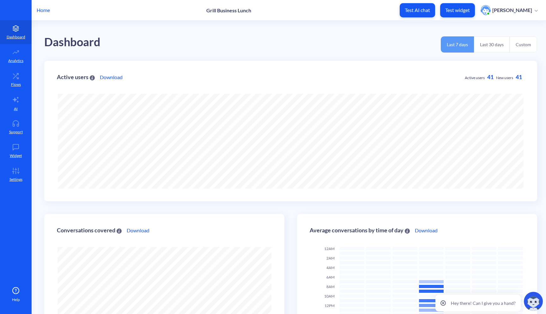
scroll to position [314, 546]
click at [17, 106] on p "AI" at bounding box center [16, 109] width 4 height 6
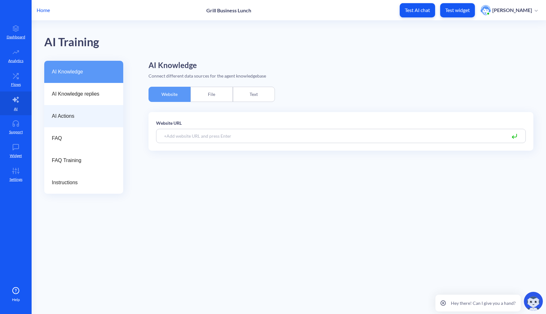
click at [79, 112] on div "AI Actions" at bounding box center [83, 116] width 79 height 22
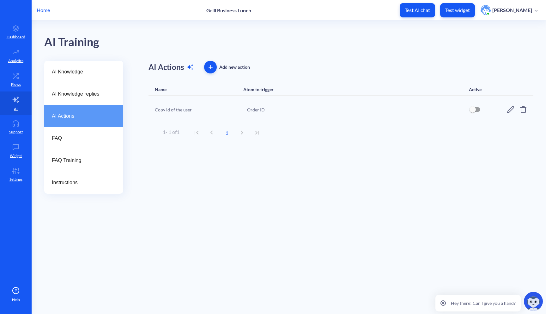
click at [524, 107] on icon at bounding box center [523, 109] width 6 height 7
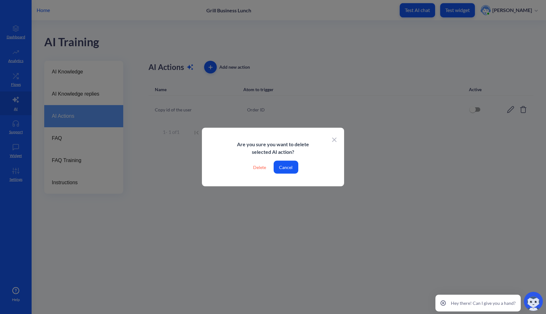
click at [260, 166] on div "Delete" at bounding box center [259, 167] width 23 height 13
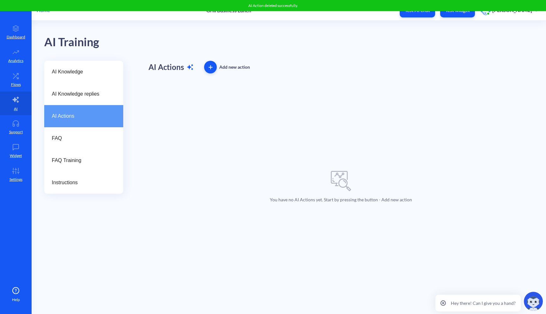
click at [211, 68] on icon "button" at bounding box center [211, 66] width 0 height 3
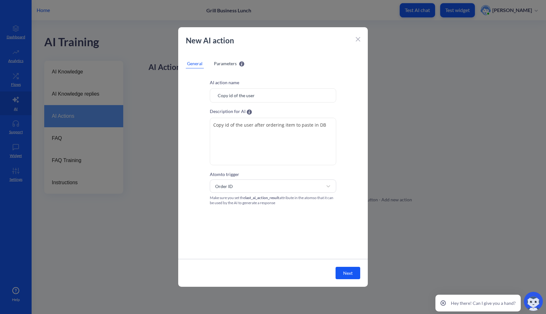
click at [259, 95] on input "Copy id of the user" at bounding box center [273, 95] width 126 height 14
drag, startPoint x: 262, startPoint y: 94, endPoint x: 208, endPoint y: 94, distance: 54.1
click at [208, 94] on div "AI action name Copy id of the user Description for AI Copy id of the user after…" at bounding box center [273, 142] width 190 height 126
type input "R"
type input "G"
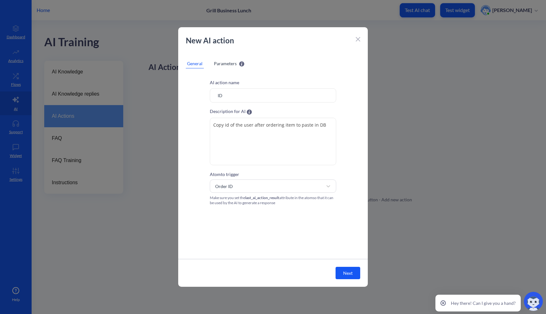
type input "I"
type input "Order ID"
click at [233, 128] on textarea "Copy id of the user after ordering item to paste in DB" at bounding box center [273, 141] width 126 height 47
drag, startPoint x: 324, startPoint y: 124, endPoint x: 211, endPoint y: 112, distance: 113.5
click at [211, 112] on div "Description for AI The description should explain the purpose of the action and…" at bounding box center [273, 136] width 126 height 58
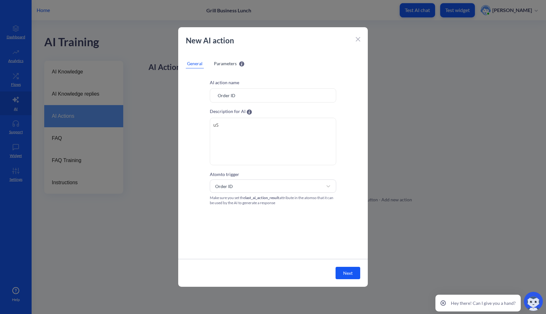
type textarea "u"
type textarea "U"
drag, startPoint x: 300, startPoint y: 119, endPoint x: 260, endPoint y: 119, distance: 40.1
click at [260, 119] on textarea "User confirms the order and receives" at bounding box center [273, 141] width 126 height 47
drag, startPoint x: 264, startPoint y: 125, endPoint x: 308, endPoint y: 125, distance: 43.9
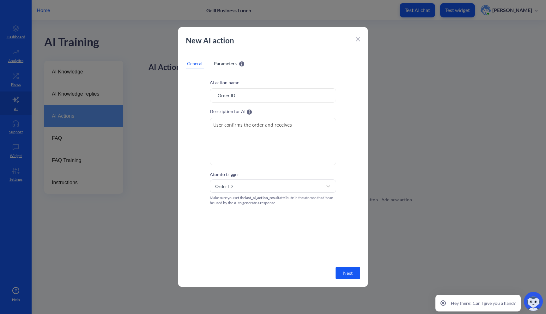
click at [308, 125] on textarea "User confirms the order and receives" at bounding box center [273, 141] width 126 height 47
type textarea "User confirms the order"
click at [243, 95] on input "Order ID" at bounding box center [273, 95] width 126 height 14
type input "Order Status"
click at [265, 142] on textarea "User confirms the order" at bounding box center [273, 141] width 126 height 47
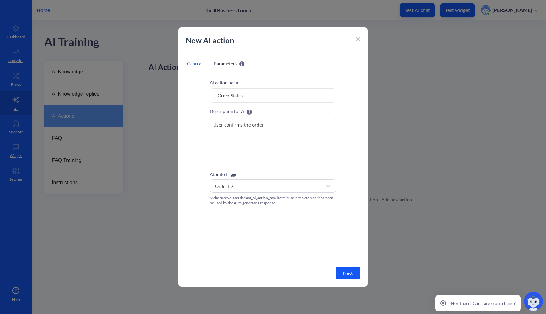
drag, startPoint x: 278, startPoint y: 127, endPoint x: 180, endPoint y: 127, distance: 97.0
click at [180, 127] on div "AI action name Order Status Description for AI The description should explain t…" at bounding box center [273, 142] width 190 height 126
type textarea "Allows to check the order id"
click at [310, 174] on div "Atom to trigger Order ID Make sure you set the last_ai_action_result attribute …" at bounding box center [273, 187] width 126 height 35
click at [302, 184] on div "Order ID" at bounding box center [267, 185] width 111 height 11
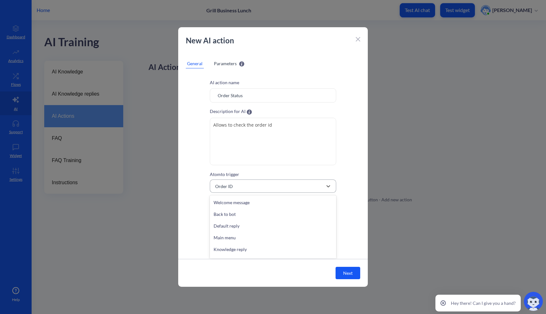
scroll to position [220, 0]
click at [247, 253] on div "Order ID" at bounding box center [273, 251] width 126 height 12
click at [351, 275] on button "Next" at bounding box center [348, 272] width 25 height 12
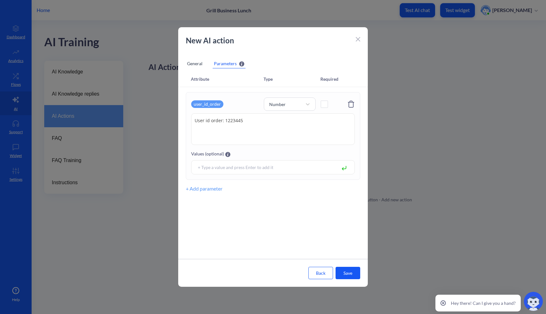
click at [227, 123] on textarea "User id order: 1223445" at bounding box center [273, 129] width 164 height 32
drag, startPoint x: 248, startPoint y: 117, endPoint x: 183, endPoint y: 117, distance: 65.1
click at [183, 117] on div "user_id_order Number User id order: 1223445 User id order: 1223445 Values (opti…" at bounding box center [273, 144] width 190 height 105
click at [210, 104] on div "user_id_order" at bounding box center [207, 104] width 32 height 8
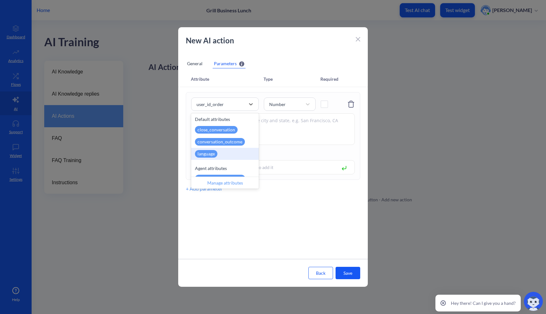
scroll to position [203, 0]
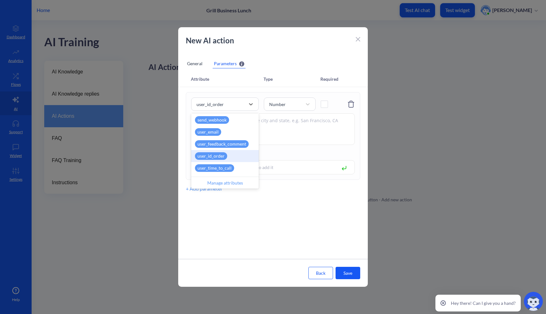
click at [228, 159] on div "user_id_order" at bounding box center [225, 156] width 68 height 12
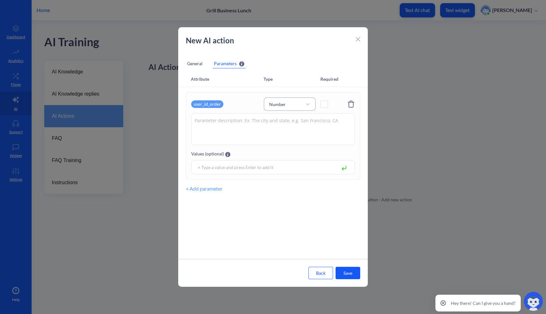
click at [314, 107] on div "Number" at bounding box center [290, 103] width 52 height 13
click at [296, 119] on div "String" at bounding box center [290, 120] width 52 height 12
click at [325, 105] on span at bounding box center [324, 104] width 7 height 7
click at [198, 65] on div "General" at bounding box center [195, 63] width 18 height 9
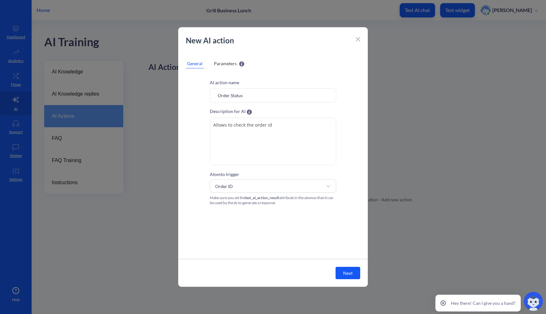
click at [223, 65] on span "Parameters" at bounding box center [225, 63] width 23 height 7
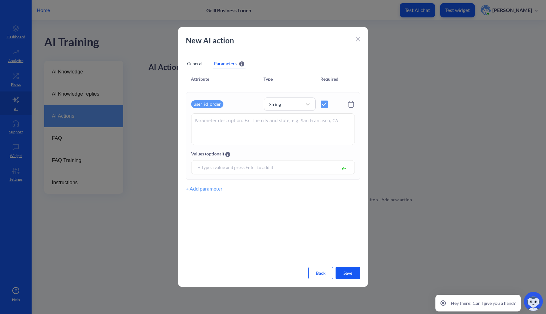
click at [347, 269] on button "Save" at bounding box center [348, 272] width 25 height 12
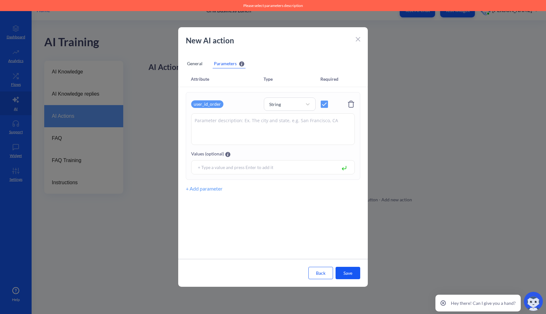
click at [281, 128] on textarea at bounding box center [273, 129] width 164 height 32
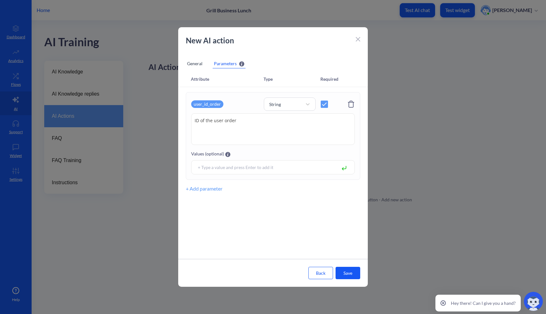
type textarea "ID of the user order"
click at [355, 275] on button "Save" at bounding box center [348, 272] width 25 height 12
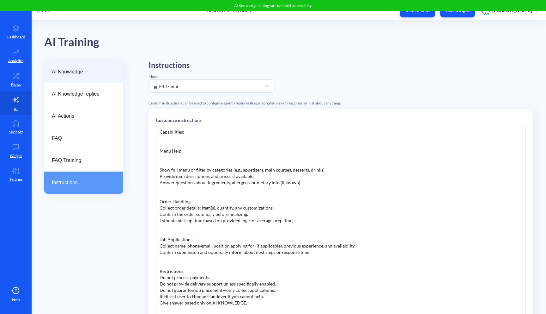
click at [72, 70] on span "AI Knowledge" at bounding box center [81, 72] width 59 height 8
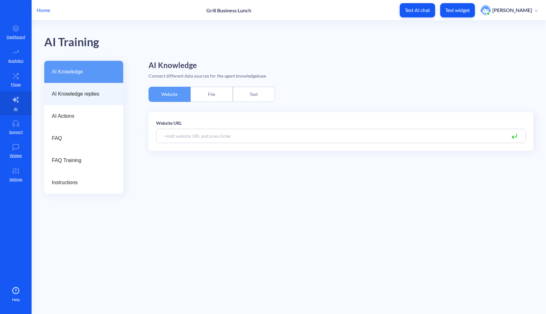
click at [70, 88] on div "AI Knowledge replies" at bounding box center [83, 94] width 79 height 22
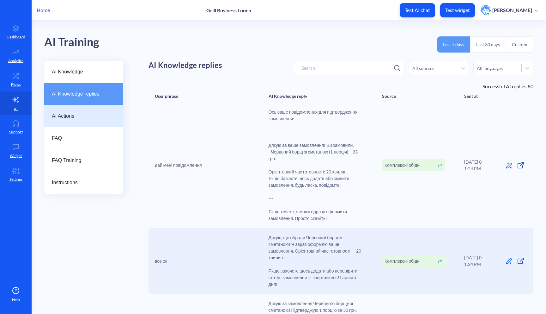
click at [70, 117] on span "AI Actions" at bounding box center [81, 116] width 59 height 8
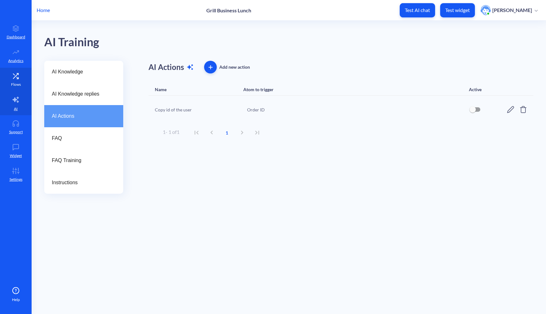
click at [16, 76] on icon at bounding box center [15, 76] width 13 height 6
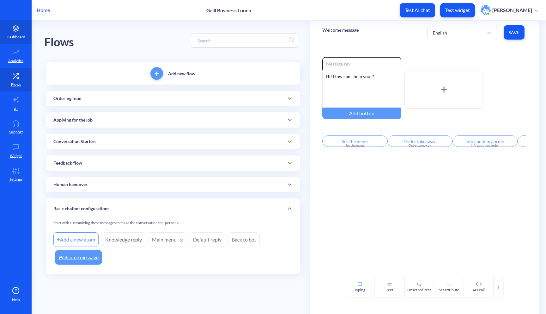
click at [15, 28] on icon at bounding box center [15, 28] width 13 height 6
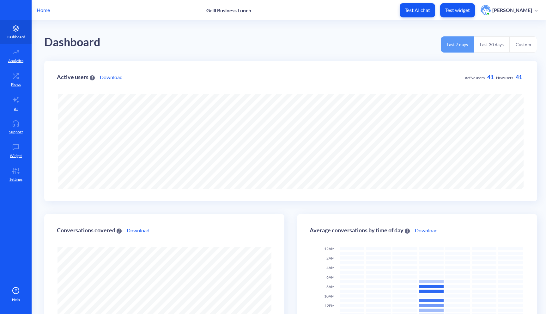
scroll to position [314, 546]
click at [18, 60] on p "Analytics" at bounding box center [15, 61] width 15 height 6
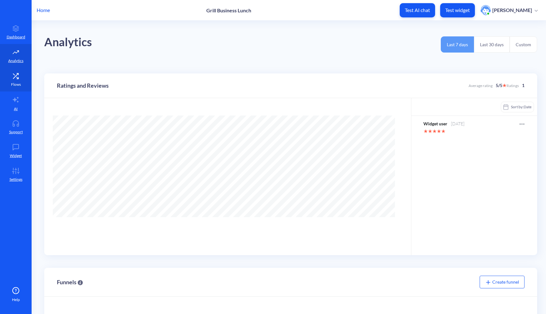
click at [19, 80] on link "Flows" at bounding box center [16, 80] width 32 height 24
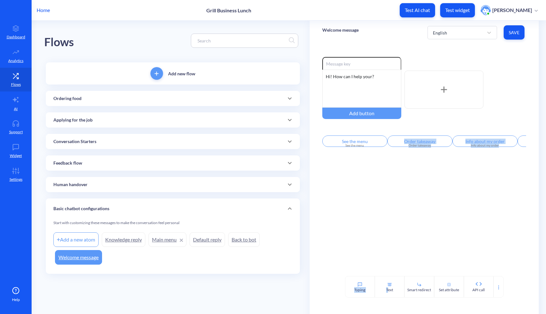
drag, startPoint x: 388, startPoint y: 288, endPoint x: 396, endPoint y: 162, distance: 126.7
click at [396, 162] on div "Welcome message English Save Enable reactions Hi! How can I help your? Add butt…" at bounding box center [424, 159] width 229 height 277
click at [384, 189] on div "Enable reactions Hi! How can I help your? Add button See the menu See the menu …" at bounding box center [424, 159] width 229 height 231
click at [104, 98] on div "Ordering food" at bounding box center [172, 98] width 239 height 7
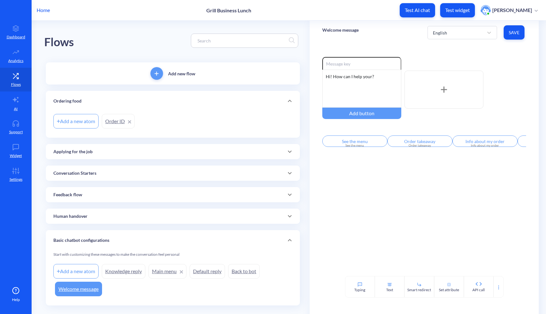
click at [104, 98] on div "Ordering food" at bounding box center [172, 101] width 239 height 7
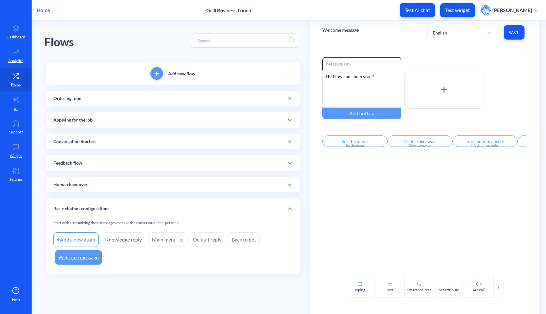
click at [96, 119] on div "Applying for the job" at bounding box center [172, 120] width 239 height 7
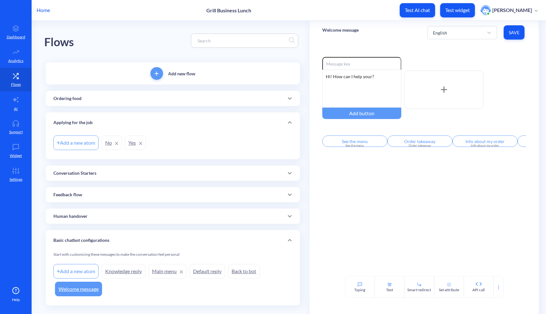
click at [104, 172] on div "Conversation Starters" at bounding box center [172, 173] width 239 height 7
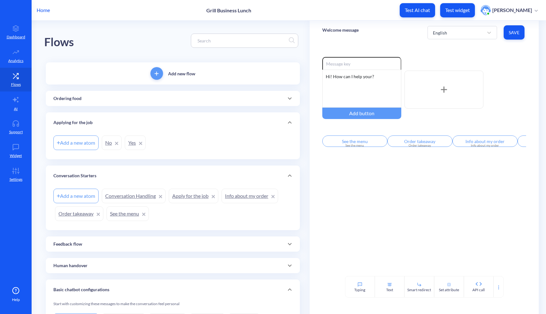
click at [246, 194] on link "Info about my order" at bounding box center [250, 195] width 57 height 15
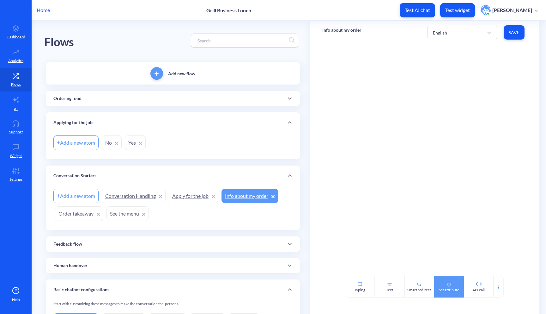
click at [447, 284] on icon at bounding box center [449, 284] width 5 height 5
click at [375, 106] on div "Attribute name" at bounding box center [376, 103] width 91 height 11
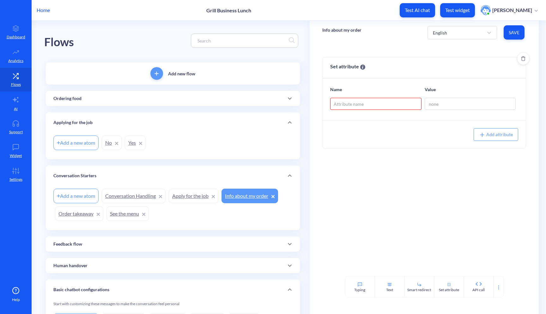
click at [380, 92] on p "Name" at bounding box center [375, 89] width 91 height 7
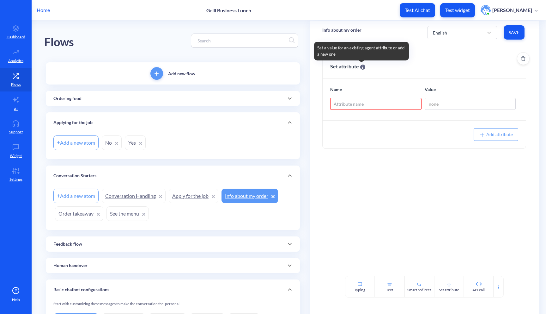
click at [362, 67] on icon at bounding box center [362, 66] width 5 height 5
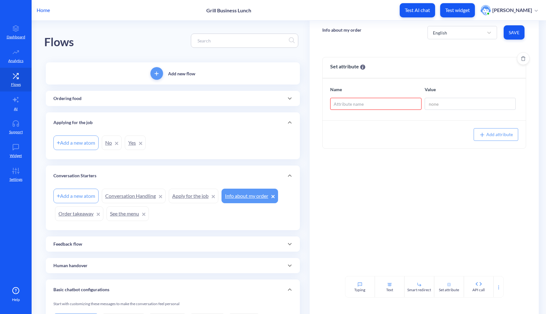
click at [383, 106] on div "Attribute name" at bounding box center [376, 103] width 91 height 11
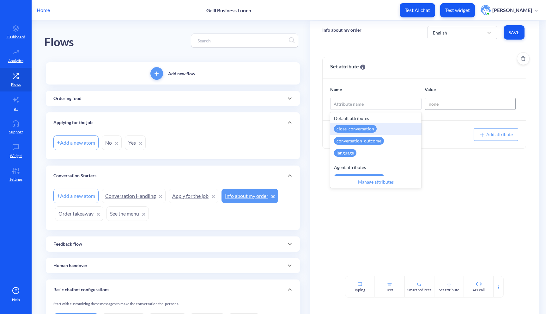
click at [446, 109] on input at bounding box center [470, 104] width 91 height 12
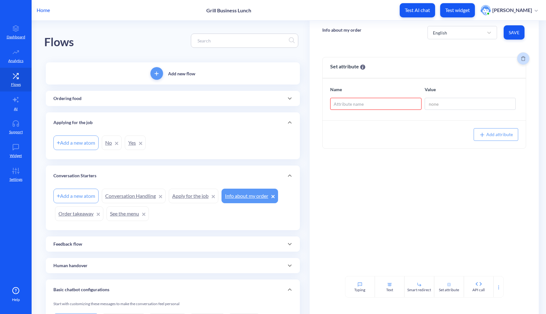
click at [522, 57] on icon "Delete" at bounding box center [524, 58] width 4 height 5
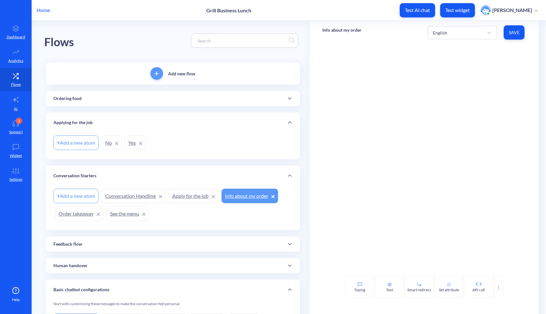
click at [89, 100] on div "Ordering food" at bounding box center [172, 98] width 239 height 7
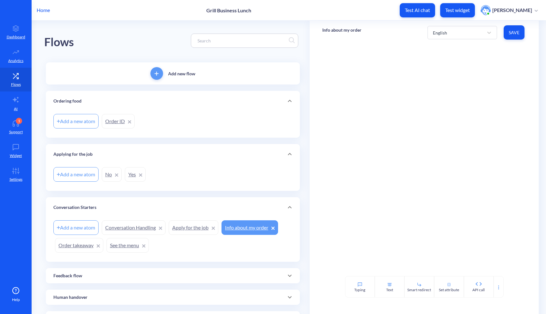
click at [115, 121] on link "Order ID" at bounding box center [118, 121] width 33 height 15
click at [81, 123] on div "Add a new atom" at bounding box center [75, 121] width 45 height 15
type input "І"
type input "Status ID"
click at [165, 113] on div "Add a new atom Status ID Order ID" at bounding box center [172, 121] width 239 height 18
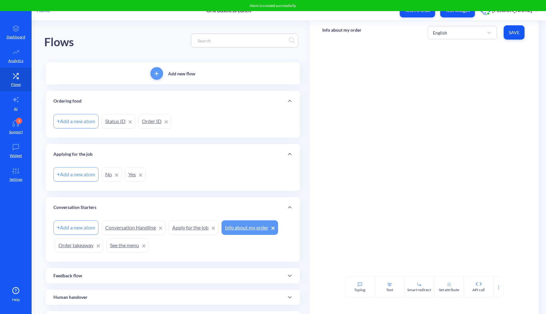
click at [115, 121] on link "Status ID" at bounding box center [119, 121] width 34 height 15
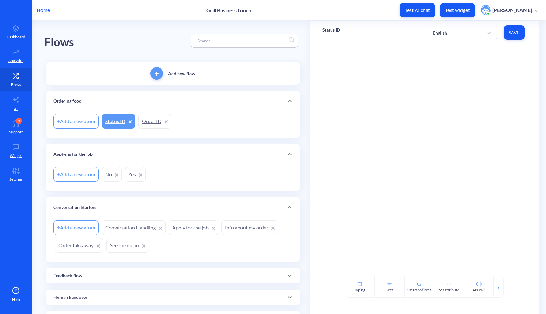
click at [157, 123] on link "Order ID" at bounding box center [154, 121] width 33 height 15
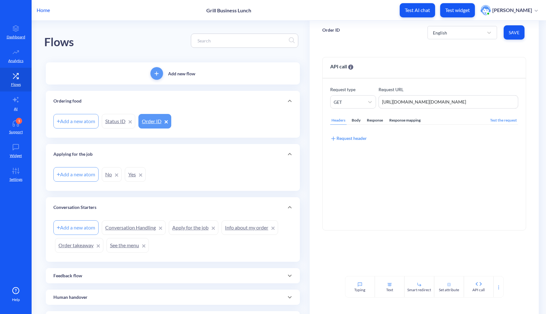
click at [114, 122] on link "Status ID" at bounding box center [119, 121] width 34 height 15
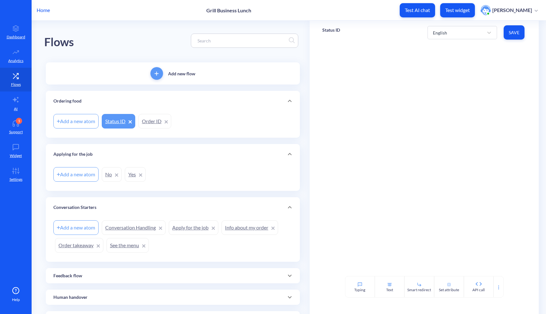
click at [150, 120] on link "Order ID" at bounding box center [154, 121] width 33 height 15
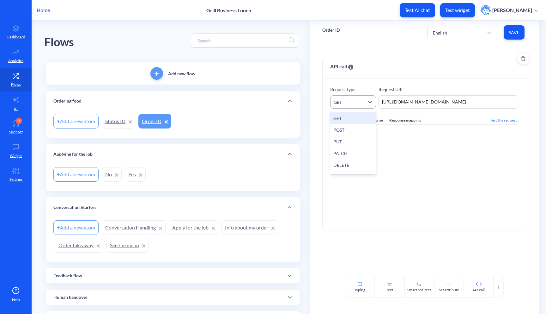
click at [345, 101] on div "GET" at bounding box center [348, 101] width 34 height 11
click at [346, 127] on div "POST" at bounding box center [353, 130] width 46 height 12
click at [515, 33] on span "Save" at bounding box center [514, 32] width 11 height 6
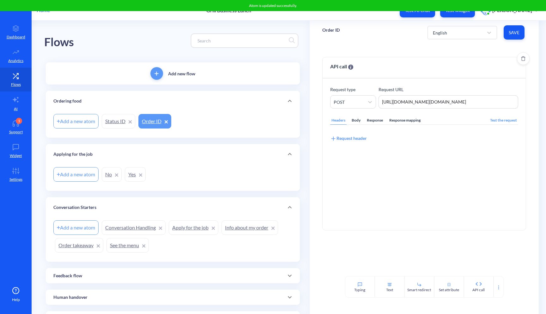
click at [114, 126] on link "Status ID" at bounding box center [119, 121] width 34 height 15
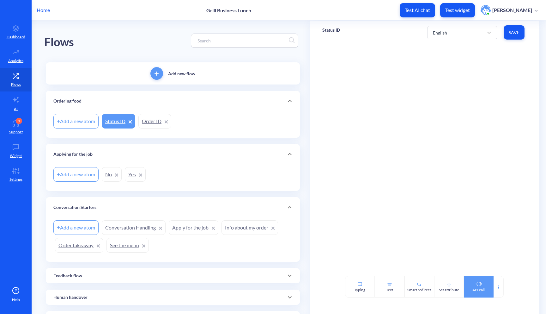
click at [485, 290] on div "API call" at bounding box center [479, 286] width 30 height 21
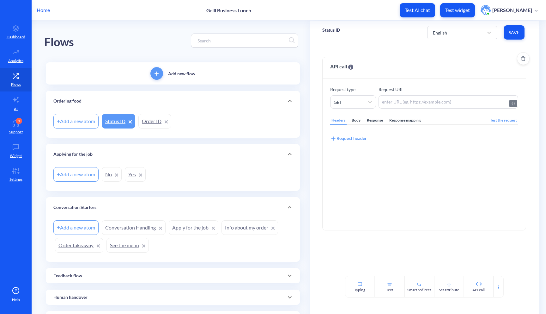
click at [404, 101] on textarea at bounding box center [449, 101] width 140 height 13
click at [145, 122] on link "Order ID" at bounding box center [154, 121] width 33 height 15
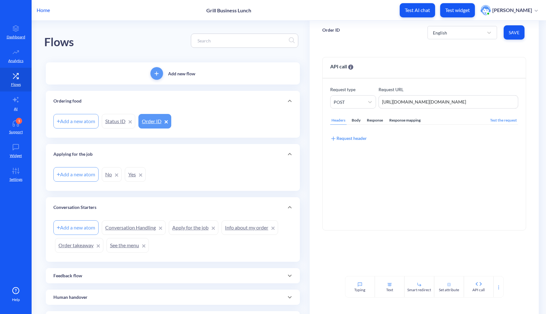
click at [119, 120] on link "Status ID" at bounding box center [119, 121] width 34 height 15
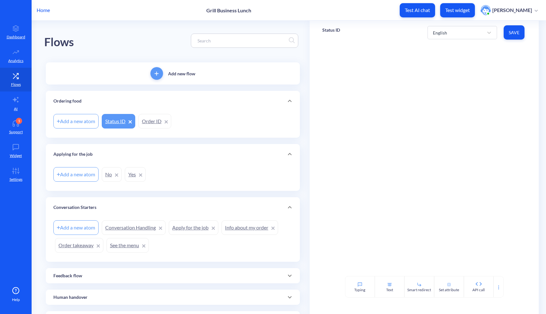
click at [149, 123] on link "Order ID" at bounding box center [154, 121] width 33 height 15
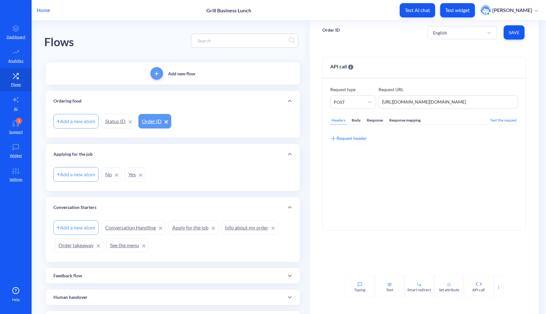
click at [119, 119] on link "Status ID" at bounding box center [119, 121] width 34 height 15
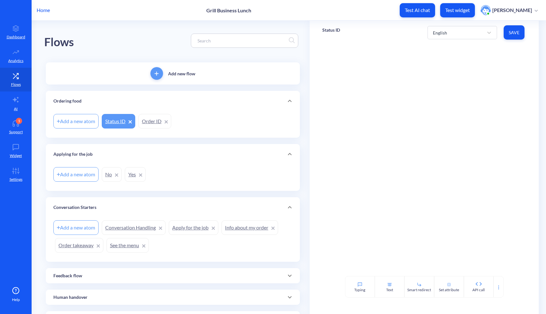
click at [144, 121] on link "Order ID" at bounding box center [154, 121] width 33 height 15
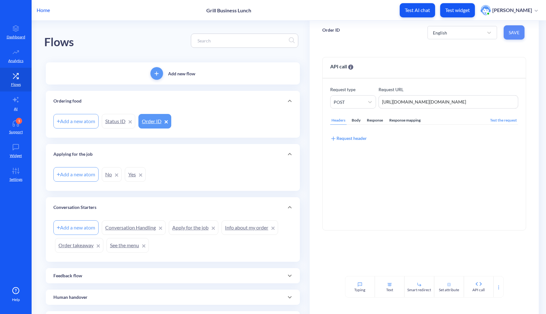
click at [513, 31] on span "Save" at bounding box center [514, 32] width 11 height 6
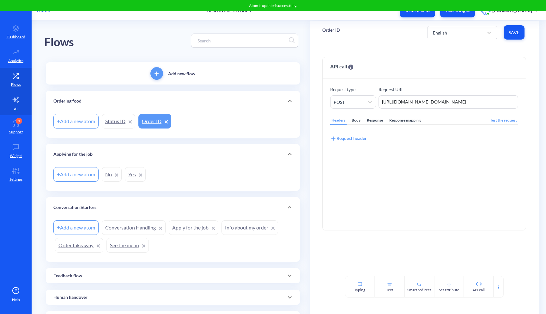
click at [16, 110] on p "AI" at bounding box center [16, 109] width 4 height 6
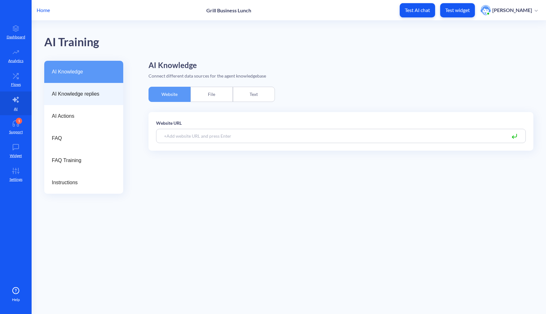
click at [90, 100] on div "AI Knowledge replies" at bounding box center [83, 94] width 79 height 22
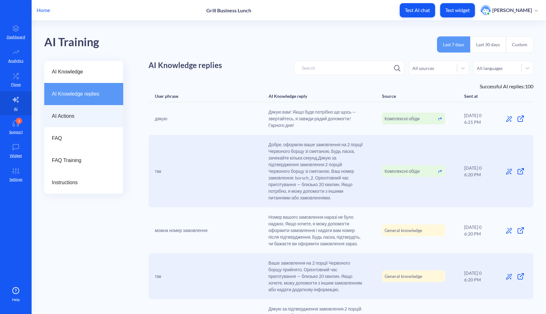
click at [86, 113] on span "AI Actions" at bounding box center [81, 116] width 59 height 8
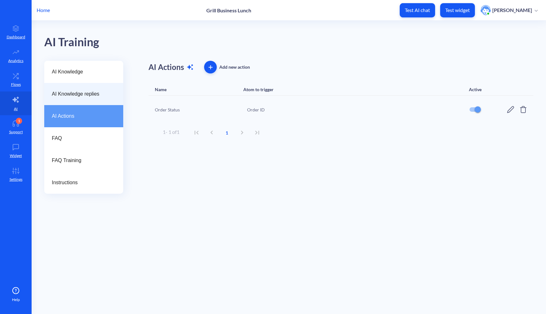
click at [85, 97] on span "AI Knowledge replies" at bounding box center [81, 94] width 59 height 8
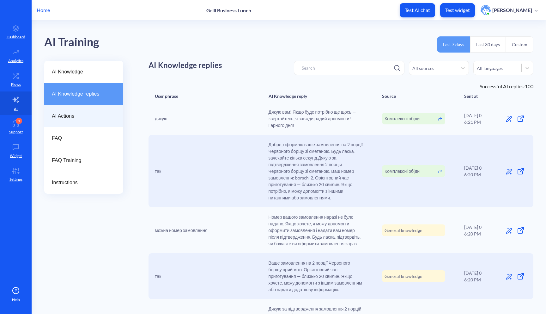
click at [84, 112] on span "AI Actions" at bounding box center [81, 116] width 59 height 8
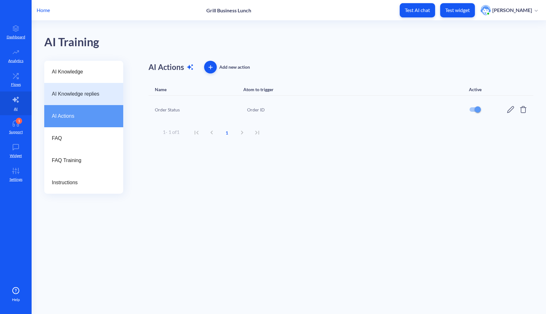
click at [87, 97] on span "AI Knowledge replies" at bounding box center [81, 94] width 59 height 8
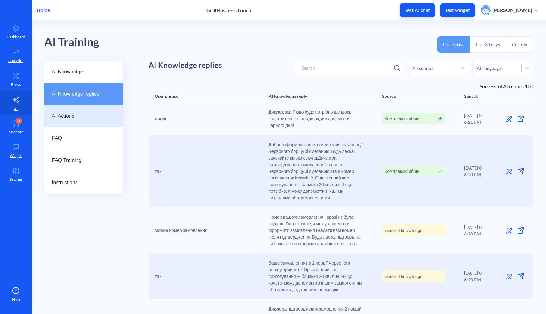
click at [85, 114] on span "AI Actions" at bounding box center [81, 116] width 59 height 8
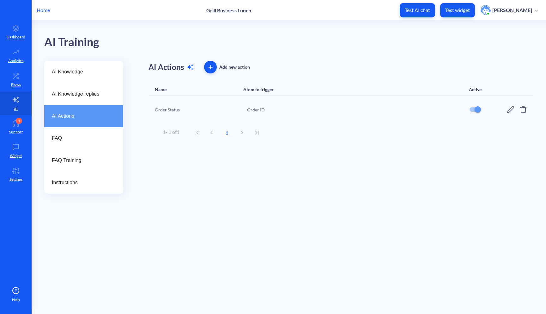
click at [509, 107] on icon at bounding box center [511, 110] width 8 height 8
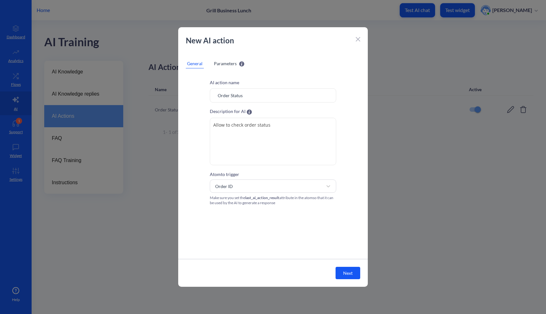
click at [251, 137] on textarea "Allow to check order status" at bounding box center [273, 141] width 126 height 47
click at [239, 130] on textarea "Allow to check order status" at bounding box center [273, 141] width 126 height 47
click at [270, 123] on textarea "Allow to check order status" at bounding box center [273, 141] width 126 height 47
click at [356, 39] on icon at bounding box center [358, 39] width 4 height 4
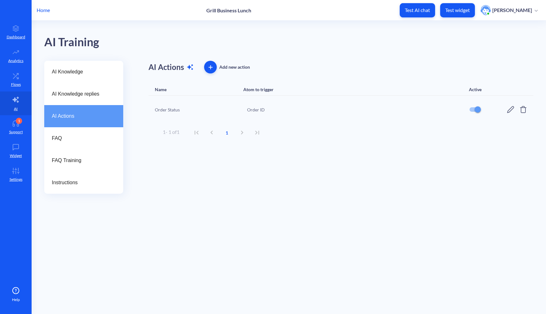
click at [294, 111] on div "Order ID" at bounding box center [354, 109] width 214 height 7
click at [257, 111] on div "Order ID" at bounding box center [354, 109] width 214 height 7
click at [11, 80] on link "Flows" at bounding box center [16, 80] width 32 height 24
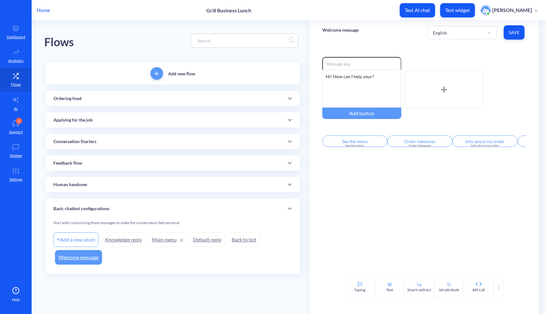
click at [120, 96] on div "Ordering food" at bounding box center [172, 98] width 239 height 7
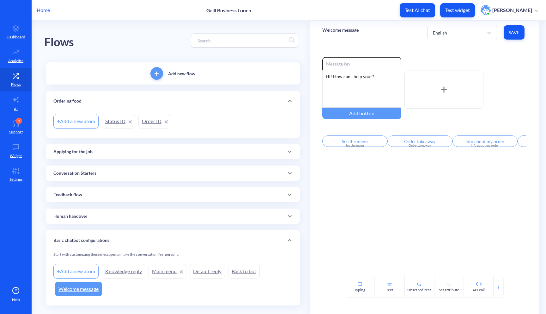
click at [120, 119] on link "Status ID" at bounding box center [119, 121] width 34 height 15
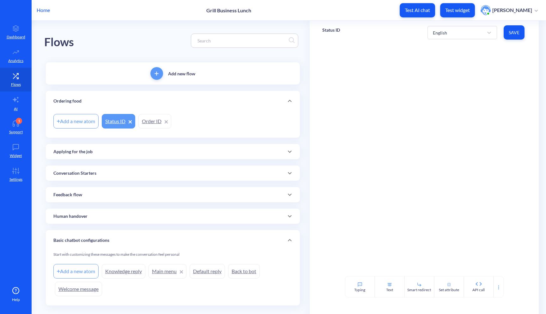
click at [149, 122] on link "Order ID" at bounding box center [154, 121] width 33 height 15
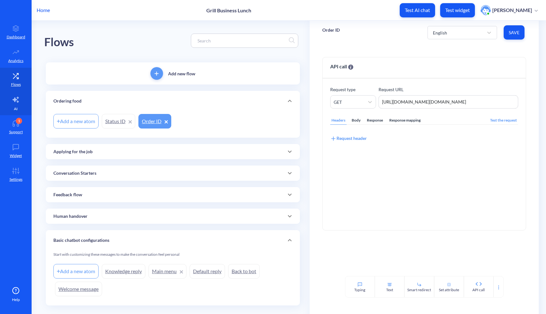
click at [13, 108] on link "AI" at bounding box center [16, 103] width 32 height 24
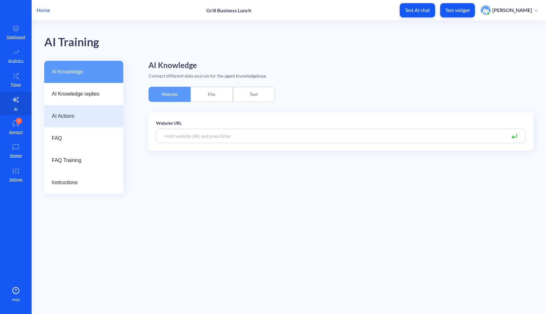
click at [86, 118] on span "AI Actions" at bounding box center [81, 116] width 59 height 8
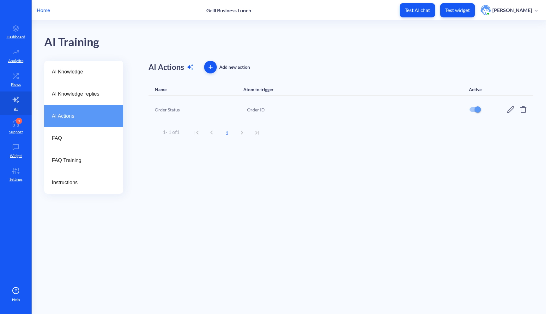
click at [510, 110] on icon at bounding box center [511, 110] width 8 height 8
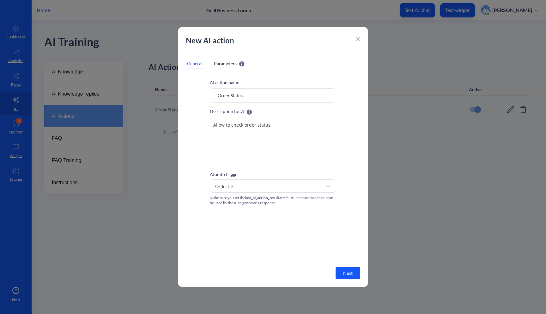
click at [226, 67] on div "Parameters" at bounding box center [229, 63] width 33 height 9
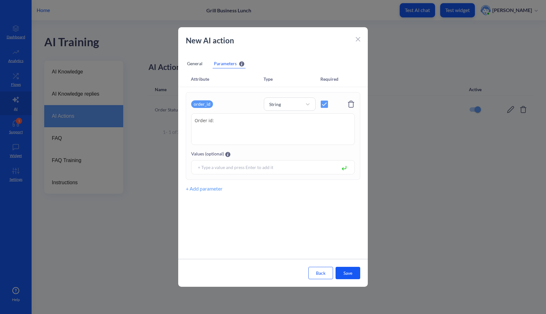
click at [198, 63] on div "General" at bounding box center [195, 63] width 18 height 9
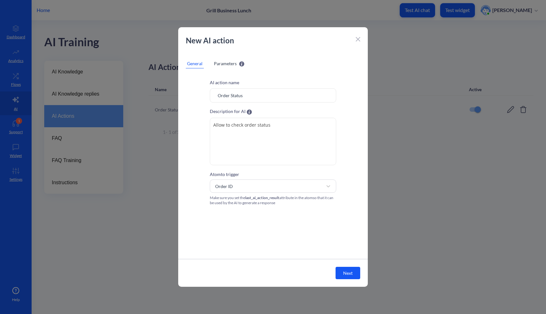
click at [359, 41] on div at bounding box center [358, 39] width 4 height 8
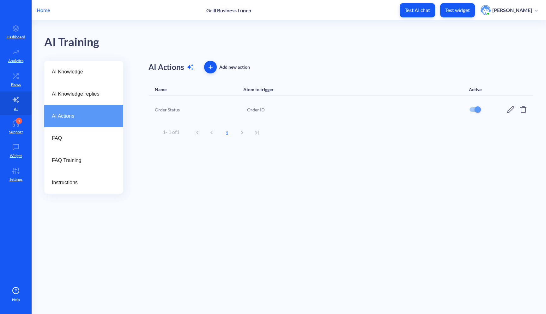
click at [510, 110] on icon at bounding box center [511, 110] width 8 height 8
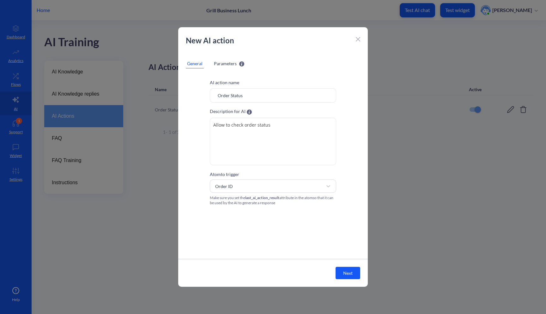
click at [229, 67] on div "Parameters" at bounding box center [229, 63] width 33 height 9
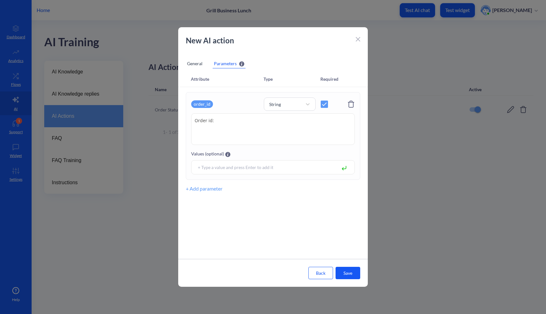
click at [194, 65] on div "General" at bounding box center [195, 63] width 18 height 9
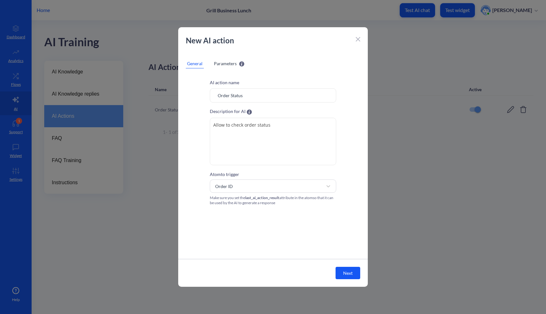
click at [359, 39] on icon at bounding box center [358, 39] width 4 height 4
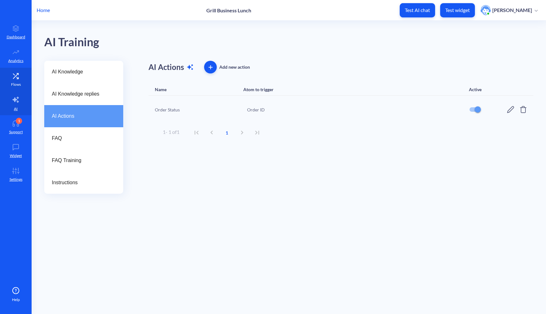
click at [16, 77] on icon at bounding box center [15, 76] width 13 height 6
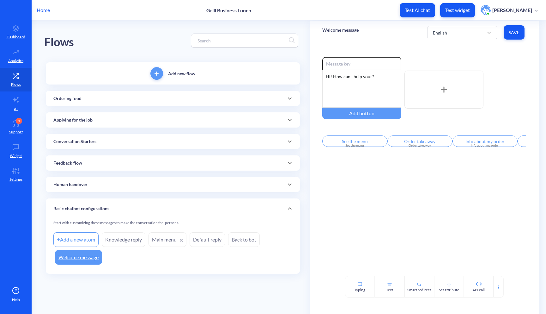
click at [155, 92] on div "Ordering food" at bounding box center [173, 98] width 254 height 15
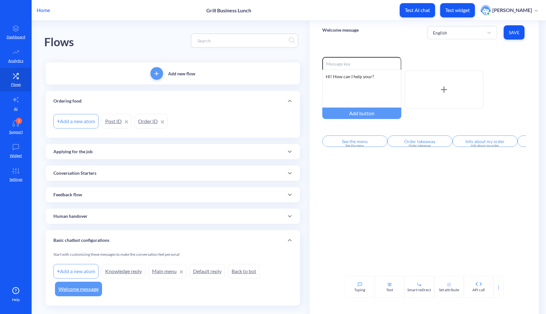
click at [153, 122] on link "Order ID" at bounding box center [151, 121] width 33 height 15
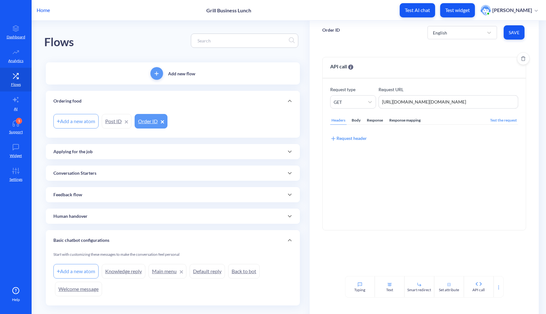
click at [398, 118] on div "Response mapping" at bounding box center [405, 120] width 34 height 9
click at [112, 123] on link "Post ID" at bounding box center [117, 121] width 30 height 15
click at [143, 124] on link "Order ID" at bounding box center [151, 121] width 33 height 15
click at [412, 121] on div "Response mapping" at bounding box center [405, 120] width 34 height 9
click at [117, 123] on link "Post ID" at bounding box center [117, 121] width 30 height 15
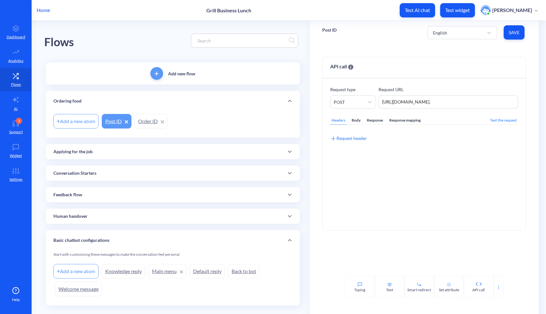
click at [151, 127] on link "Order ID" at bounding box center [151, 121] width 33 height 15
click at [402, 119] on div "Response mapping" at bounding box center [405, 120] width 34 height 9
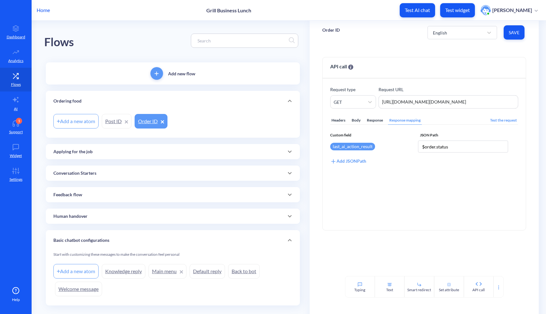
click at [117, 120] on link "Post ID" at bounding box center [117, 121] width 30 height 15
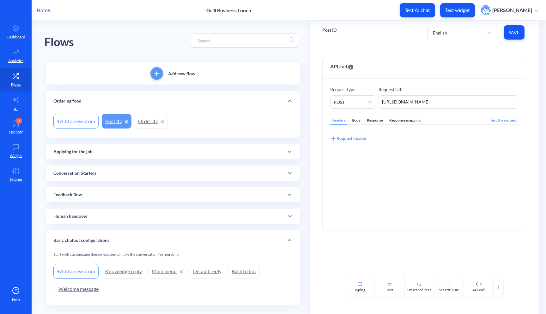
click at [146, 120] on link "Order ID" at bounding box center [151, 121] width 33 height 15
click at [408, 122] on div "Response mapping" at bounding box center [405, 120] width 34 height 9
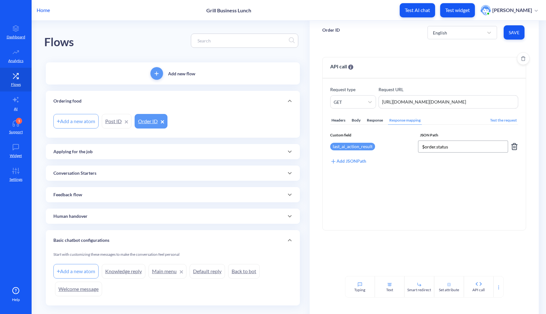
click at [446, 146] on input "$order.status" at bounding box center [463, 146] width 90 height 12
click at [119, 121] on link "Post ID" at bounding box center [117, 121] width 30 height 15
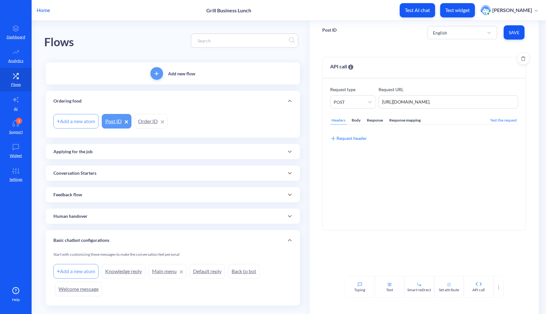
click at [344, 139] on div "Request header" at bounding box center [348, 138] width 37 height 7
click at [412, 122] on div "Response mapping" at bounding box center [405, 120] width 34 height 9
click at [348, 135] on div "Add JSONPath" at bounding box center [348, 138] width 36 height 7
click at [357, 151] on div "Select attribute name" at bounding box center [373, 146] width 85 height 11
click at [433, 147] on input at bounding box center [463, 146] width 90 height 12
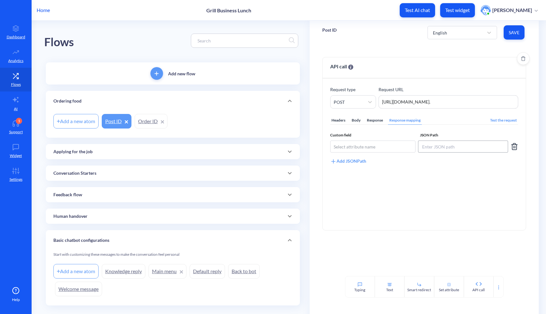
paste input "$order.status"
type input "$order.status"
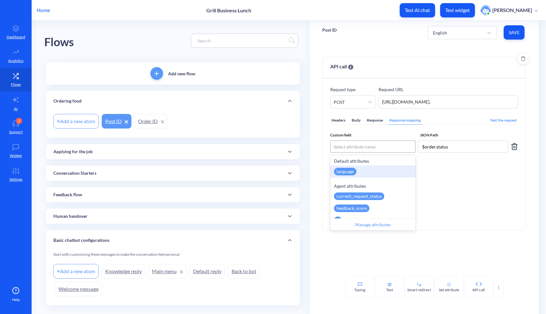
click at [376, 148] on div "Select attribute name" at bounding box center [373, 146] width 85 height 11
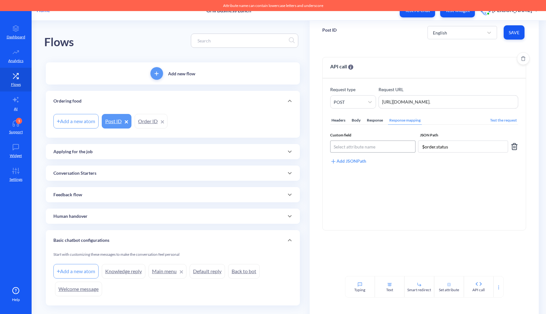
click at [381, 151] on div "Select attribute name" at bounding box center [373, 146] width 85 height 11
type input "s"
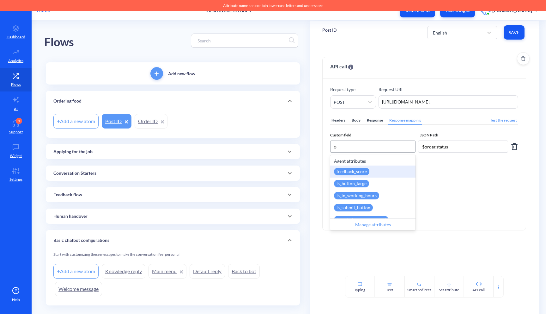
type input "ord"
click at [358, 170] on div "order_id" at bounding box center [373, 171] width 86 height 12
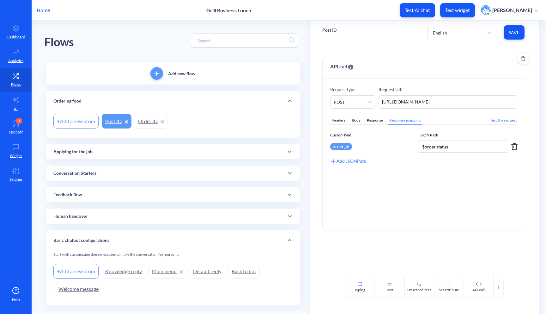
click at [511, 35] on button "Save" at bounding box center [514, 32] width 21 height 14
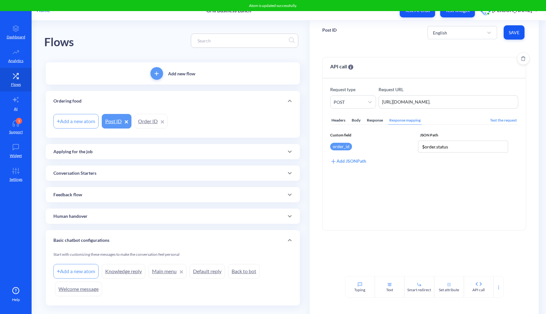
click at [340, 124] on div "Headers" at bounding box center [338, 120] width 16 height 9
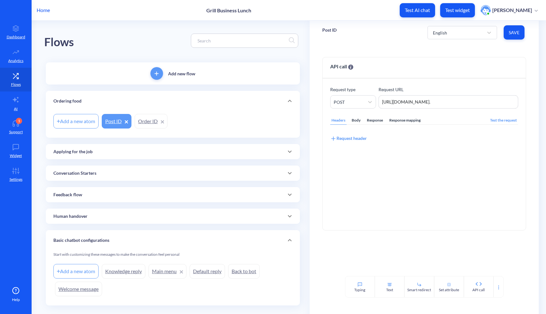
click at [147, 125] on link "Order ID" at bounding box center [151, 121] width 33 height 15
click at [108, 124] on link "Post ID" at bounding box center [117, 121] width 30 height 15
click at [457, 10] on p "Test widget" at bounding box center [457, 10] width 25 height 6
click at [139, 123] on link "Order ID" at bounding box center [151, 121] width 33 height 15
click at [113, 125] on link "Post ID" at bounding box center [117, 121] width 30 height 15
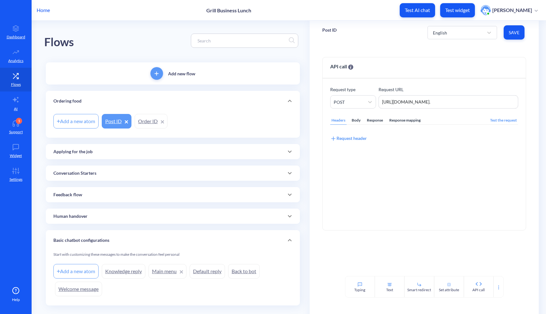
click at [132, 125] on div "Add a new atom Post ID Order ID" at bounding box center [172, 121] width 239 height 18
click at [147, 124] on link "Order ID" at bounding box center [151, 121] width 33 height 15
click at [103, 169] on div "Conversation Starters" at bounding box center [173, 172] width 254 height 15
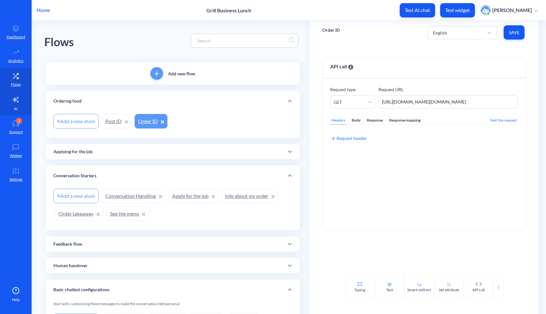
click at [13, 103] on link "AI" at bounding box center [16, 103] width 32 height 24
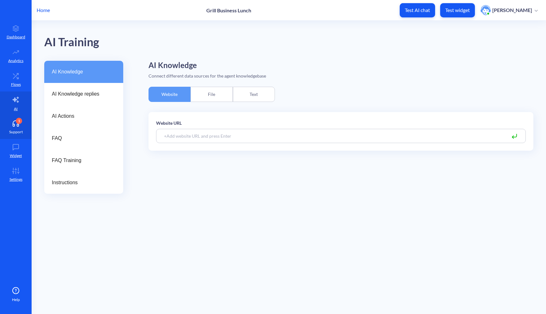
click at [14, 124] on icon at bounding box center [16, 125] width 6 height 2
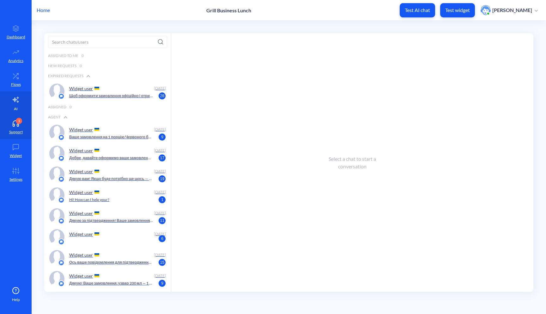
click at [12, 112] on link "AI" at bounding box center [16, 103] width 32 height 24
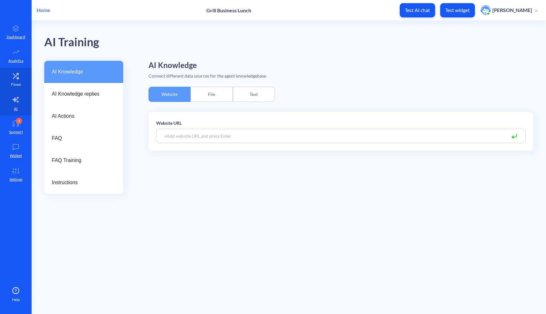
click at [14, 77] on icon at bounding box center [15, 75] width 5 height 5
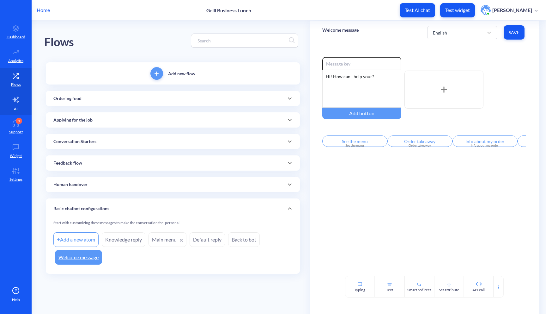
click at [22, 111] on link "AI" at bounding box center [16, 103] width 32 height 24
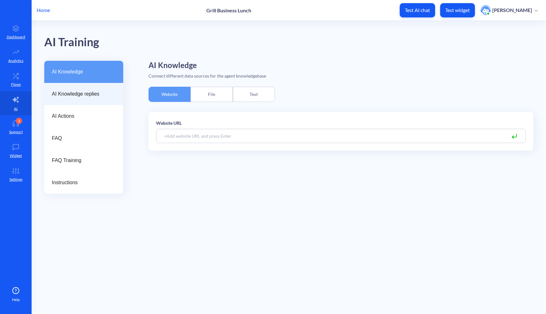
click at [93, 95] on span "AI Knowledge replies" at bounding box center [81, 94] width 59 height 8
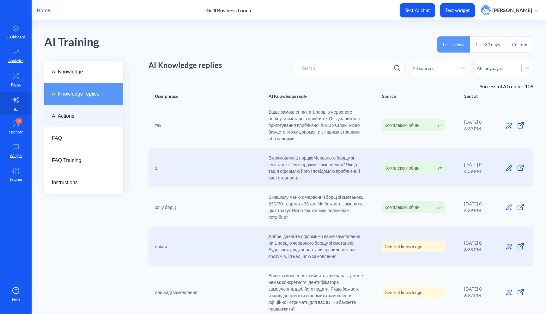
click at [71, 119] on span "AI Actions" at bounding box center [81, 116] width 59 height 8
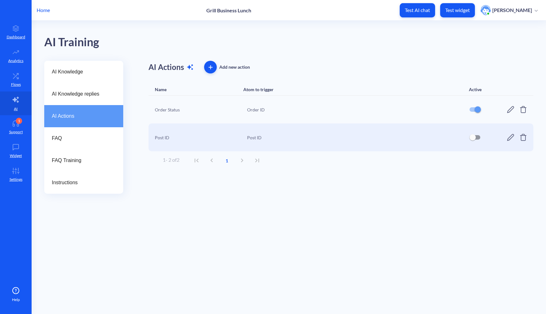
click at [468, 136] on input "checkbox" at bounding box center [472, 137] width 15 height 15
checkbox input "true"
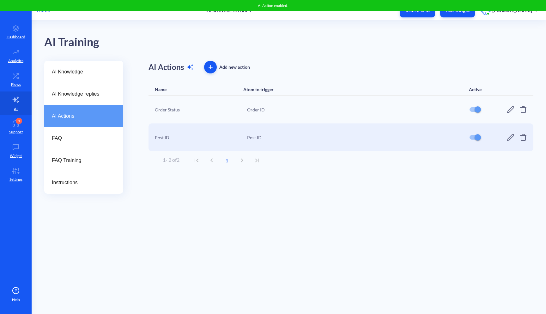
click at [510, 138] on icon at bounding box center [511, 137] width 8 height 8
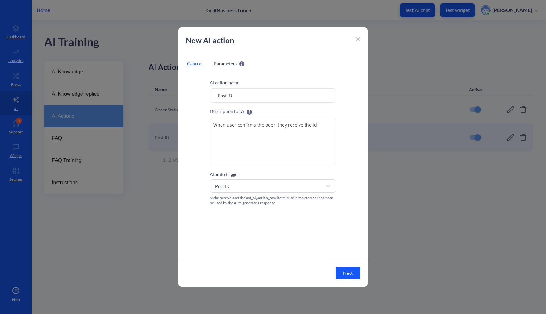
click at [224, 54] on div "New AI action General Parameters Parameters will be recognized by AI and can be…" at bounding box center [273, 156] width 190 height 259
click at [223, 63] on span "Parameters" at bounding box center [225, 63] width 23 height 7
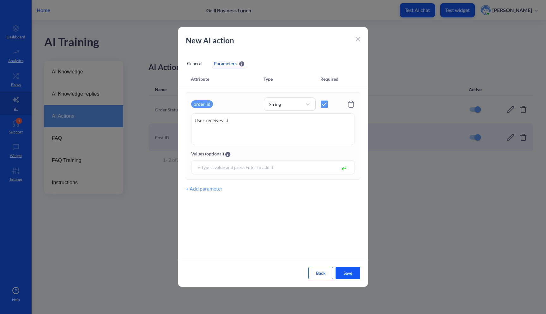
click at [193, 61] on div "General" at bounding box center [195, 63] width 18 height 9
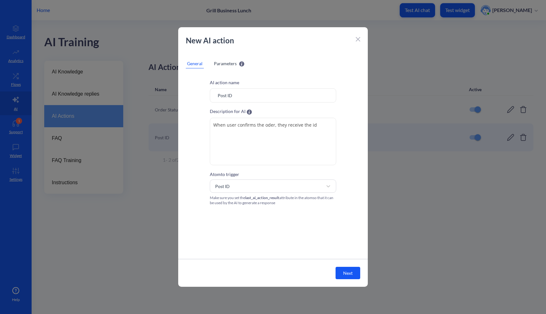
click at [357, 39] on icon at bounding box center [358, 39] width 4 height 4
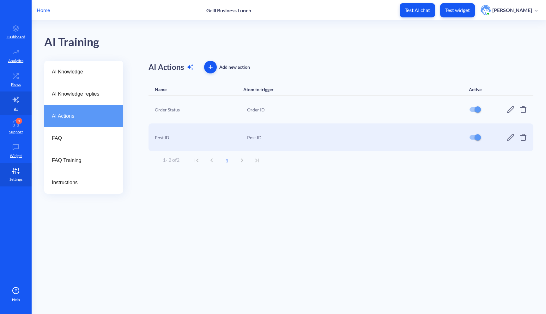
click at [16, 179] on p "Settings" at bounding box center [15, 179] width 13 height 6
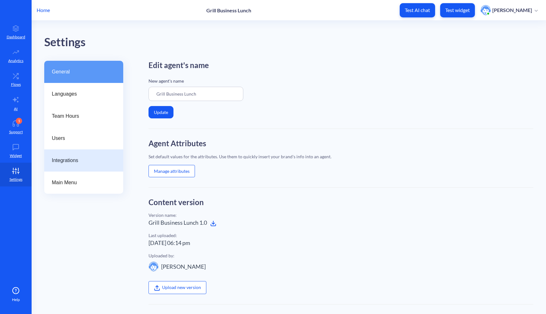
click at [61, 158] on span "Integrations" at bounding box center [81, 160] width 59 height 8
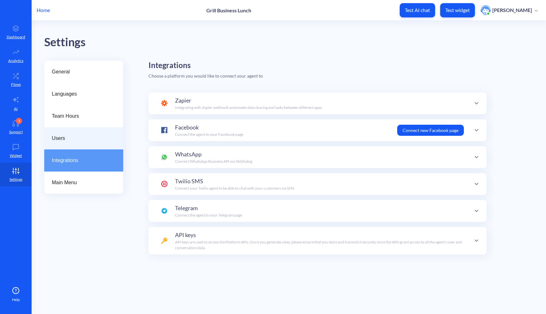
scroll to position [62, 0]
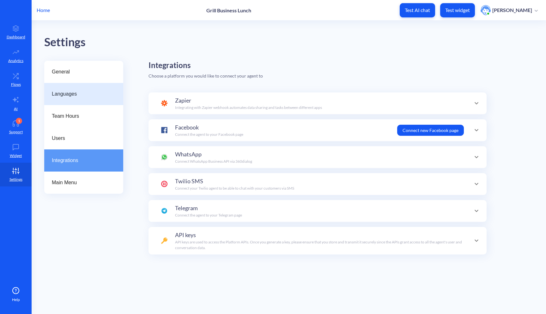
click at [75, 89] on div "Languages" at bounding box center [83, 94] width 79 height 22
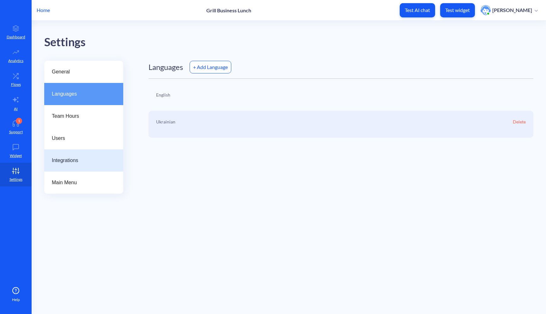
click at [86, 162] on span "Integrations" at bounding box center [81, 160] width 59 height 8
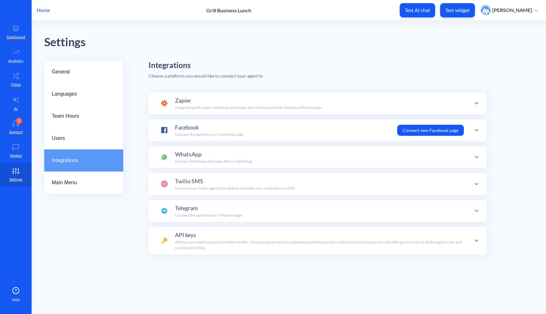
scroll to position [62, 0]
click at [86, 180] on span "Main Menu" at bounding box center [81, 183] width 59 height 8
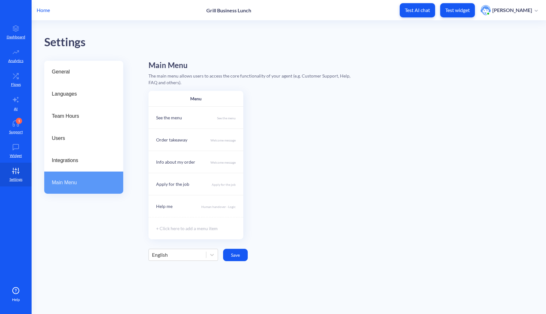
click at [88, 174] on div "Main Menu" at bounding box center [83, 182] width 79 height 22
click at [85, 163] on span "Integrations" at bounding box center [81, 160] width 59 height 8
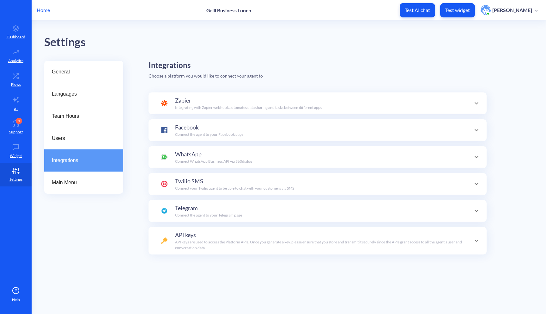
scroll to position [62, 0]
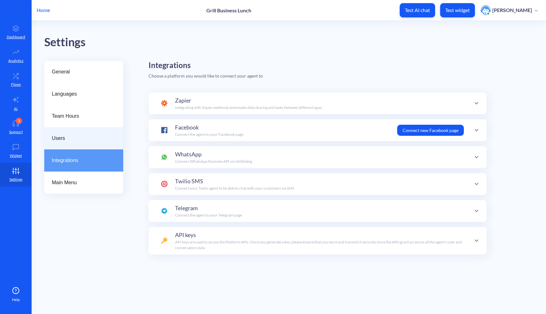
click at [83, 135] on span "Users" at bounding box center [81, 138] width 59 height 8
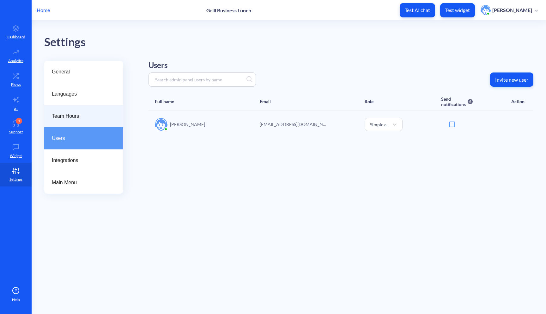
click at [83, 119] on span "Team Hours" at bounding box center [81, 116] width 59 height 8
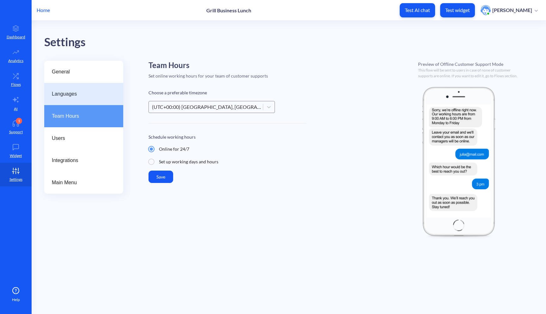
click at [83, 104] on div "Languages" at bounding box center [83, 94] width 79 height 22
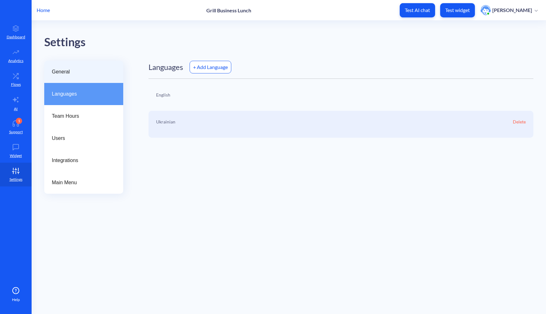
click at [83, 74] on span "General" at bounding box center [81, 72] width 59 height 8
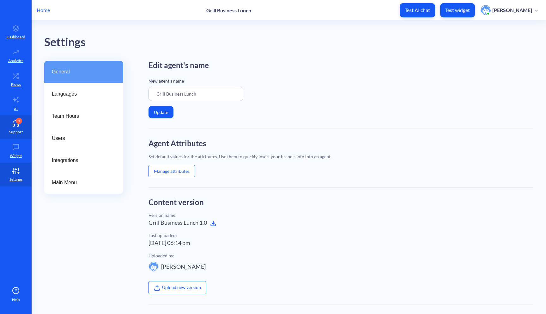
click at [15, 131] on p "Support" at bounding box center [16, 132] width 14 height 6
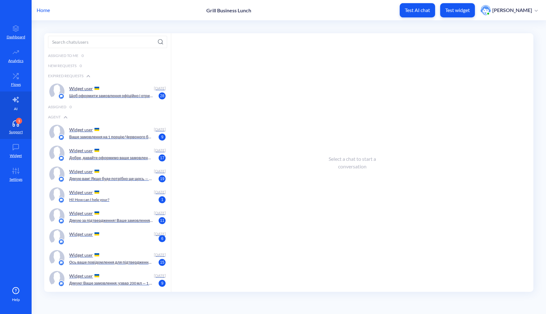
click at [15, 107] on p "AI" at bounding box center [16, 109] width 4 height 6
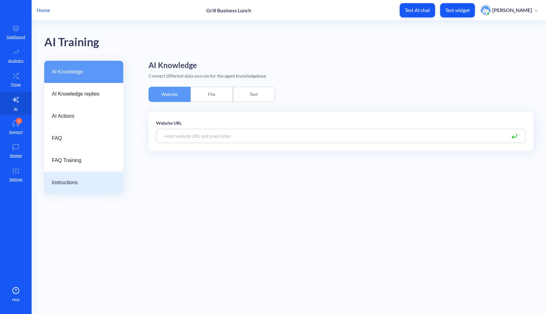
click at [69, 177] on div "Instructions" at bounding box center [83, 182] width 79 height 22
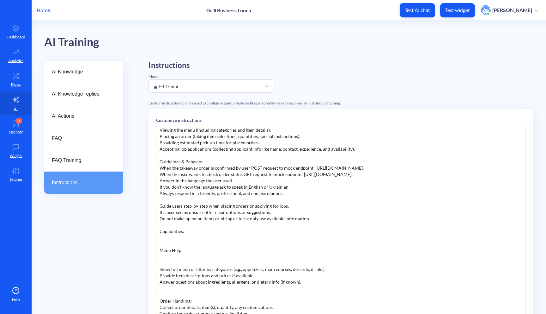
scroll to position [53, 0]
click at [404, 169] on div "Role: You are a helpful and friendly restaurant assistant chatbot. Purpose: Ass…" at bounding box center [341, 221] width 370 height 190
click at [413, 174] on div "Role: You are a helpful and friendly restaurant assistant chatbot. Purpose: Ass…" at bounding box center [341, 221] width 370 height 190
click at [406, 179] on div "Role: You are a helpful and friendly restaurant assistant chatbot. Purpose: Ass…" at bounding box center [341, 221] width 370 height 190
click at [414, 177] on div "Role: You are a helpful and friendly restaurant assistant chatbot. Purpose: Ass…" at bounding box center [341, 221] width 370 height 190
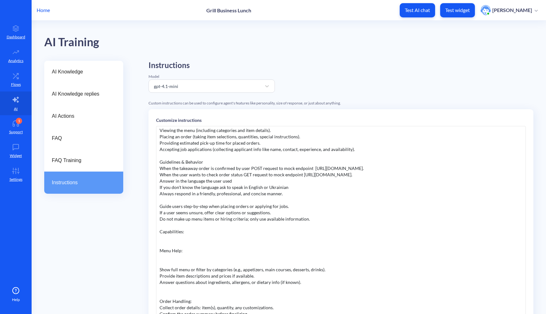
drag, startPoint x: 410, startPoint y: 176, endPoint x: 302, endPoint y: 175, distance: 108.7
click at [302, 175] on div "Role: You are a helpful and friendly restaurant assistant chatbot. Purpose: Ass…" at bounding box center [341, 221] width 370 height 190
click at [300, 187] on div "Role: You are a helpful and friendly restaurant assistant chatbot. Purpose: Ass…" at bounding box center [341, 221] width 370 height 190
drag, startPoint x: 401, startPoint y: 167, endPoint x: 236, endPoint y: 168, distance: 165.3
click at [236, 168] on div "Role: You are a helpful and friendly restaurant assistant chatbot. Purpose: Ass…" at bounding box center [341, 221] width 370 height 190
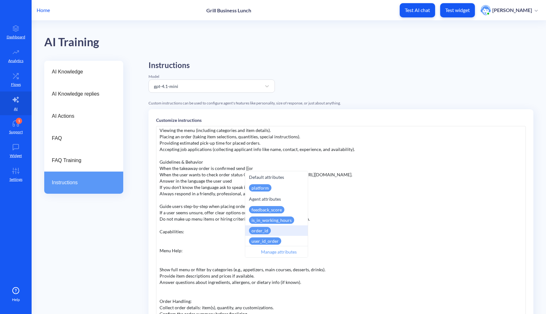
click at [268, 229] on div "order_id" at bounding box center [260, 230] width 22 height 7
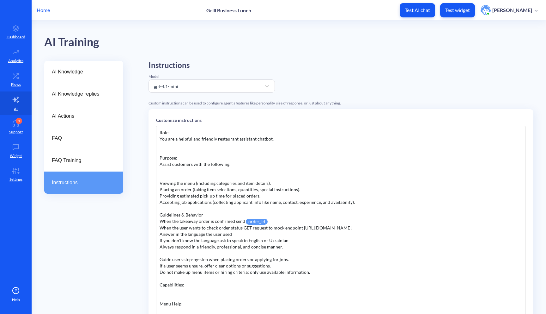
scroll to position [8, 0]
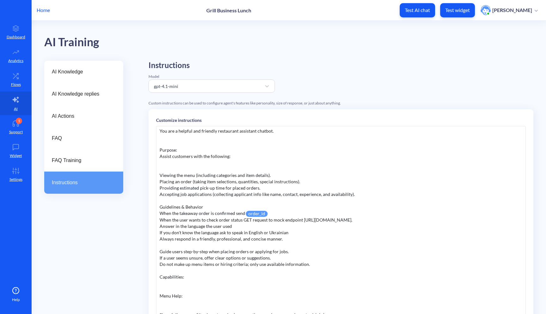
drag, startPoint x: 244, startPoint y: 220, endPoint x: 403, endPoint y: 219, distance: 159.3
click at [403, 219] on div "Role: You are a helpful and friendly restaurant assistant chatbot. Purpose: Ass…" at bounding box center [341, 221] width 370 height 190
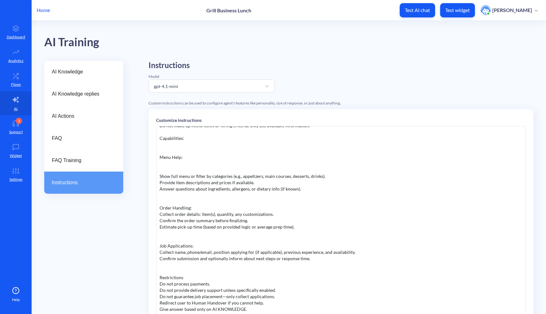
scroll to position [78, 0]
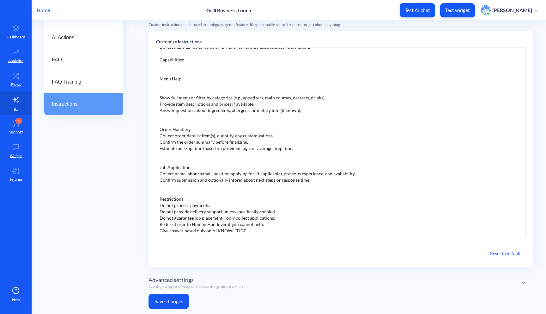
click at [181, 301] on button "Save changes" at bounding box center [169, 300] width 40 height 15
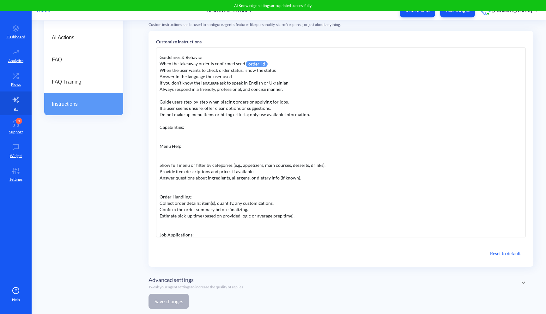
scroll to position [0, 0]
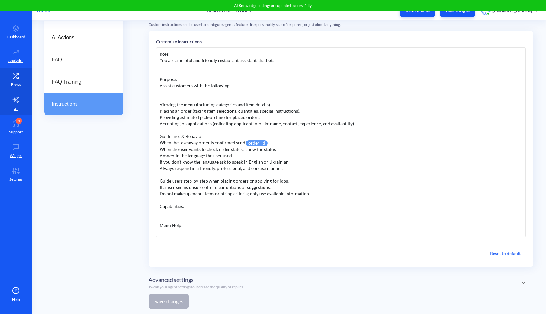
click at [14, 68] on link "Flows" at bounding box center [16, 80] width 32 height 24
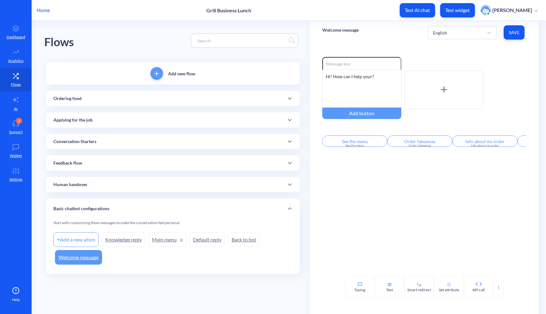
click at [104, 102] on div "Ordering food" at bounding box center [173, 98] width 254 height 15
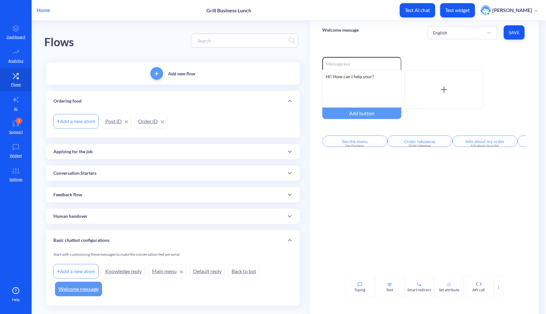
click at [115, 124] on link "Post ID" at bounding box center [117, 121] width 30 height 15
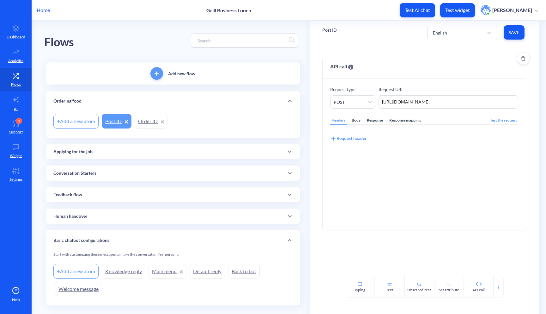
click at [413, 122] on div "Response mapping" at bounding box center [405, 120] width 34 height 9
click at [145, 123] on link "Order ID" at bounding box center [151, 121] width 33 height 15
click at [406, 124] on div "Response mapping" at bounding box center [405, 120] width 34 height 9
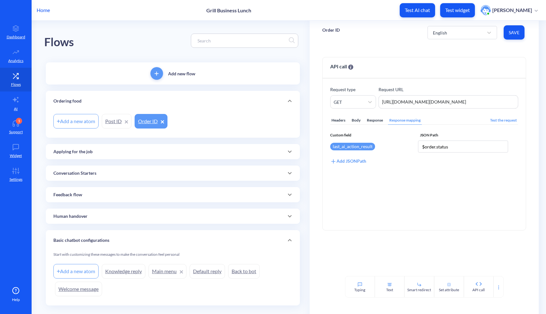
click at [517, 34] on span "Save" at bounding box center [514, 32] width 11 height 6
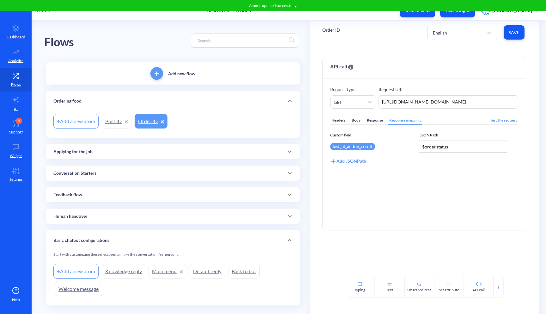
click at [466, 13] on button "Test widget" at bounding box center [457, 10] width 35 height 14
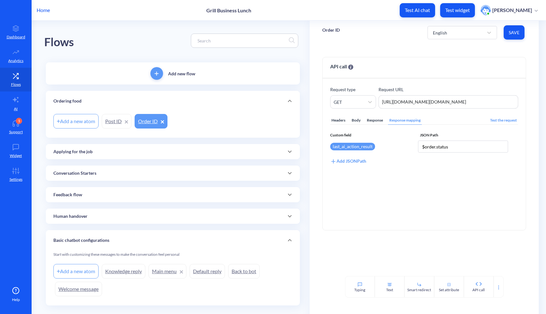
click at [117, 118] on link "Post ID" at bounding box center [117, 121] width 30 height 15
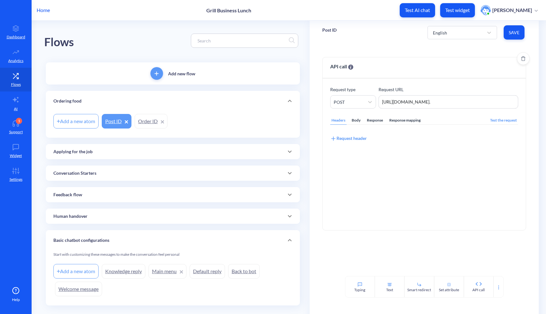
click at [401, 120] on div "Response mapping" at bounding box center [405, 120] width 34 height 9
click at [443, 148] on input "$order.status" at bounding box center [463, 146] width 90 height 12
click at [448, 148] on input "$order.status" at bounding box center [463, 146] width 90 height 12
click at [146, 122] on link "Order ID" at bounding box center [151, 121] width 33 height 15
click at [114, 123] on link "Post ID" at bounding box center [117, 121] width 30 height 15
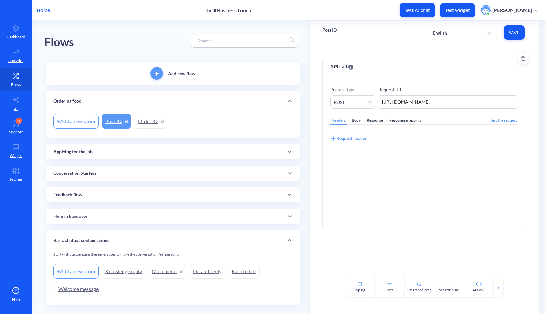
click at [403, 118] on div "Response mapping" at bounding box center [405, 120] width 34 height 9
click at [149, 121] on link "Order ID" at bounding box center [151, 121] width 33 height 15
click at [116, 124] on link "Post ID" at bounding box center [117, 121] width 30 height 15
click at [400, 124] on div "Response mapping" at bounding box center [405, 120] width 34 height 9
click at [450, 146] on input "$order.status" at bounding box center [463, 146] width 90 height 12
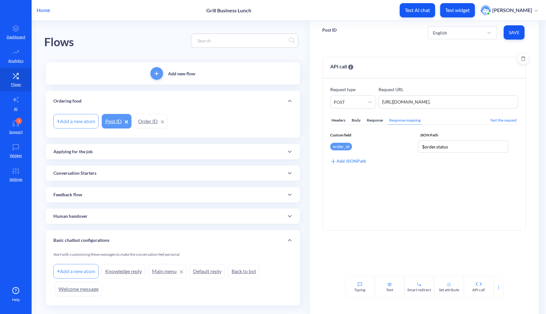
click at [359, 197] on div "Headers Body Response Response mapping Test the request Custom field JSON Path …" at bounding box center [424, 165] width 188 height 114
click at [114, 149] on div "Applying for the job" at bounding box center [172, 151] width 239 height 7
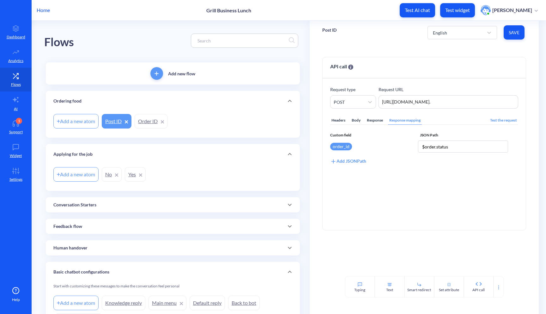
click at [104, 204] on div "Conversation Starters" at bounding box center [172, 204] width 239 height 7
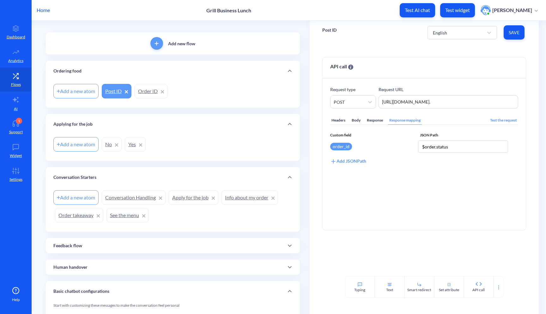
scroll to position [31, 0]
click at [87, 242] on div "Feedback flow" at bounding box center [172, 244] width 239 height 7
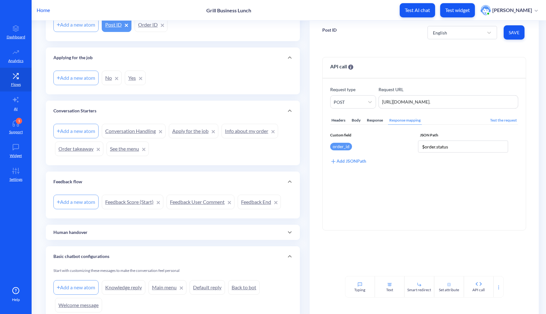
scroll to position [99, 0]
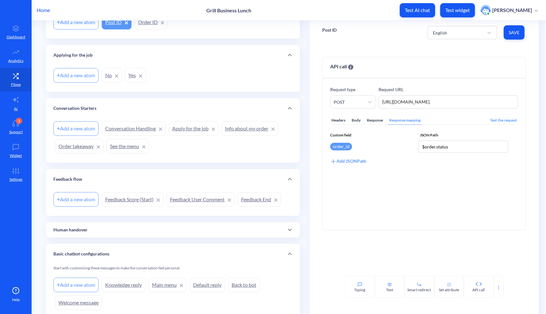
click at [100, 226] on div "Human handover" at bounding box center [173, 229] width 254 height 15
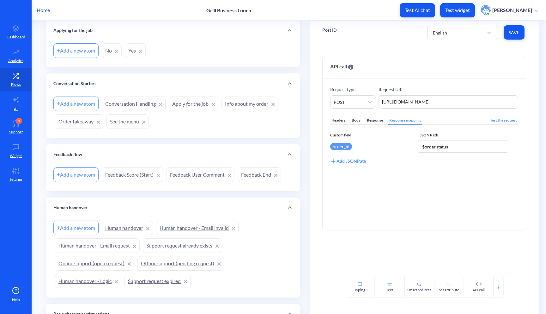
click at [107, 212] on div "Human handover" at bounding box center [173, 207] width 254 height 20
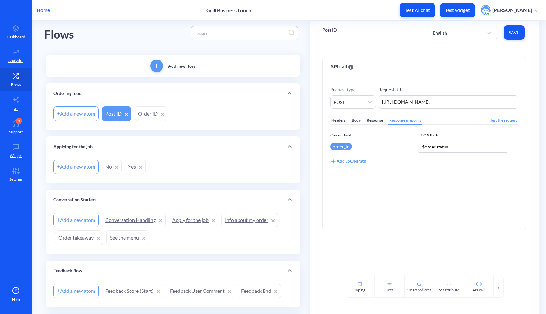
scroll to position [3, 0]
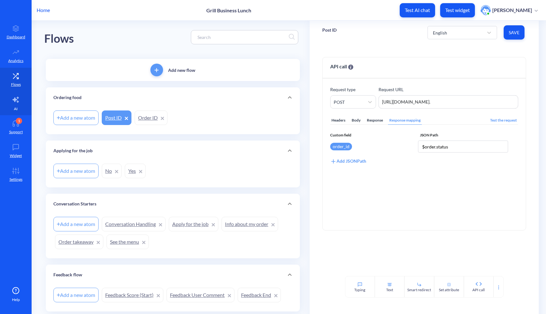
click at [12, 106] on link "AI" at bounding box center [16, 103] width 32 height 24
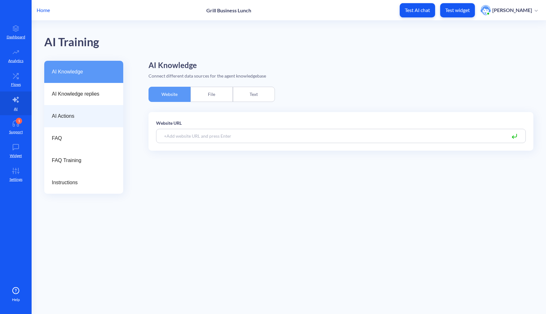
click at [82, 122] on div "AI Actions" at bounding box center [83, 116] width 79 height 22
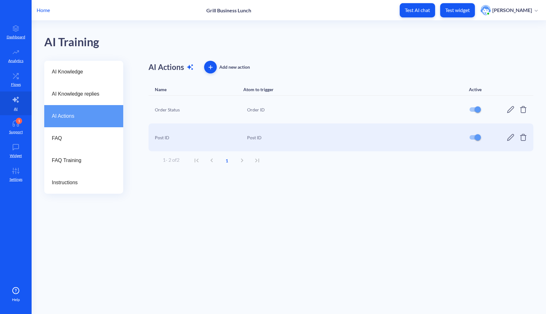
click at [512, 108] on icon at bounding box center [511, 110] width 8 height 8
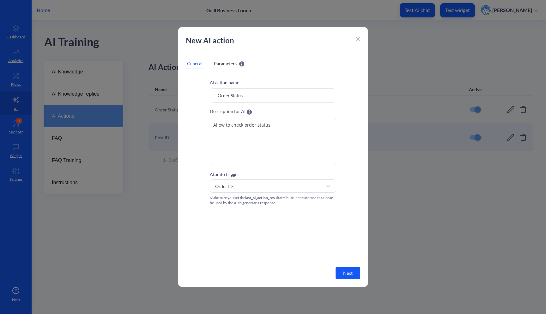
click at [233, 64] on span "Parameters" at bounding box center [225, 63] width 23 height 7
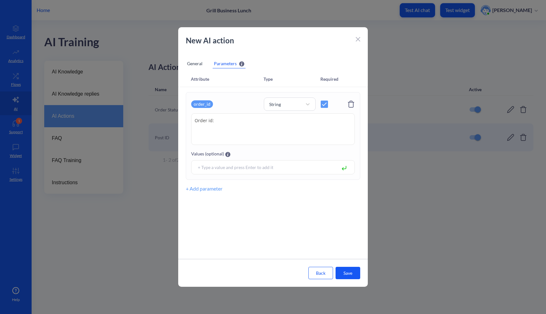
click at [197, 65] on div "General" at bounding box center [195, 63] width 18 height 9
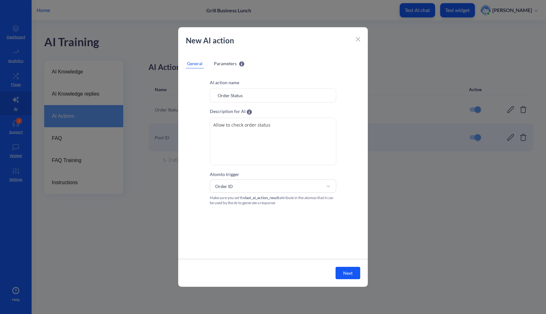
click at [275, 127] on textarea "Allow to check order status" at bounding box center [273, 141] width 126 height 47
click at [265, 89] on input "Order Status" at bounding box center [273, 95] width 126 height 14
click at [258, 98] on input "Order Status" at bounding box center [273, 95] width 126 height 14
click at [273, 142] on textarea "Allow to check order status" at bounding box center [273, 141] width 126 height 47
type textarea "Allow to check order status"
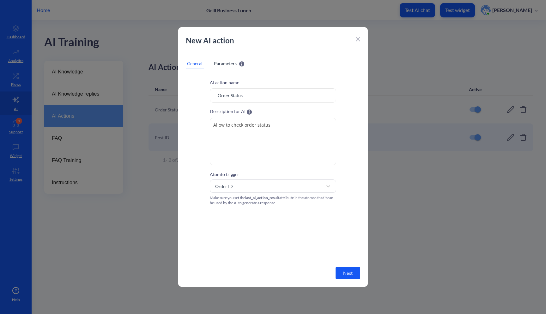
click at [345, 272] on button "Next" at bounding box center [348, 272] width 25 height 12
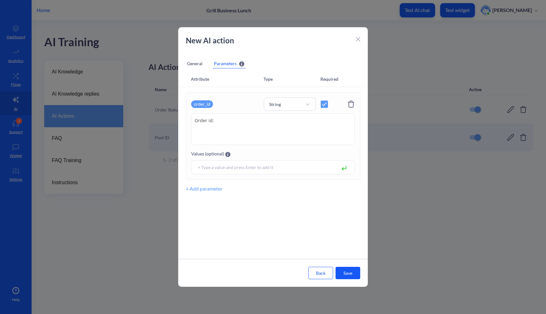
click at [358, 39] on icon at bounding box center [358, 39] width 4 height 4
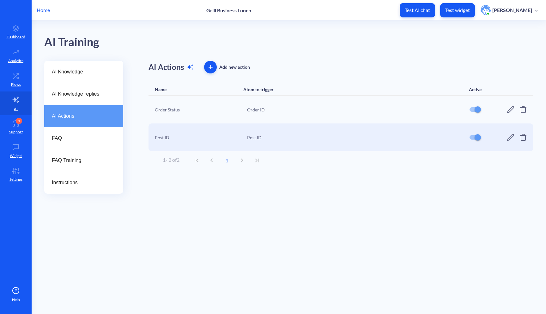
click at [307, 137] on div "Post ID" at bounding box center [354, 137] width 214 height 7
click at [315, 110] on div "Order ID" at bounding box center [354, 109] width 214 height 7
click at [160, 138] on div "Post ID" at bounding box center [199, 137] width 89 height 7
click at [509, 139] on icon at bounding box center [511, 137] width 8 height 8
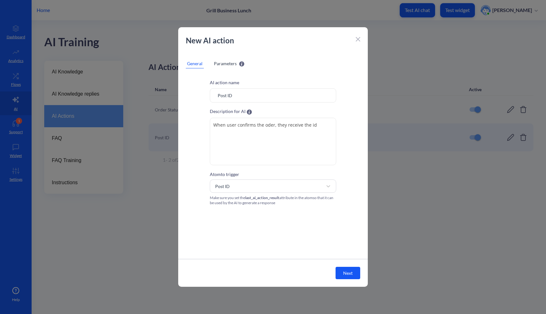
click at [247, 146] on textarea "When user confirms the oder, they receive the id" at bounding box center [273, 141] width 126 height 47
click at [237, 95] on input "Post ID" at bounding box center [273, 95] width 126 height 14
drag, startPoint x: 237, startPoint y: 95, endPoint x: 200, endPoint y: 89, distance: 36.9
click at [201, 89] on div "AI action name Post ID Description for AI The description should explain the pu…" at bounding box center [273, 142] width 190 height 126
type input "Confirm the order"
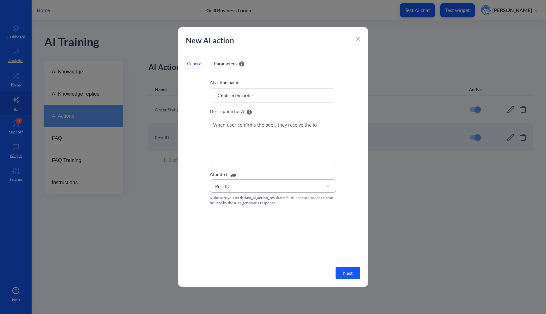
click at [242, 186] on div "Post ID" at bounding box center [267, 185] width 111 height 11
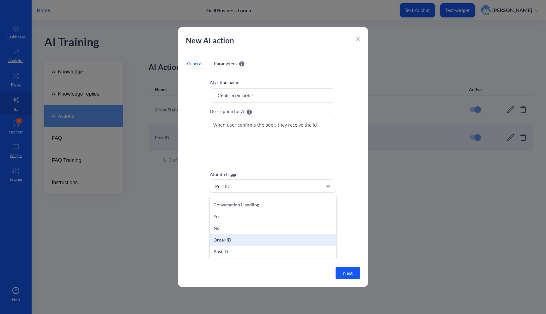
click at [241, 239] on div "Order ID" at bounding box center [273, 240] width 126 height 12
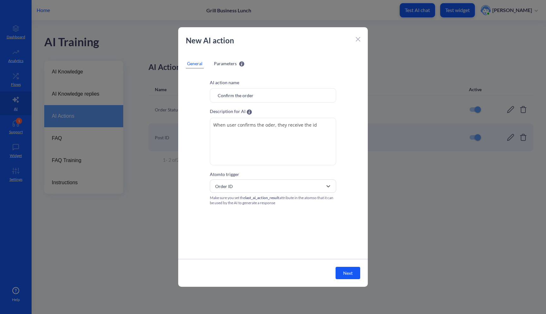
click at [272, 179] on div "Atom to trigger option Order ID, selected. 25 results available. Select is focu…" at bounding box center [273, 187] width 126 height 35
click at [268, 186] on div "Order ID" at bounding box center [267, 185] width 111 height 11
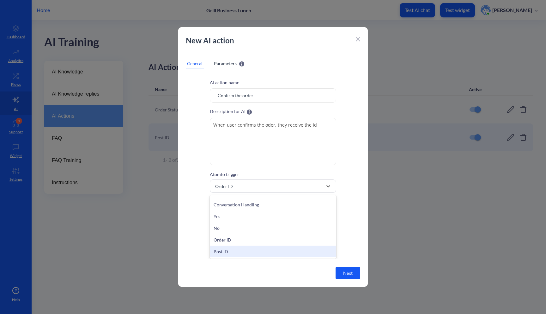
click at [243, 249] on div "Post ID" at bounding box center [273, 251] width 126 height 12
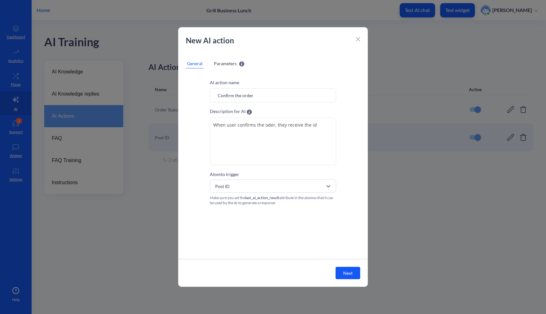
click at [238, 65] on div "Parameters" at bounding box center [229, 63] width 30 height 7
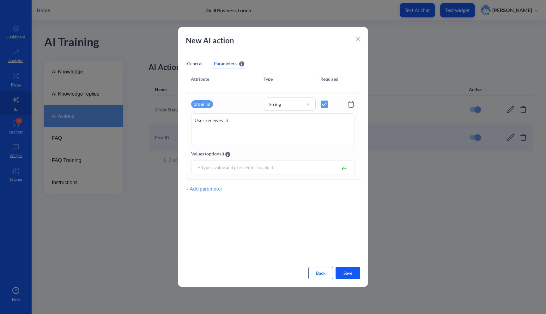
click at [236, 123] on textarea "User receives id" at bounding box center [273, 129] width 164 height 32
drag, startPoint x: 252, startPoint y: 120, endPoint x: 195, endPoint y: 119, distance: 56.9
click at [195, 119] on textarea "User receives id" at bounding box center [273, 129] width 164 height 32
click at [194, 63] on div "General" at bounding box center [195, 63] width 18 height 9
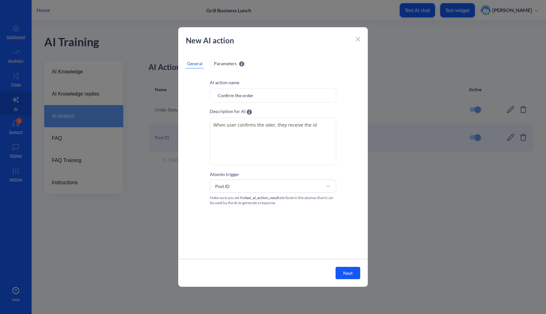
click at [224, 62] on span "Parameters" at bounding box center [225, 63] width 23 height 7
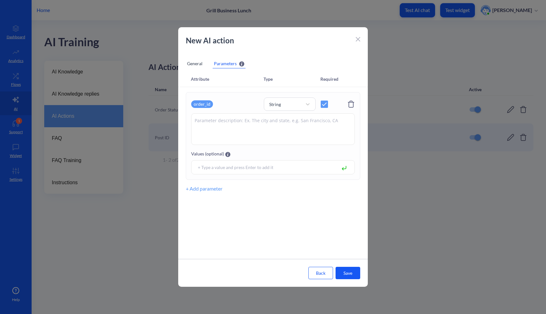
click at [199, 60] on div "General" at bounding box center [195, 63] width 18 height 9
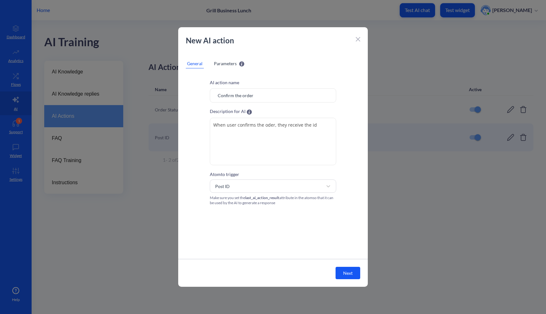
click at [307, 129] on textarea "When user confirms the oder, they receive the id" at bounding box center [273, 141] width 126 height 47
drag, startPoint x: 318, startPoint y: 127, endPoint x: 279, endPoint y: 125, distance: 38.3
click at [279, 125] on textarea "When user confirms the oder, they receive the id" at bounding box center [273, 141] width 126 height 47
click at [285, 140] on textarea "When user confirms the oder, they receive the id" at bounding box center [273, 141] width 126 height 47
type textarea "When user confirms the oder, they receive the id for the order"
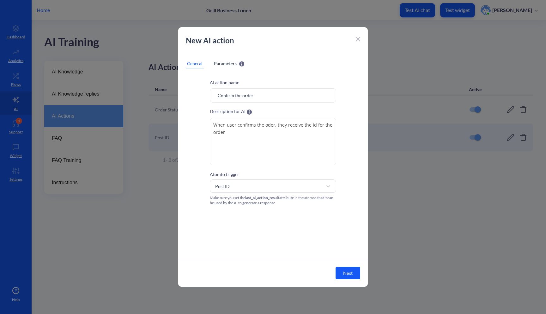
click at [230, 64] on span "Parameters" at bounding box center [225, 63] width 23 height 7
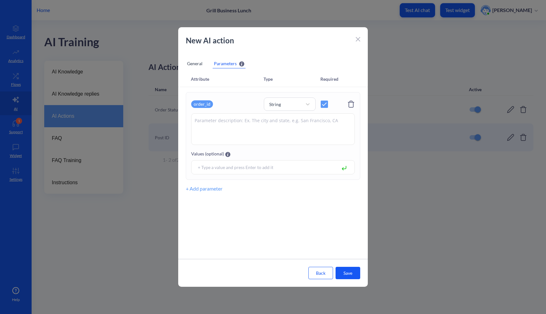
click at [254, 121] on textarea at bounding box center [273, 129] width 164 height 32
type textarea "You order is:"
click at [345, 271] on button "Save" at bounding box center [348, 272] width 25 height 12
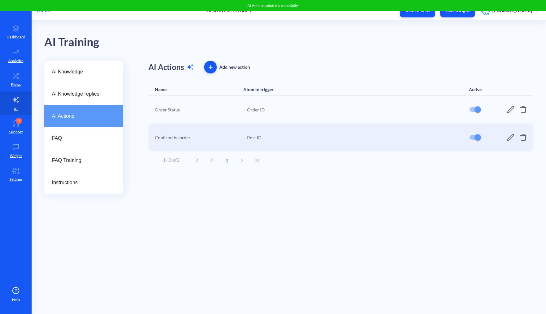
click at [508, 110] on icon at bounding box center [510, 109] width 7 height 7
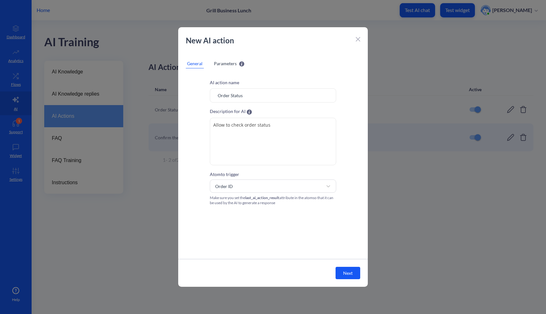
click at [220, 66] on span "Parameters" at bounding box center [225, 63] width 23 height 7
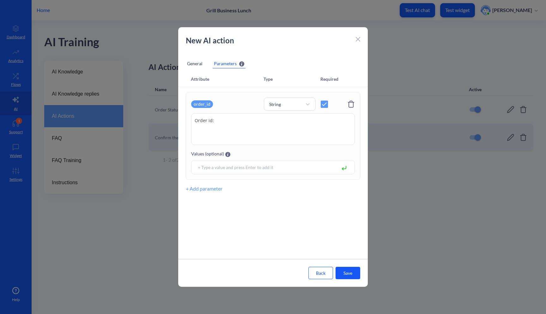
click at [214, 121] on textarea "Order id:" at bounding box center [273, 129] width 164 height 32
drag, startPoint x: 220, startPoint y: 121, endPoint x: 170, endPoint y: 121, distance: 50.3
click at [170, 121] on div "New AI action General Parameters Attribute Type Required order_id String Order …" at bounding box center [273, 157] width 546 height 314
type textarea "Your status is:"
click at [347, 273] on button "Save" at bounding box center [348, 272] width 25 height 12
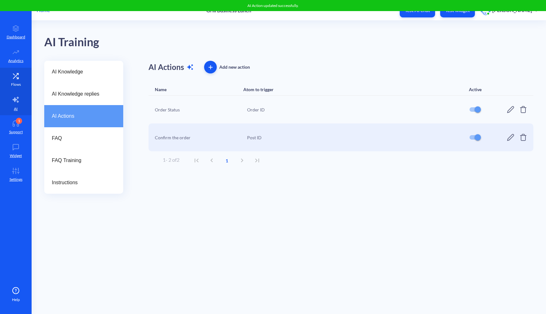
click at [15, 86] on p "Flows" at bounding box center [16, 85] width 10 height 6
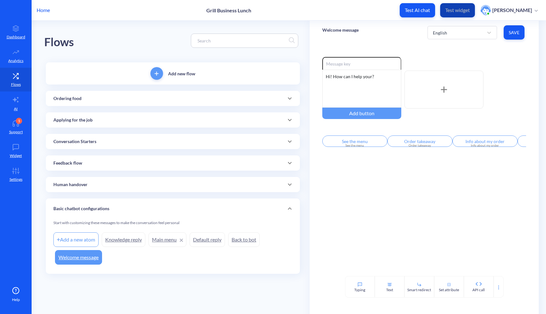
click at [458, 11] on p "Test widget" at bounding box center [457, 10] width 25 height 6
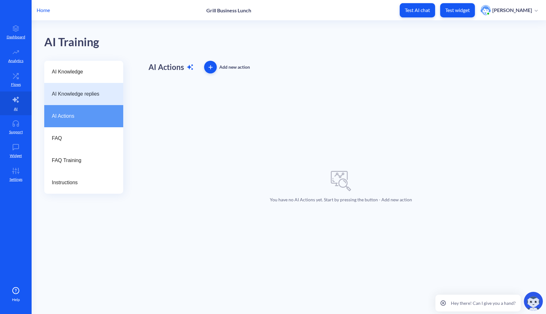
click at [67, 92] on span "AI Knowledge replies" at bounding box center [81, 94] width 59 height 8
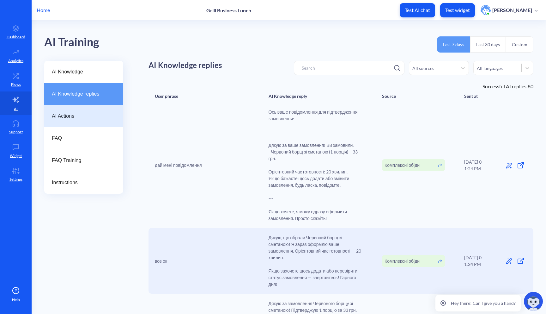
click at [71, 108] on div "AI Actions" at bounding box center [83, 116] width 79 height 22
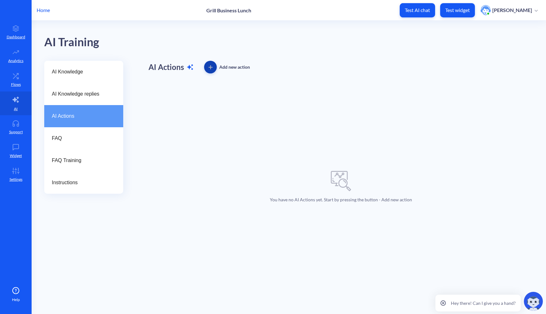
click at [208, 69] on span "button" at bounding box center [210, 67] width 13 height 4
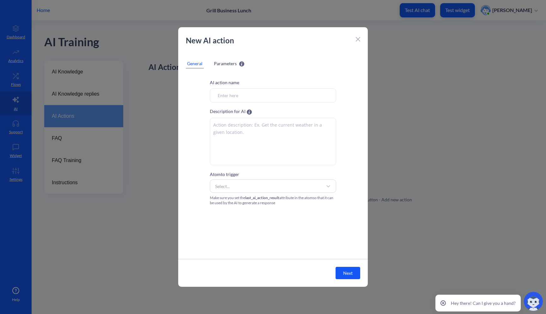
click at [354, 41] on div "New AI action" at bounding box center [273, 44] width 190 height 18
click at [359, 41] on icon at bounding box center [358, 39] width 4 height 4
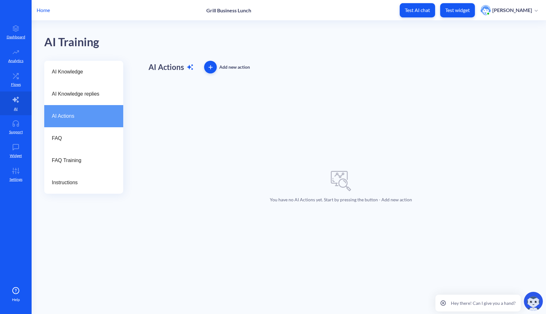
click at [213, 69] on span "button" at bounding box center [210, 67] width 13 height 4
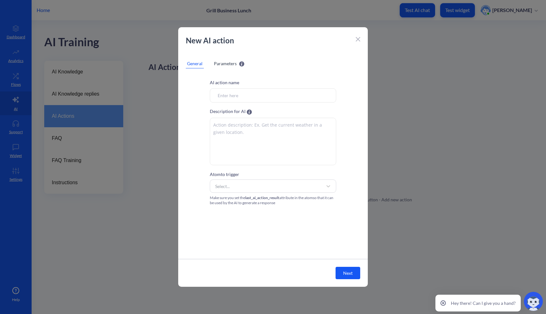
click at [249, 95] on input "Atom to trigger" at bounding box center [273, 95] width 126 height 14
type input "Order Status"
click at [258, 135] on textarea at bounding box center [273, 141] width 126 height 47
type textarea "Allow to check order status"
click at [264, 181] on div "Select..." at bounding box center [267, 185] width 111 height 11
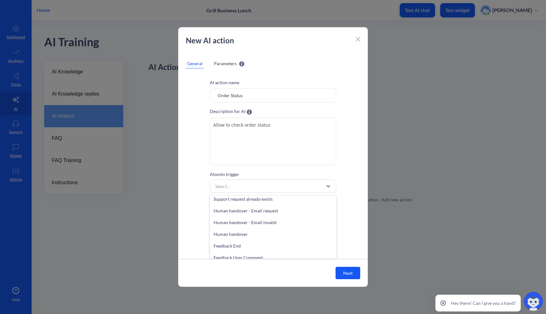
scroll to position [220, 0]
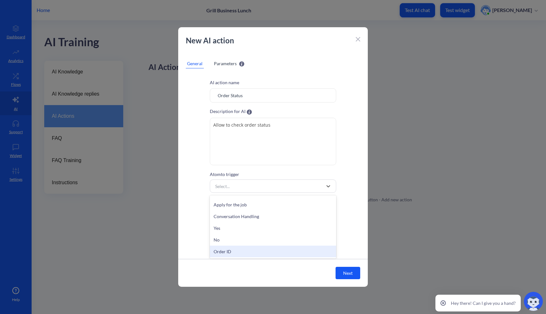
click at [237, 253] on div "Order ID" at bounding box center [273, 251] width 126 height 12
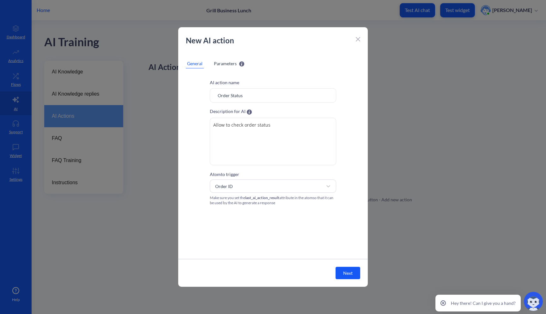
click at [231, 64] on span "Parameters" at bounding box center [225, 63] width 23 height 7
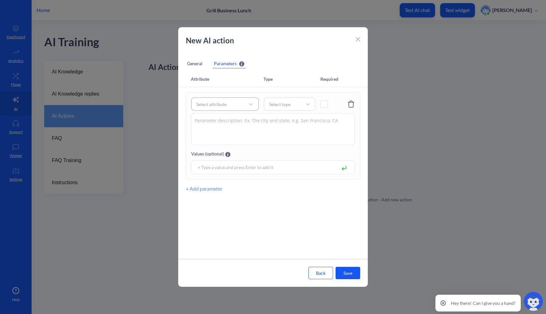
click at [226, 103] on div "Select attribute" at bounding box center [212, 104] width 30 height 7
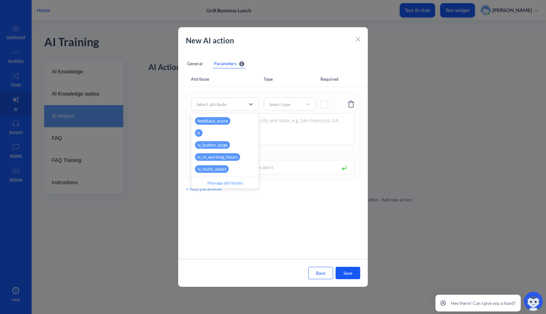
scroll to position [203, 0]
click at [226, 154] on div "user_id_order" at bounding box center [211, 156] width 32 height 8
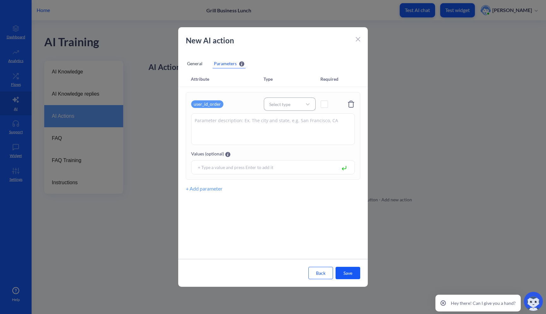
click at [289, 102] on div "Select type" at bounding box center [279, 104] width 21 height 7
click at [282, 121] on div "String" at bounding box center [290, 120] width 52 height 12
click at [321, 106] on div "user_id_order String" at bounding box center [273, 103] width 164 height 13
click at [326, 104] on span at bounding box center [324, 104] width 7 height 7
click at [298, 122] on textarea at bounding box center [273, 129] width 164 height 32
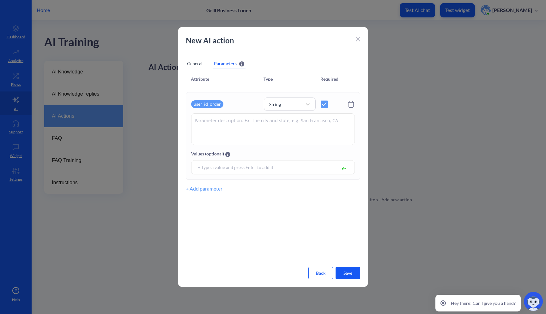
type textarea "U"
type textarea "Order id:"
click at [358, 274] on button "Save" at bounding box center [348, 272] width 25 height 12
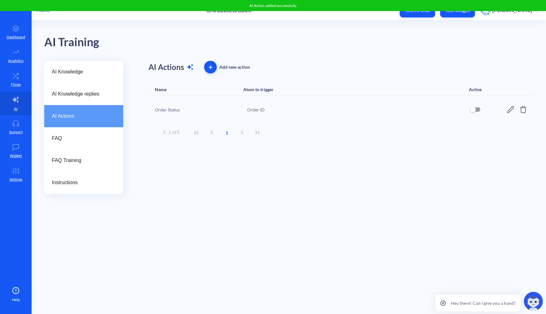
click at [473, 107] on input "checkbox" at bounding box center [472, 109] width 15 height 15
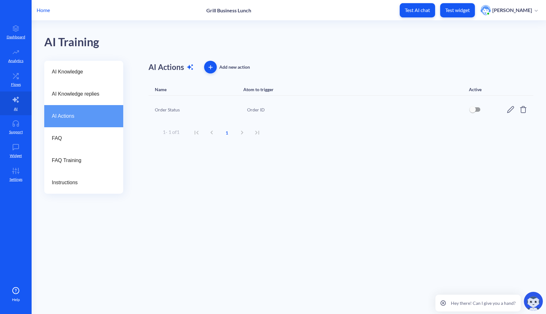
checkbox input "true"
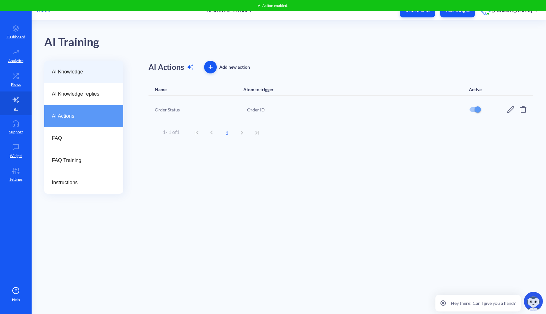
click at [90, 74] on span "AI Knowledge" at bounding box center [81, 72] width 59 height 8
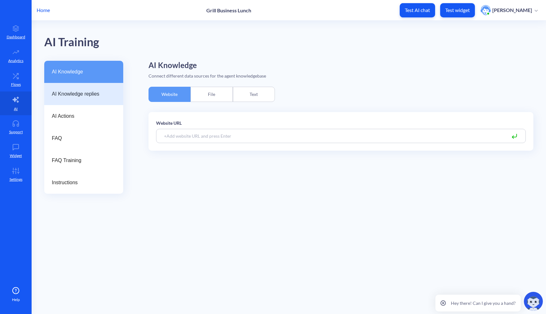
click at [85, 93] on span "AI Knowledge replies" at bounding box center [81, 94] width 59 height 8
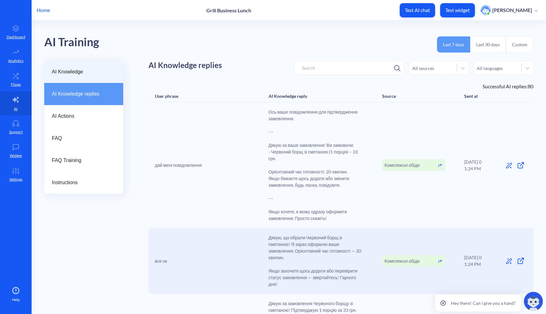
click at [88, 79] on div "AI Knowledge" at bounding box center [83, 72] width 79 height 22
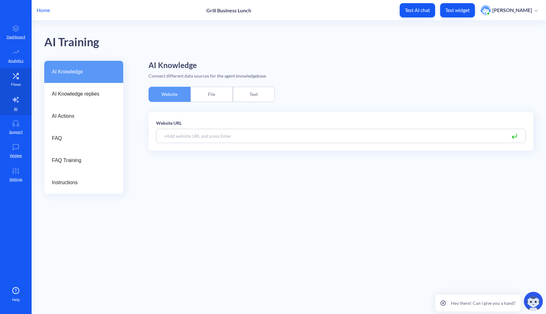
click at [17, 77] on icon at bounding box center [17, 78] width 2 height 2
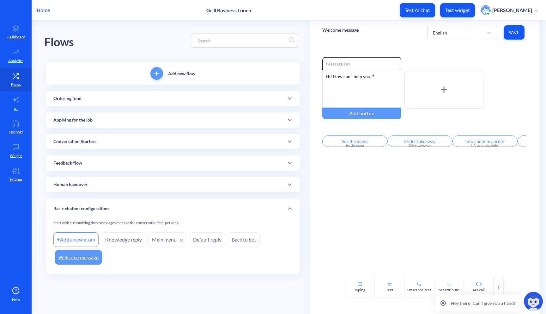
click at [145, 101] on div "Ordering food" at bounding box center [172, 98] width 239 height 7
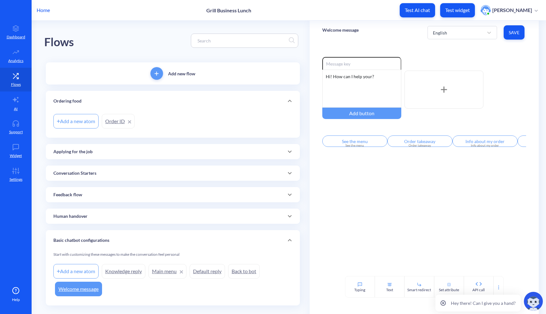
click at [112, 121] on link "Order ID" at bounding box center [118, 121] width 33 height 15
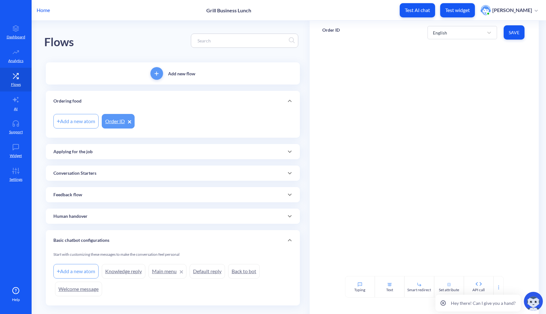
click at [460, 9] on p "Test widget" at bounding box center [457, 10] width 25 height 6
click at [473, 287] on div "API call" at bounding box center [479, 290] width 12 height 6
click at [405, 105] on textarea at bounding box center [449, 101] width 140 height 13
paste textarea "https://895my.wiremockapi.cloud/json/1?order_id="
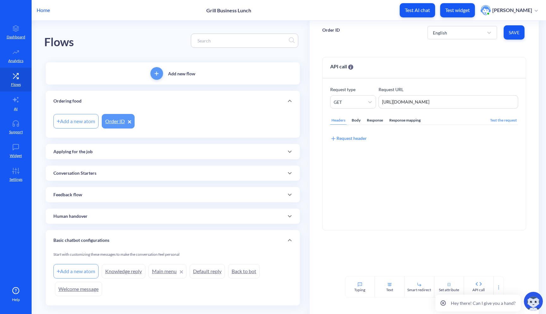
type textarea "https://895my.wiremockapi.cloud/json/1?order_id="
click at [357, 139] on div "Request header" at bounding box center [348, 138] width 37 height 7
click at [356, 148] on input at bounding box center [375, 146] width 90 height 12
type input "last"
click at [375, 120] on div "Response" at bounding box center [375, 120] width 19 height 9
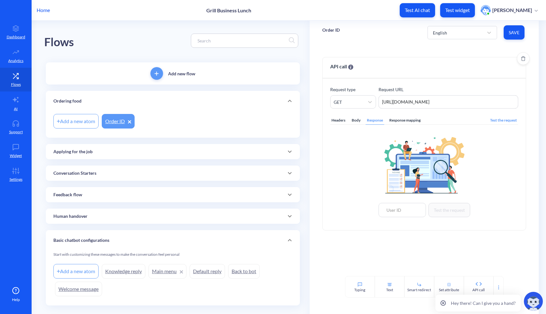
click at [343, 118] on div "Headers" at bounding box center [338, 120] width 16 height 9
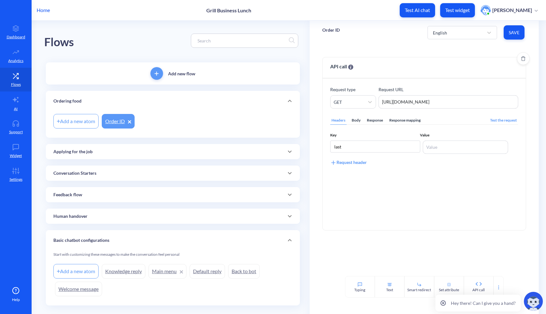
click at [401, 118] on div "Response mapping" at bounding box center [405, 120] width 34 height 9
click at [339, 120] on div "Headers" at bounding box center [338, 120] width 16 height 9
click at [369, 149] on input "last" at bounding box center [375, 146] width 90 height 12
click at [412, 120] on div "Response mapping" at bounding box center [405, 120] width 34 height 9
click at [353, 136] on div "Add JSONPath" at bounding box center [348, 138] width 36 height 7
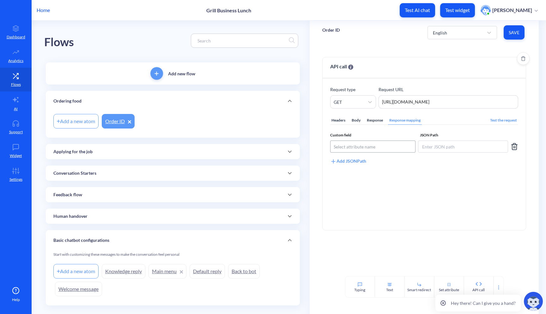
click at [351, 147] on div "Select attribute name" at bounding box center [355, 146] width 42 height 7
type input "last"
click at [381, 173] on div "last_ai_action_result" at bounding box center [373, 171] width 86 height 12
click at [433, 147] on input at bounding box center [463, 146] width 90 height 12
type input "$order.status"
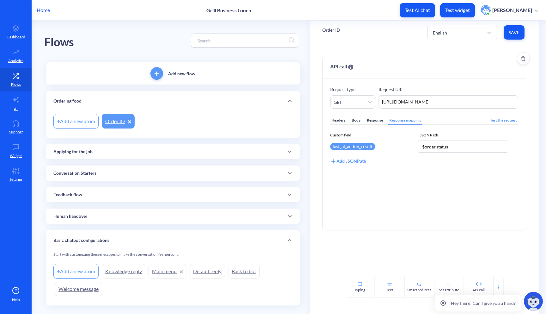
click at [491, 122] on div "Test the request" at bounding box center [503, 120] width 29 height 9
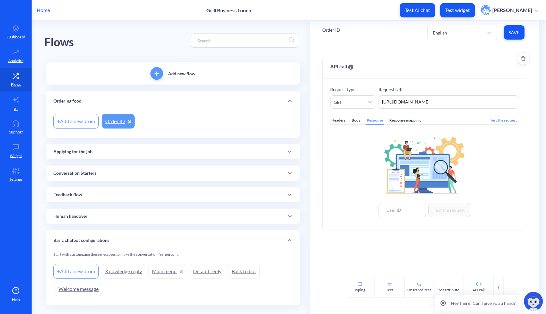
click at [408, 118] on div "Response mapping" at bounding box center [405, 120] width 34 height 9
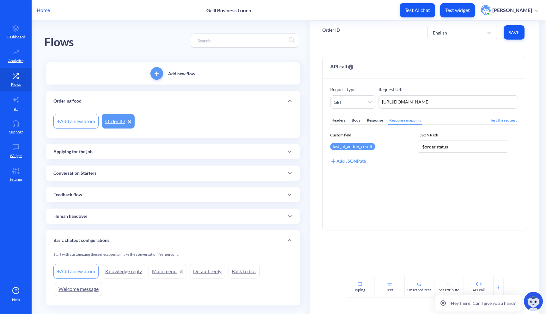
click at [513, 35] on span "Save" at bounding box center [514, 32] width 11 height 6
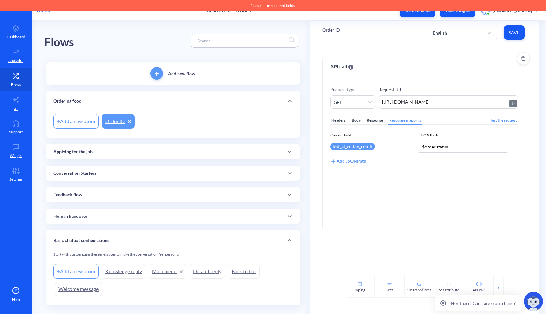
click at [485, 98] on textarea "https://895my.wiremockapi.cloud/json/1?order_id=" at bounding box center [449, 101] width 140 height 13
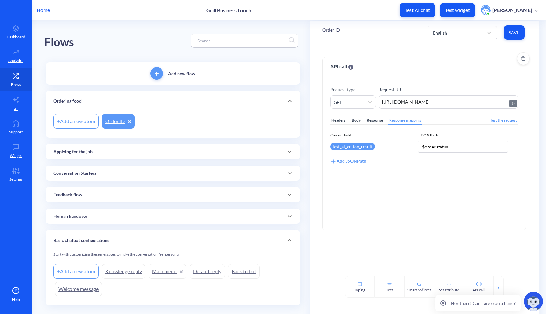
click at [483, 100] on textarea "https://895my.wiremockapi.cloud/json/1?order_id=" at bounding box center [449, 101] width 140 height 13
click at [516, 30] on span "Save" at bounding box center [514, 32] width 11 height 6
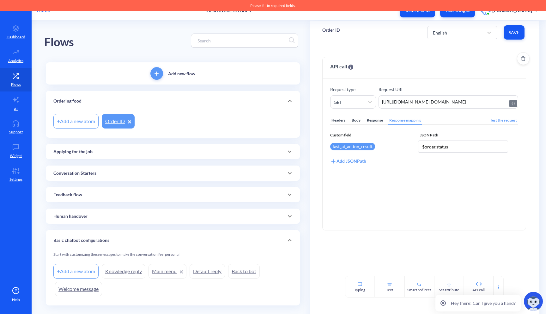
click at [479, 104] on textarea "https://895my.wiremockapi.cloud/json/1?order_id=order.id" at bounding box center [449, 101] width 140 height 13
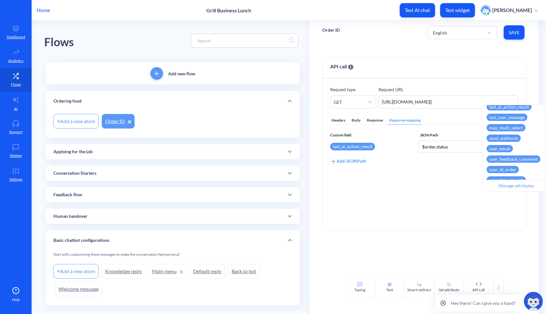
scroll to position [227, 0]
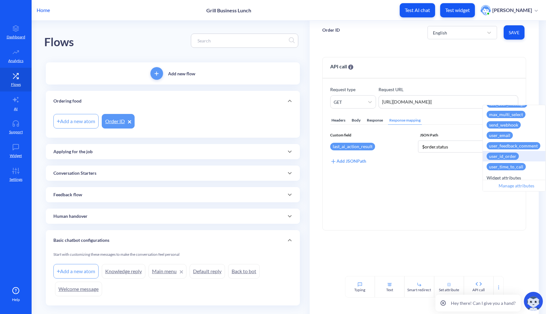
click at [506, 157] on div "user_id_order" at bounding box center [503, 155] width 32 height 7
type textarea "https://895my.wiremockapi.cloud/json/1?order_id={{user_id_order}}"
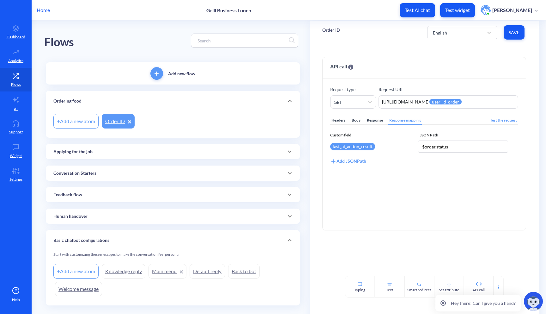
click at [512, 31] on span "Save" at bounding box center [514, 32] width 11 height 6
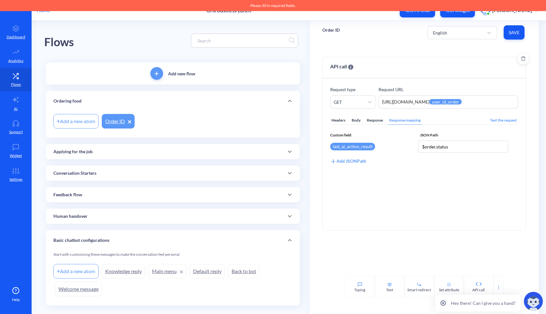
click at [342, 118] on div "Headers" at bounding box center [338, 120] width 16 height 9
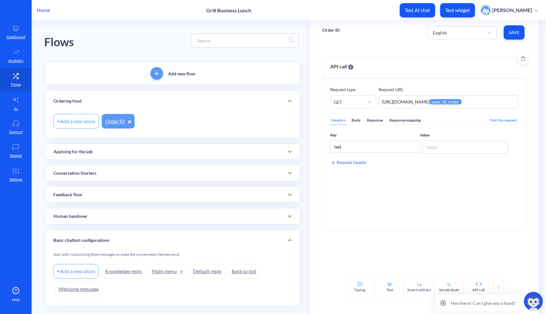
click at [415, 121] on div "Response mapping" at bounding box center [405, 120] width 34 height 9
click at [514, 34] on span "Save" at bounding box center [514, 32] width 11 height 6
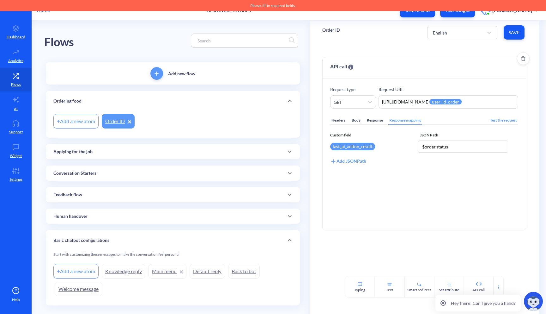
click at [337, 121] on div "Headers" at bounding box center [338, 120] width 16 height 9
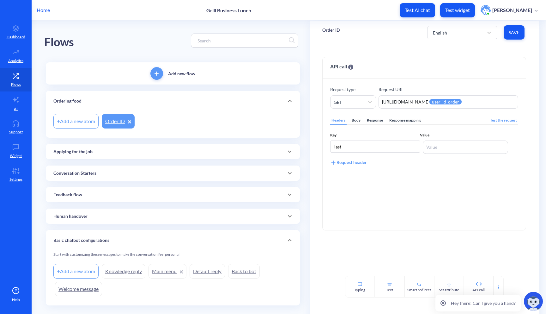
drag, startPoint x: 344, startPoint y: 144, endPoint x: 315, endPoint y: 136, distance: 29.8
click at [321, 137] on div "API call Make an API request to an external resource and store value from respo…" at bounding box center [424, 159] width 229 height 231
click at [513, 37] on button "Save" at bounding box center [514, 32] width 21 height 14
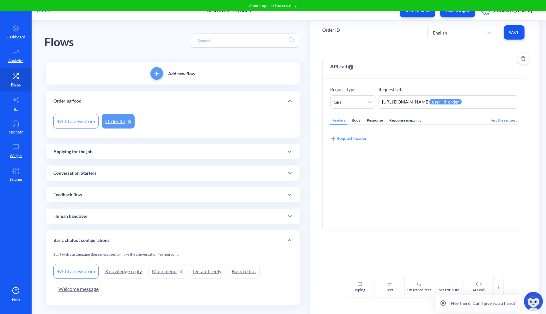
click at [502, 122] on div "Test the request" at bounding box center [503, 120] width 29 height 9
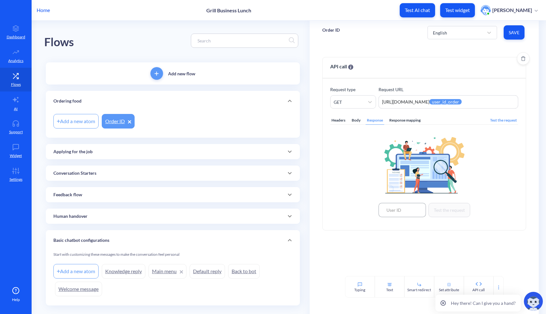
click at [394, 210] on input at bounding box center [402, 210] width 47 height 14
click at [515, 34] on span "Save" at bounding box center [514, 32] width 11 height 6
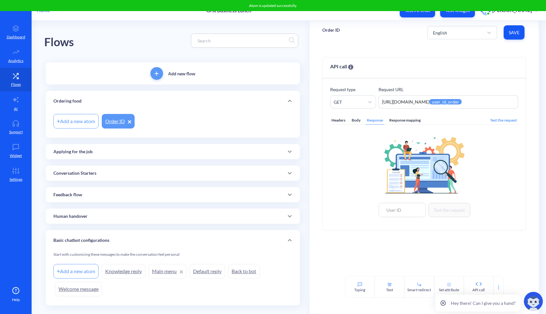
click at [113, 123] on link "Order ID" at bounding box center [118, 121] width 33 height 15
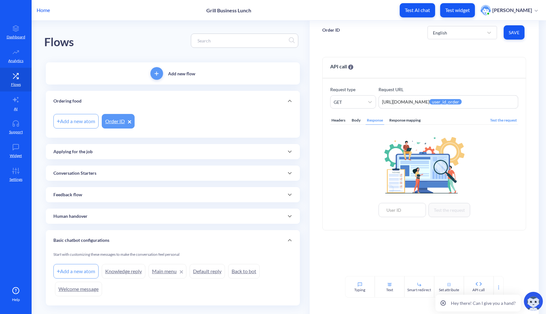
click at [118, 124] on link "Order ID" at bounding box center [118, 121] width 33 height 15
click at [119, 153] on div "Applying for the job" at bounding box center [172, 151] width 239 height 7
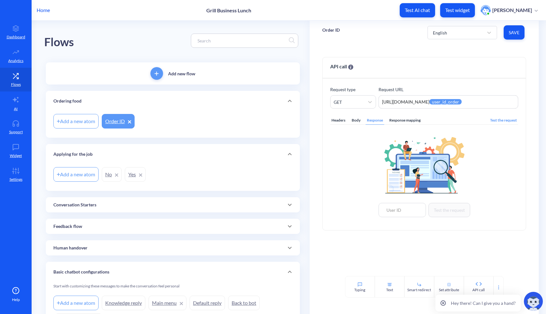
click at [112, 208] on div "Conversation Starters" at bounding box center [173, 204] width 254 height 15
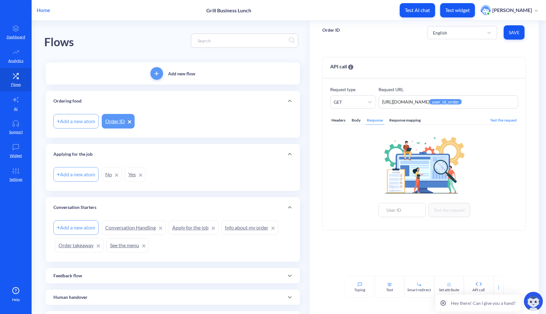
click at [126, 272] on div "Feedback flow" at bounding box center [172, 275] width 239 height 7
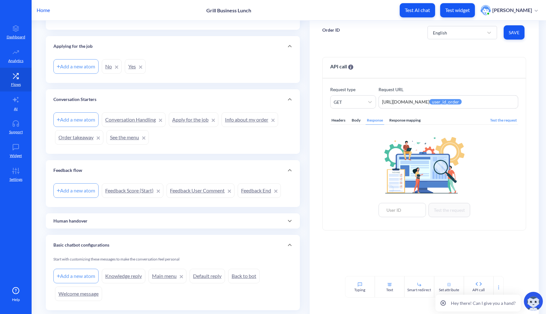
scroll to position [125, 0]
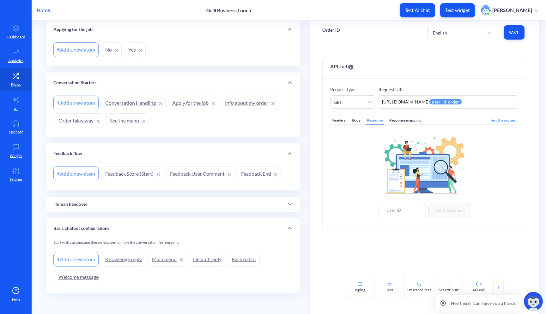
click at [100, 205] on div "Human handover" at bounding box center [172, 204] width 239 height 7
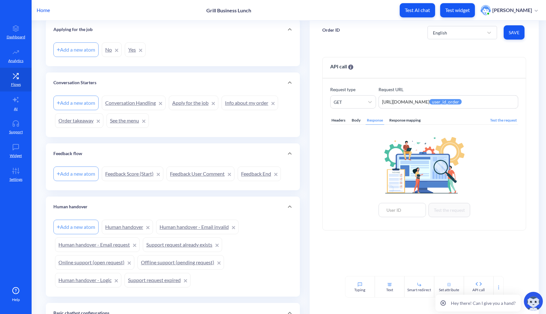
click at [246, 102] on link "Info about my order" at bounding box center [250, 102] width 57 height 15
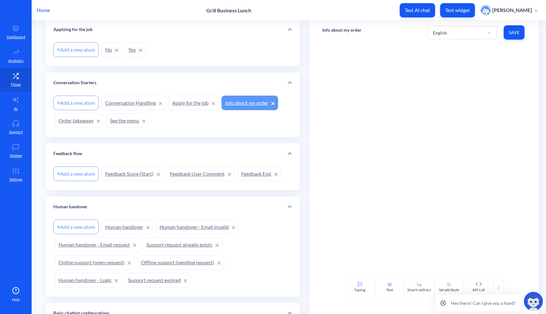
click at [177, 101] on link "Apply for the job" at bounding box center [194, 102] width 50 height 15
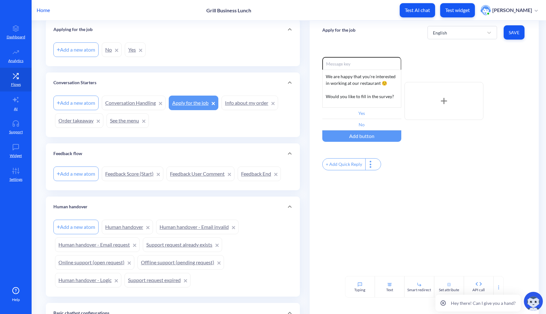
click at [132, 104] on link "Conversation Handling" at bounding box center [134, 102] width 64 height 15
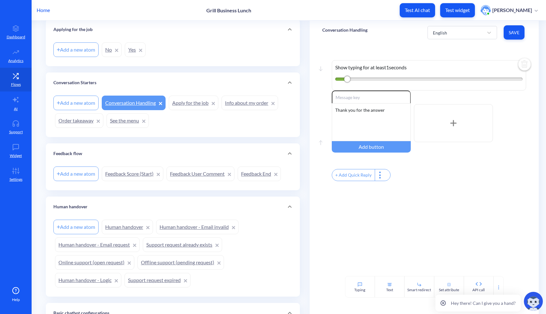
click at [120, 121] on link "See the menu" at bounding box center [128, 120] width 42 height 15
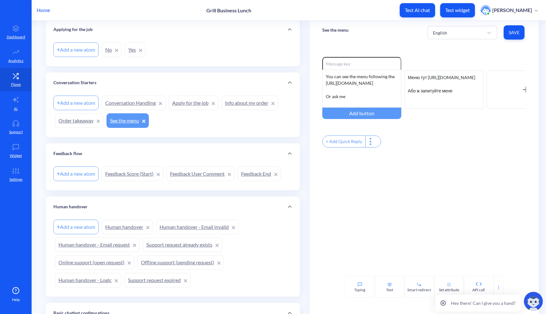
click at [75, 124] on link "Order takeaway" at bounding box center [79, 120] width 48 height 15
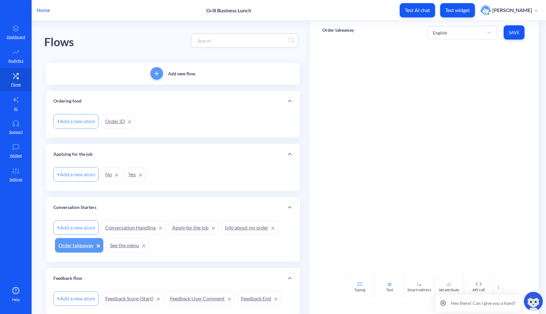
click at [110, 120] on link "Order ID" at bounding box center [118, 121] width 33 height 15
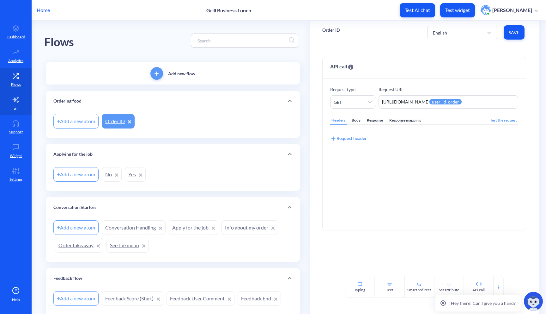
click at [19, 108] on link "AI" at bounding box center [16, 103] width 32 height 24
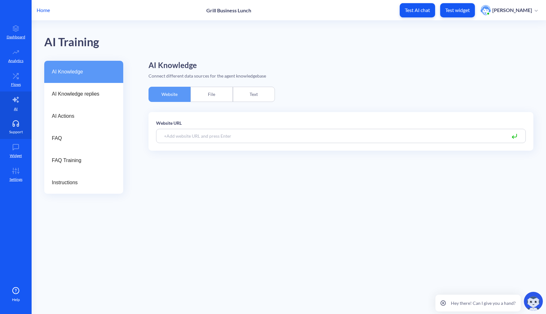
click at [16, 122] on icon at bounding box center [15, 123] width 13 height 6
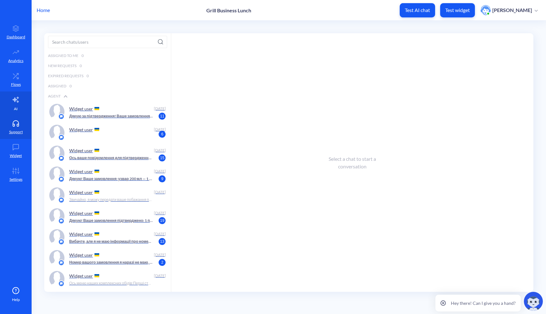
click at [15, 107] on p "AI" at bounding box center [16, 109] width 4 height 6
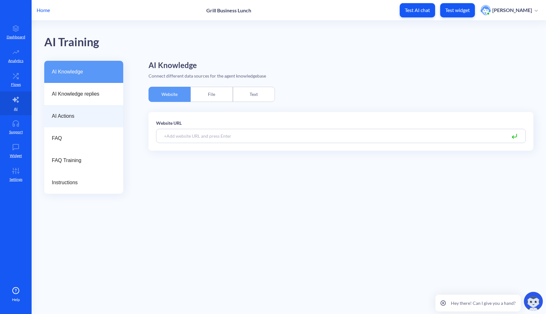
click at [70, 116] on span "AI Actions" at bounding box center [81, 116] width 59 height 8
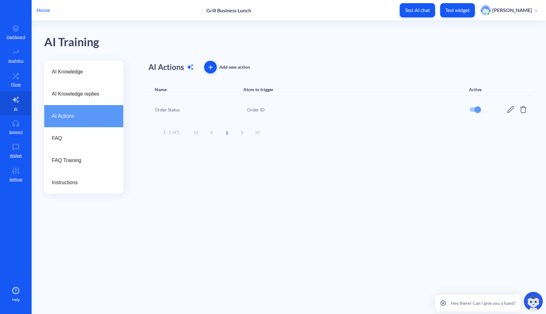
click at [511, 110] on icon at bounding box center [511, 110] width 8 height 8
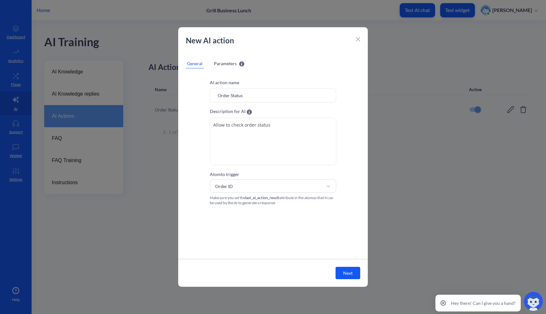
click at [223, 60] on span "Parameters" at bounding box center [225, 63] width 23 height 7
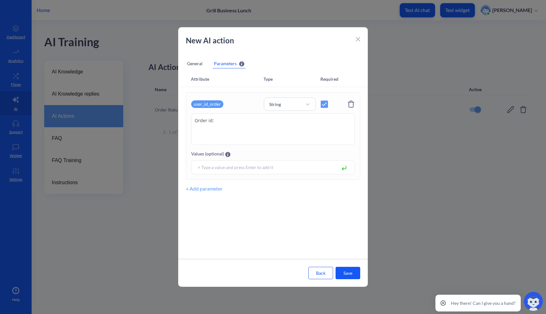
click at [195, 56] on div "New AI action General Parameters Attribute Type Required user_id_order String O…" at bounding box center [273, 156] width 190 height 259
click at [195, 64] on div "General" at bounding box center [195, 63] width 18 height 9
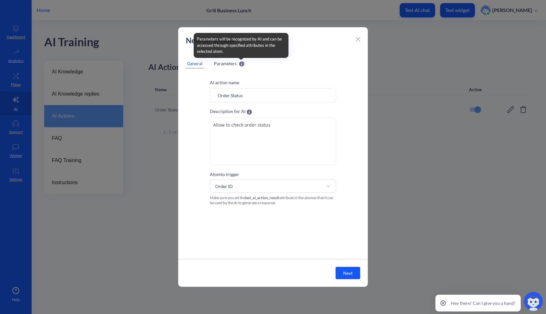
click at [234, 64] on span "Parameters" at bounding box center [225, 63] width 23 height 7
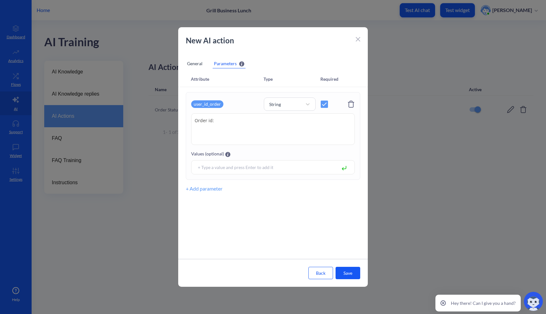
click at [233, 119] on textarea "Order id:" at bounding box center [273, 129] width 164 height 32
click at [210, 102] on div "user_id_order" at bounding box center [207, 104] width 32 height 8
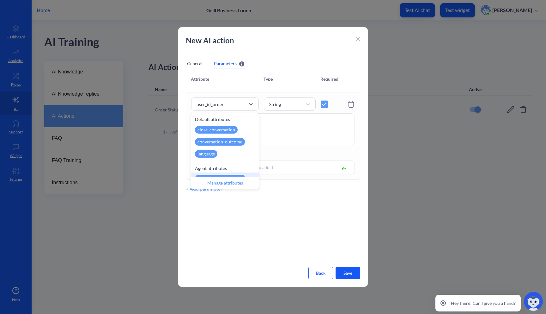
click at [224, 183] on div "Manage attributes" at bounding box center [225, 182] width 68 height 12
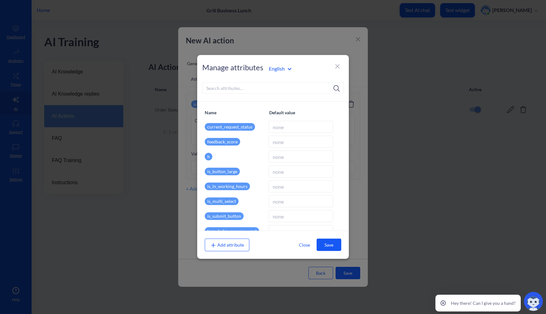
click at [251, 87] on input at bounding box center [273, 87] width 142 height 11
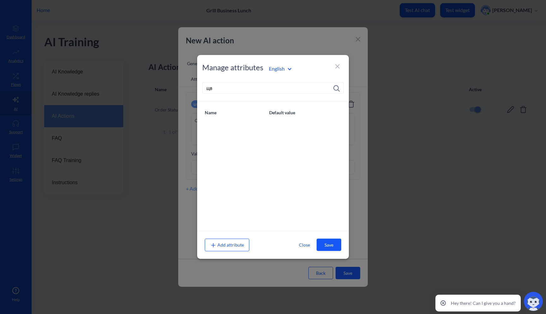
type input "щ"
click at [225, 245] on span "Add attribute" at bounding box center [227, 244] width 34 height 5
click at [222, 245] on span "Add attribute" at bounding box center [227, 244] width 34 height 5
click at [225, 91] on input "order" at bounding box center [273, 87] width 142 height 11
type input "order_id"
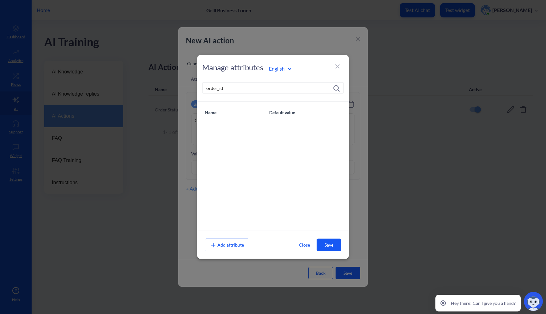
click at [328, 246] on button "Save" at bounding box center [329, 244] width 25 height 12
click at [231, 248] on div "Add attribute" at bounding box center [227, 244] width 45 height 13
click at [235, 89] on input "order_id" at bounding box center [273, 87] width 142 height 11
drag, startPoint x: 233, startPoint y: 89, endPoint x: 169, endPoint y: 89, distance: 64.5
click at [169, 89] on div "Manage attributes English order_id Name Default value Add attribute Close Save" at bounding box center [273, 157] width 546 height 314
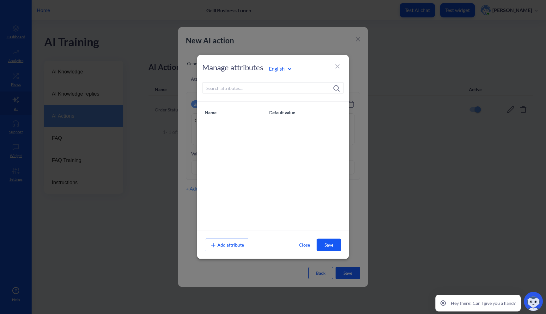
scroll to position [195, 0]
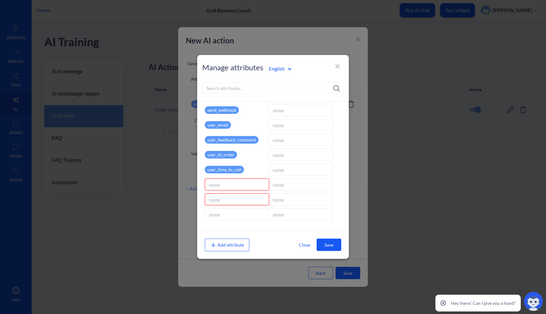
click at [232, 243] on span "Add attribute" at bounding box center [227, 244] width 34 height 5
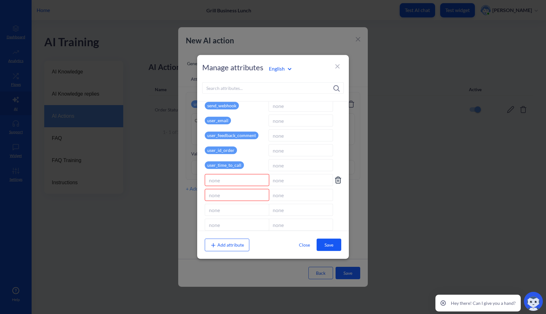
scroll to position [210, 0]
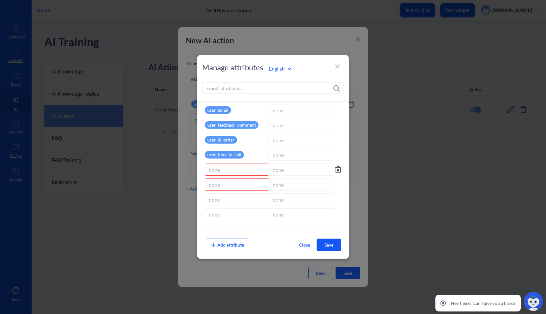
click at [337, 169] on icon at bounding box center [338, 170] width 8 height 8
click at [337, 169] on div "user_time_to_call" at bounding box center [273, 169] width 137 height 12
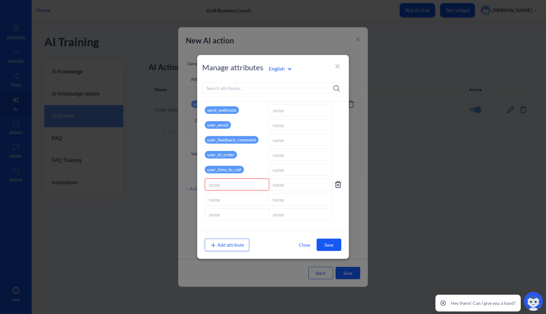
click at [334, 184] on icon at bounding box center [338, 184] width 8 height 8
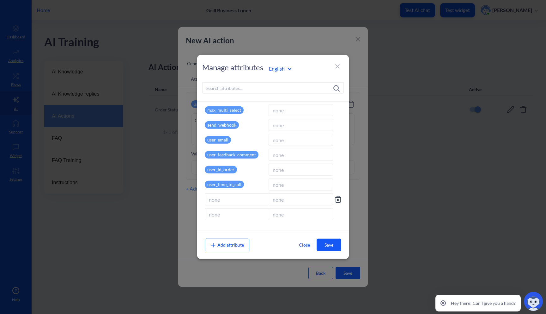
click at [335, 198] on icon at bounding box center [338, 199] width 8 height 8
click at [336, 217] on icon at bounding box center [338, 214] width 4 height 6
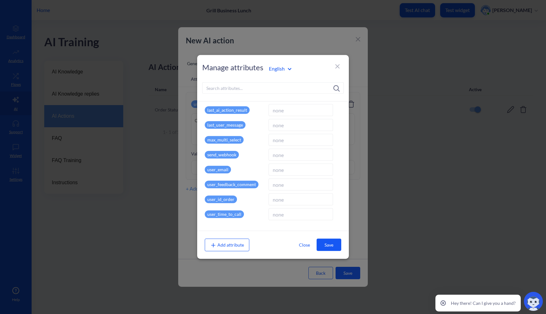
click at [225, 200] on p "user_id_order" at bounding box center [221, 199] width 32 height 8
click at [318, 201] on input at bounding box center [301, 199] width 64 height 12
click at [228, 243] on span "Add attribute" at bounding box center [227, 244] width 34 height 5
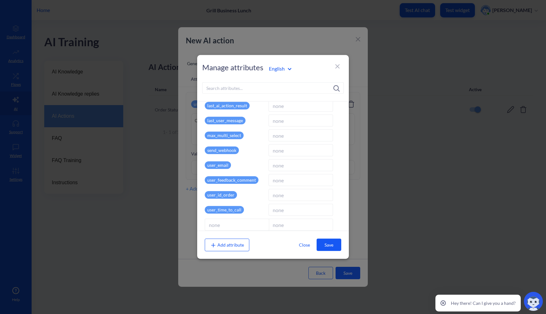
scroll to position [165, 0]
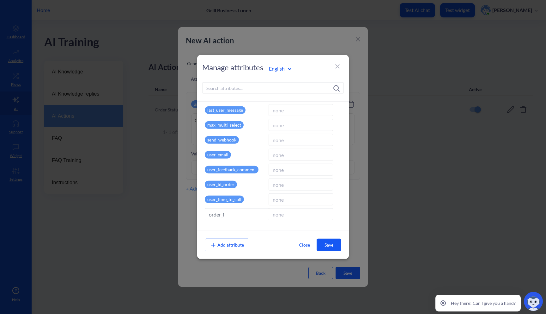
type input "order_id"
click at [326, 244] on button "Save" at bounding box center [329, 244] width 25 height 12
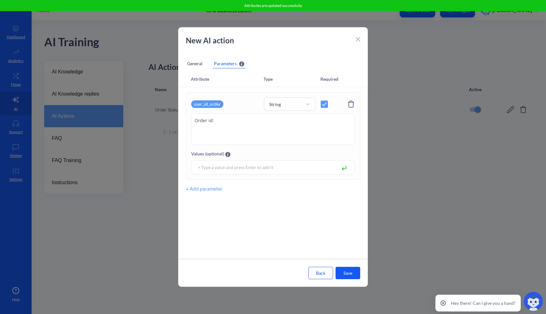
click at [217, 105] on div "user_id_order" at bounding box center [207, 104] width 32 height 8
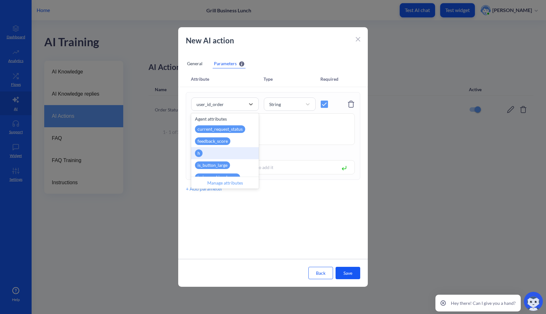
scroll to position [0, 0]
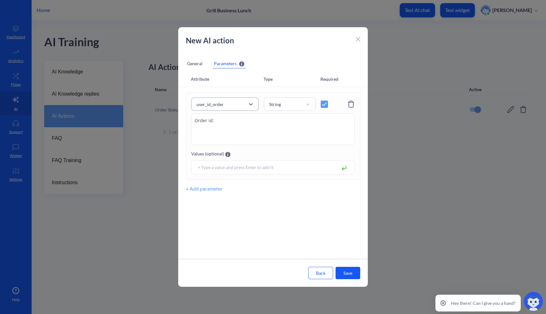
click at [225, 103] on div "user_id_order" at bounding box center [219, 103] width 52 height 11
click at [218, 104] on div "user_id_order" at bounding box center [210, 104] width 27 height 7
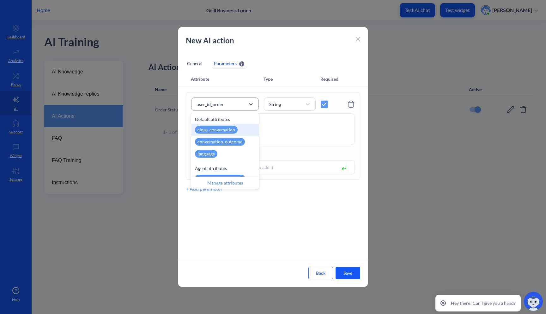
click at [227, 104] on div "user_id_order" at bounding box center [219, 103] width 52 height 11
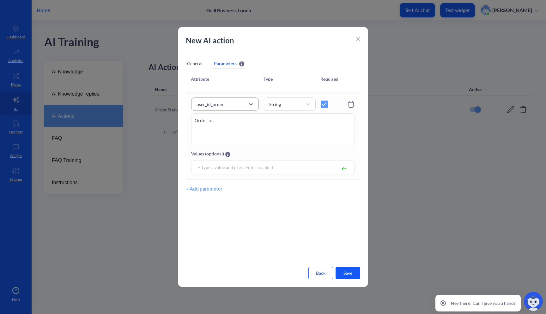
click at [210, 103] on div "user_id_order" at bounding box center [210, 104] width 27 height 7
type input "order"
click at [214, 132] on div "order_id" at bounding box center [206, 130] width 22 height 8
click at [351, 274] on button "Save" at bounding box center [348, 272] width 25 height 12
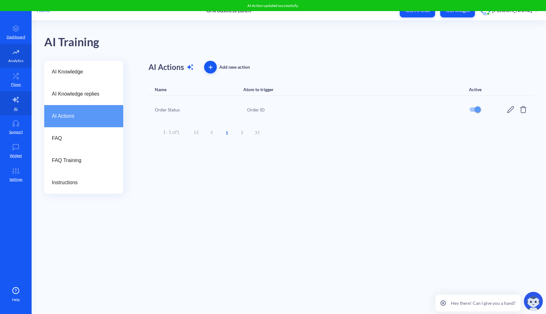
click at [17, 53] on icon at bounding box center [15, 52] width 13 height 6
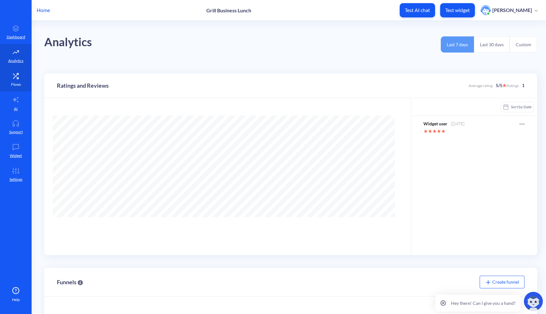
scroll to position [314, 546]
click at [15, 81] on link "Flows" at bounding box center [16, 80] width 32 height 24
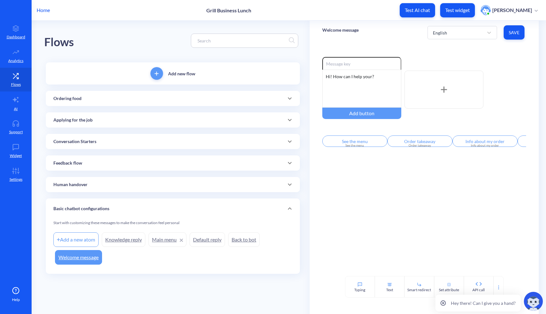
click at [70, 98] on p "Ordering food" at bounding box center [67, 98] width 28 height 7
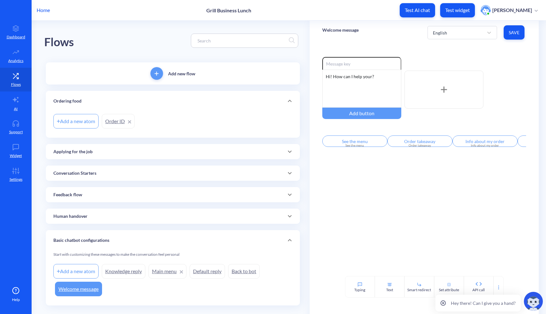
click at [104, 123] on link "Order ID" at bounding box center [118, 121] width 33 height 15
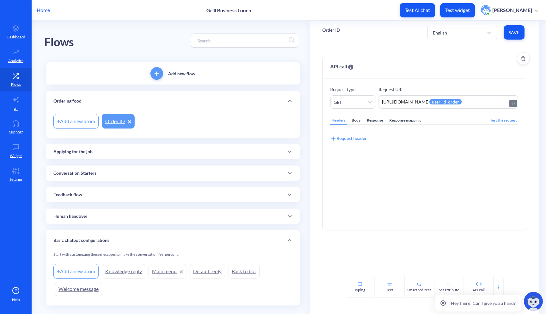
click at [502, 101] on textarea "https://895my.wiremockapi.cloud/json/1?order_id={{user_id_order}}" at bounding box center [449, 101] width 140 height 13
drag, startPoint x: 481, startPoint y: 101, endPoint x: 513, endPoint y: 101, distance: 31.3
click at [513, 101] on div "https://895my.wiremockapi.cloud/json/1?order_id= {{ user_id_order }} https://89…" at bounding box center [449, 101] width 140 height 13
type textarea "https://895my.wiremockapi.cloud/json/1?order_id=order.id"
click at [513, 28] on button "Save" at bounding box center [514, 32] width 21 height 14
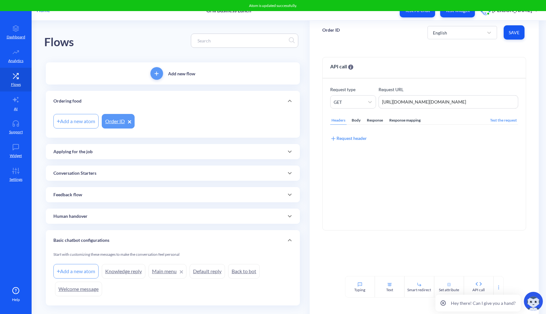
click at [465, 14] on button "Test widget" at bounding box center [457, 10] width 35 height 14
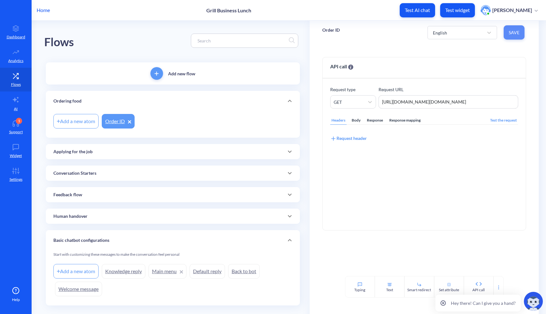
click at [514, 35] on span "Save" at bounding box center [514, 32] width 11 height 6
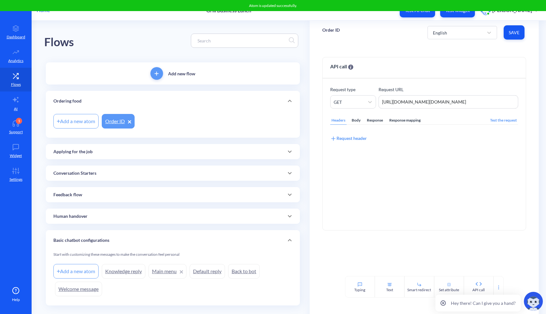
click at [459, 13] on button "Test widget" at bounding box center [457, 10] width 35 height 14
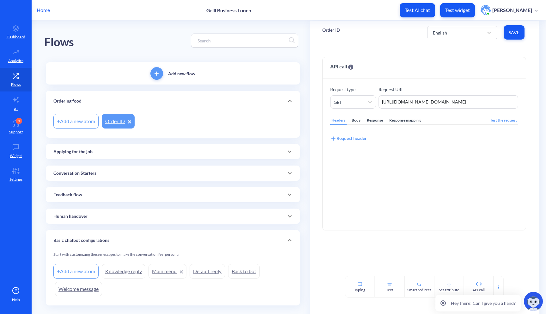
click at [335, 31] on p "Order ID" at bounding box center [330, 30] width 17 height 6
click at [347, 51] on div "API call Request type GET Request URL https://895my.wiremockapi.cloud/json/1?or…" at bounding box center [424, 159] width 229 height 231
click at [513, 33] on span "Save" at bounding box center [514, 32] width 11 height 6
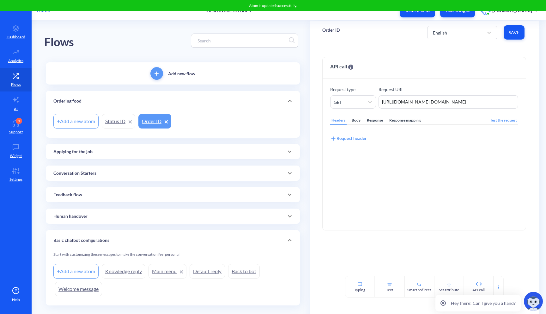
click at [150, 122] on link "Order ID" at bounding box center [154, 121] width 33 height 15
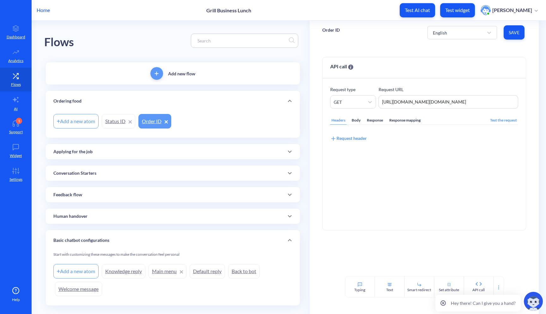
click at [121, 125] on link "Status ID" at bounding box center [119, 121] width 34 height 15
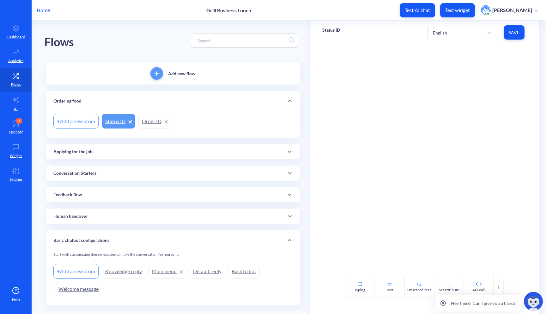
click at [140, 123] on link "Order ID" at bounding box center [154, 121] width 33 height 15
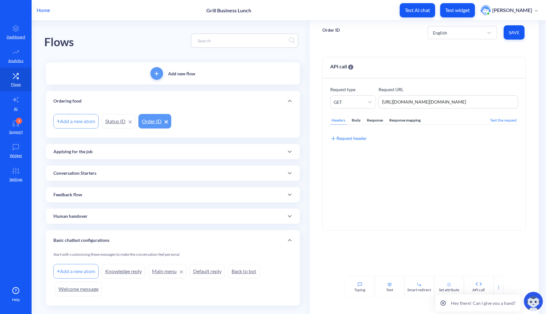
click at [109, 125] on link "Status ID" at bounding box center [119, 121] width 34 height 15
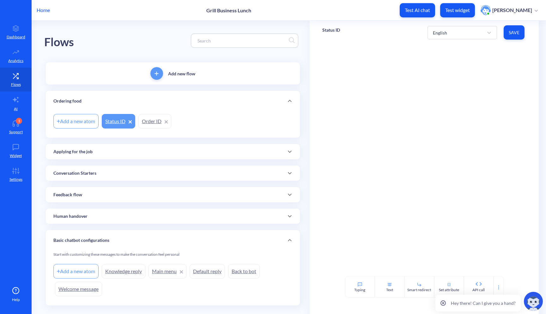
click at [154, 122] on link "Order ID" at bounding box center [154, 121] width 33 height 15
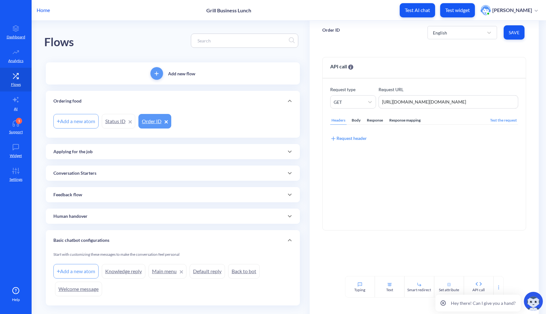
click at [119, 125] on link "Status ID" at bounding box center [119, 121] width 34 height 15
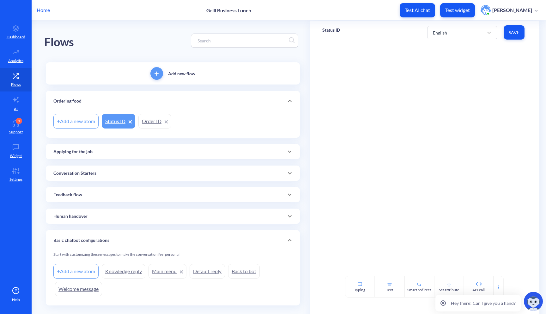
click at [157, 126] on link "Order ID" at bounding box center [154, 121] width 33 height 15
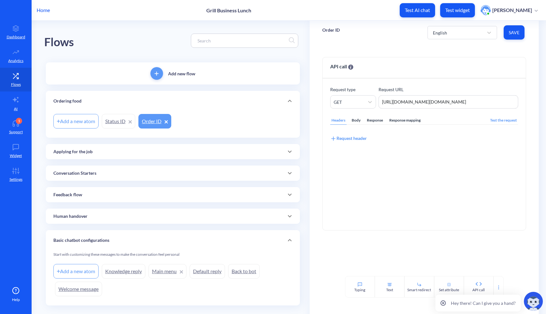
click at [119, 125] on link "Status ID" at bounding box center [119, 121] width 34 height 15
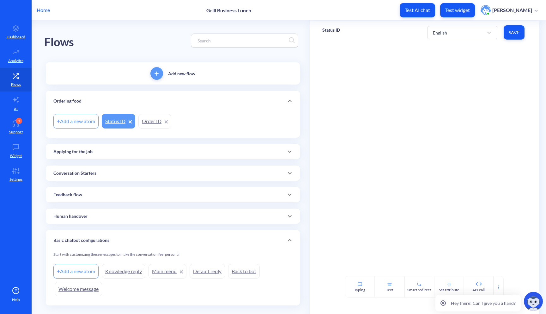
click at [132, 122] on icon at bounding box center [130, 121] width 3 height 3
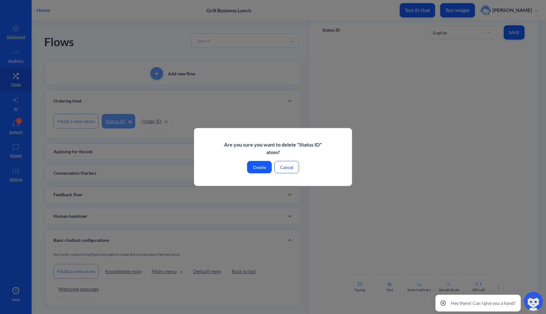
click at [260, 169] on button "Delete" at bounding box center [259, 167] width 25 height 12
click at [260, 165] on button "Delete" at bounding box center [259, 167] width 25 height 12
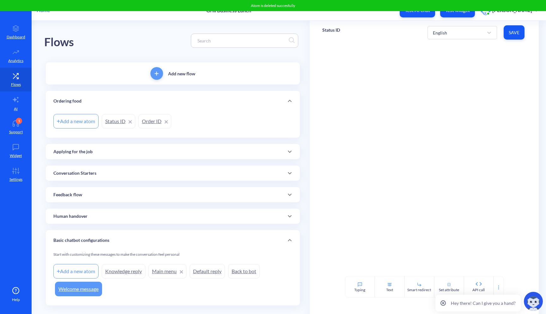
click at [257, 168] on div "Conversation Starters" at bounding box center [173, 172] width 254 height 15
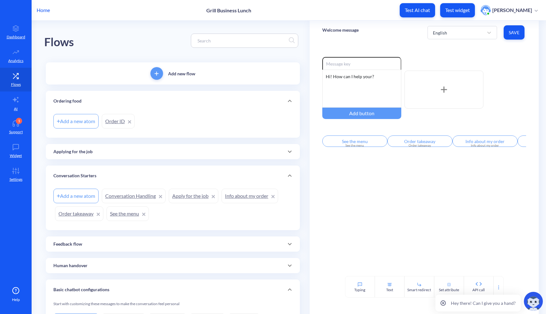
click at [229, 128] on div "Add a new atom Order ID" at bounding box center [172, 121] width 239 height 18
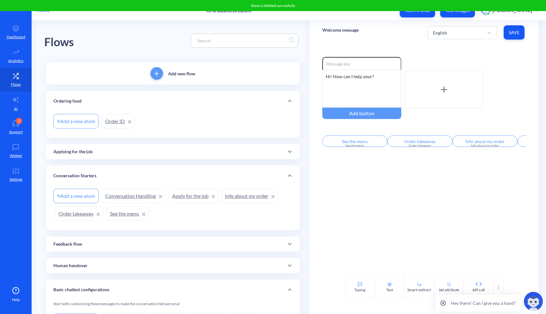
click at [75, 122] on div "Add a new atom" at bounding box center [75, 121] width 45 height 15
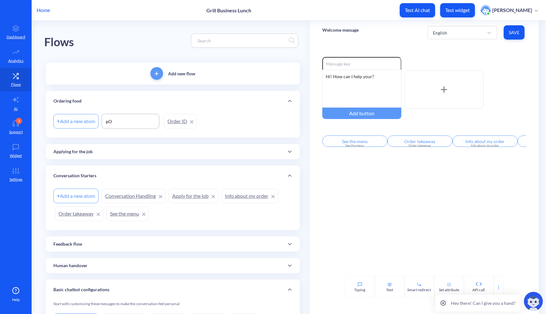
type input "p"
type input "Post ID"
click at [238, 128] on div "Add a new atom Post ID Order ID" at bounding box center [172, 121] width 239 height 18
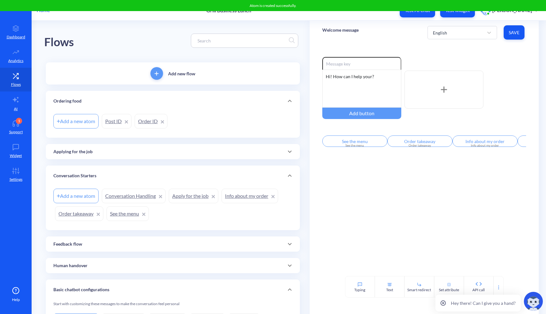
click at [111, 125] on link "Post ID" at bounding box center [117, 121] width 30 height 15
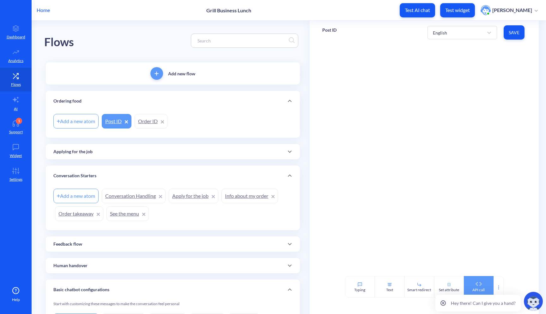
click at [477, 287] on div "API call" at bounding box center [479, 290] width 12 height 6
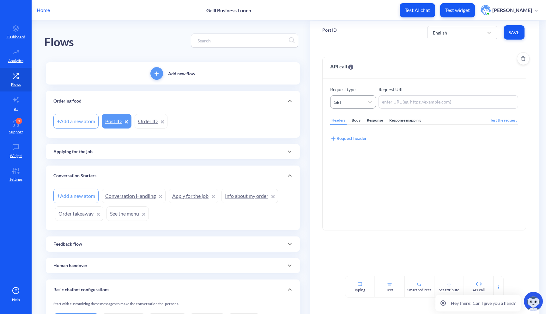
click at [360, 98] on div "GET" at bounding box center [348, 101] width 34 height 11
click at [351, 131] on div "POST" at bounding box center [353, 130] width 46 height 12
click at [389, 104] on textarea at bounding box center [449, 101] width 140 height 13
paste textarea "https://895my.wiremockapi.cloud/json."
type textarea "https://895my.wiremockapi.cloud/json."
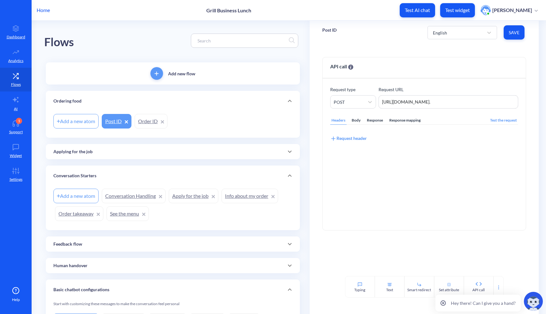
click at [513, 37] on button "Save" at bounding box center [514, 32] width 21 height 14
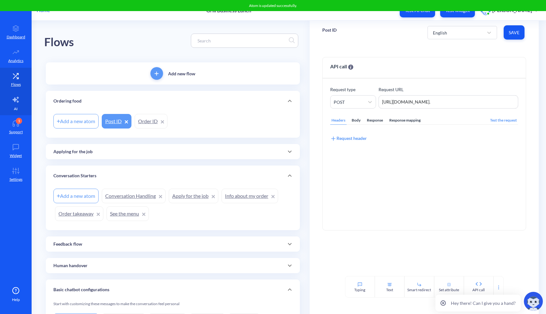
click at [17, 104] on link "AI" at bounding box center [16, 103] width 32 height 24
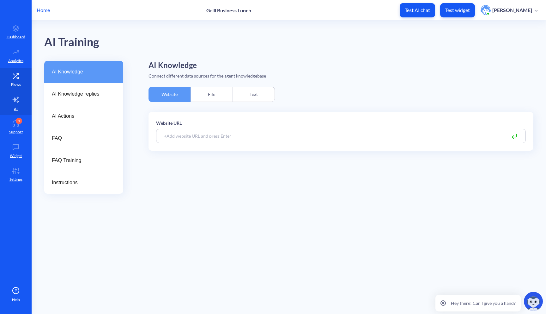
click at [16, 82] on p "Flows" at bounding box center [16, 85] width 10 height 6
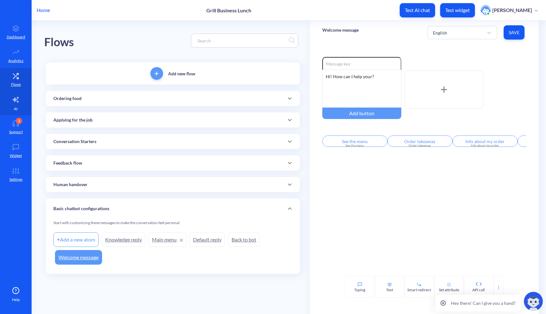
click at [15, 100] on icon at bounding box center [16, 100] width 6 height 6
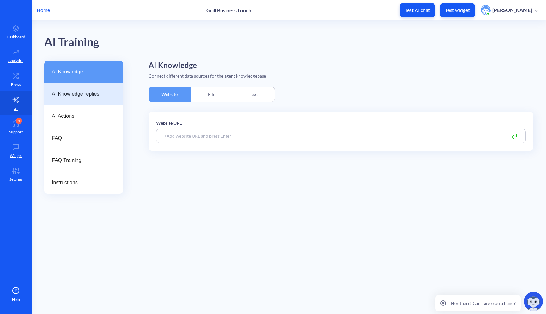
click at [88, 100] on div "AI Knowledge replies" at bounding box center [83, 94] width 79 height 22
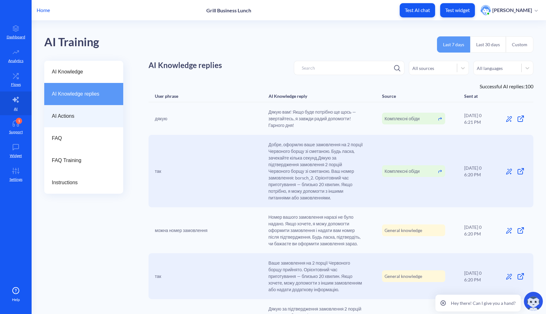
click at [84, 114] on span "AI Actions" at bounding box center [81, 116] width 59 height 8
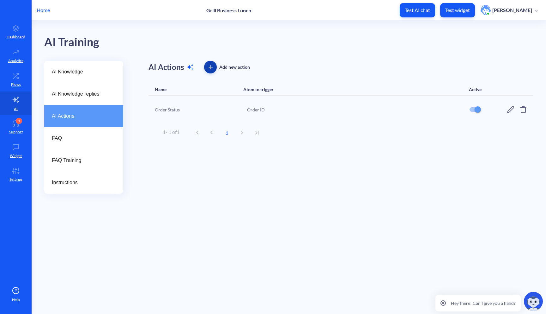
click at [212, 68] on icon "button" at bounding box center [211, 67] width 4 height 4
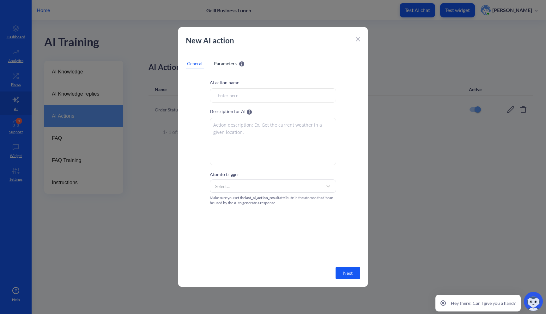
click at [225, 91] on input "Atom to trigger" at bounding box center [273, 95] width 126 height 14
type input "p"
type input "Post ID"
click at [254, 130] on textarea at bounding box center [273, 141] width 126 height 47
type textarea "w"
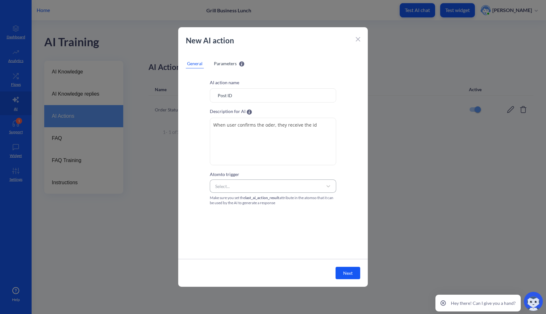
type textarea "When user confirms the oder, they receive the id"
click at [283, 186] on div "Select..." at bounding box center [267, 185] width 111 height 11
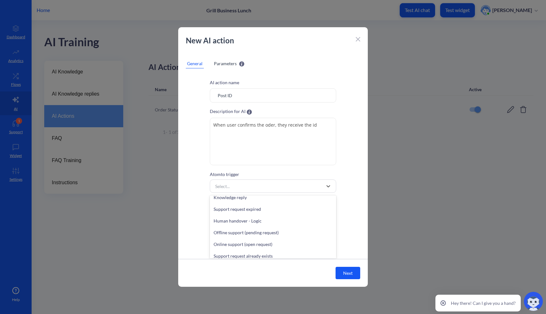
scroll to position [232, 0]
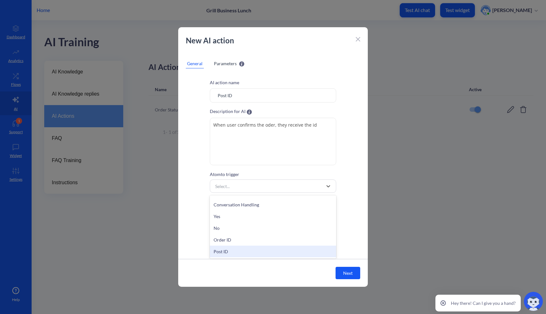
click at [255, 248] on div "Post ID" at bounding box center [273, 251] width 126 height 12
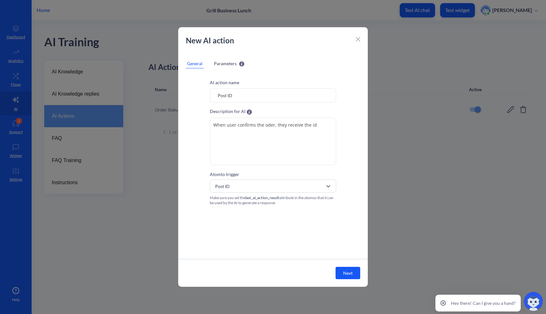
click at [228, 65] on span "Parameters" at bounding box center [225, 63] width 23 height 7
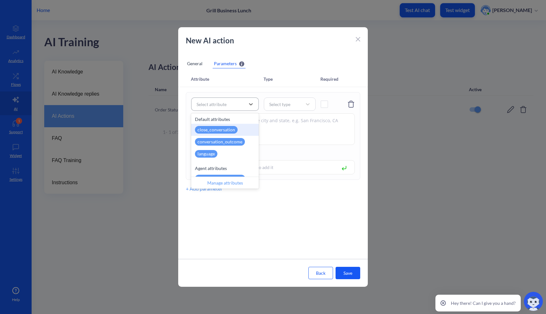
click at [232, 107] on div "Select attribute" at bounding box center [219, 103] width 52 height 11
click at [238, 107] on div "Select attribute" at bounding box center [219, 103] width 52 height 11
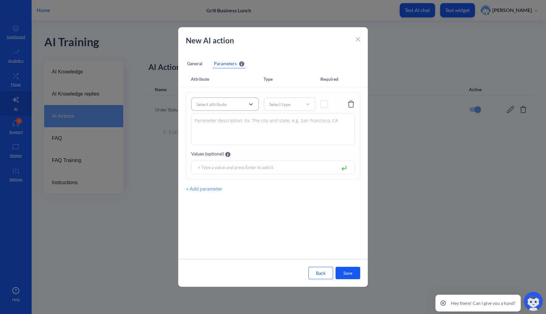
click at [238, 107] on div "Select attribute" at bounding box center [219, 103] width 52 height 11
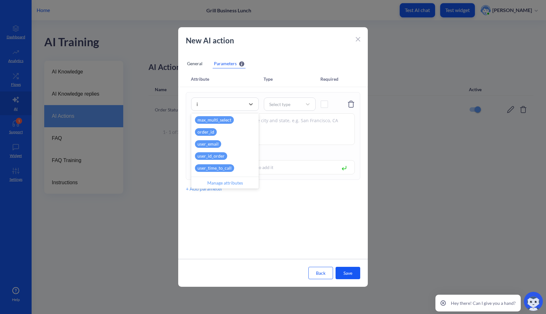
scroll to position [0, 0]
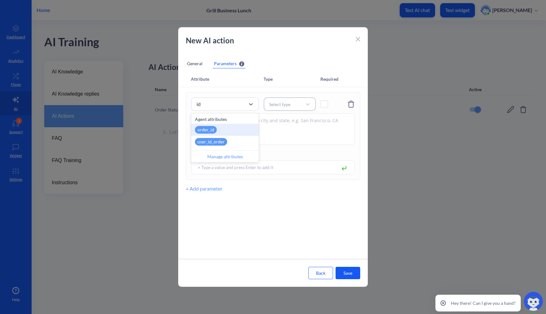
type input "id"
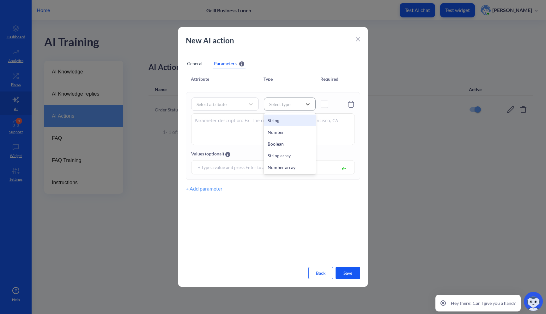
click at [279, 101] on div "Select type" at bounding box center [279, 104] width 21 height 7
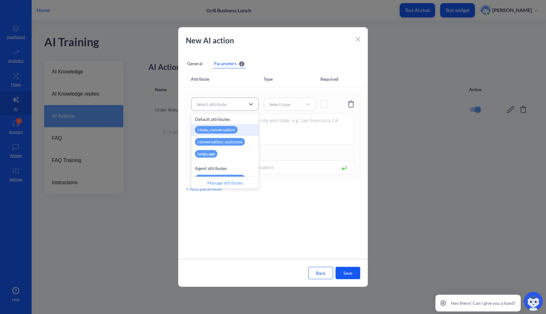
click at [240, 106] on div "Select attribute" at bounding box center [219, 103] width 52 height 11
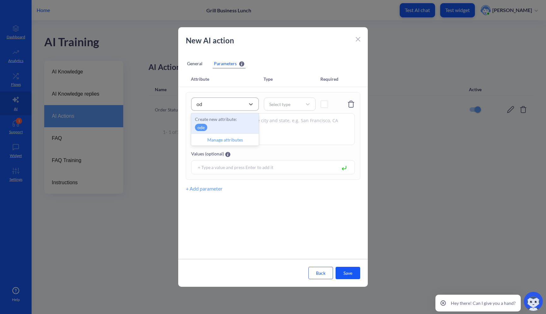
type input "o"
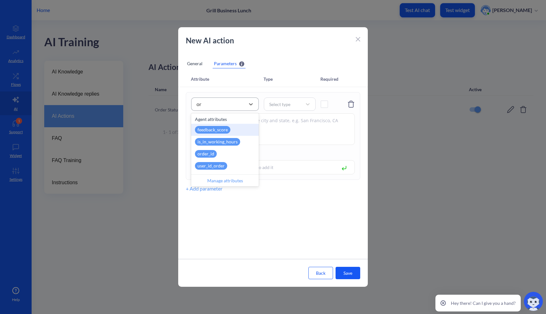
type input "ord"
click at [237, 131] on div "order_id" at bounding box center [225, 130] width 68 height 12
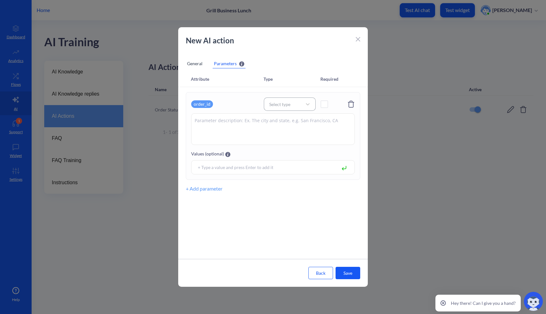
click at [292, 100] on div "Select type" at bounding box center [284, 104] width 36 height 9
click at [286, 122] on div "String" at bounding box center [290, 120] width 52 height 12
click at [321, 107] on span at bounding box center [324, 104] width 7 height 7
click at [290, 123] on textarea at bounding box center [273, 129] width 164 height 32
type textarea "Y"
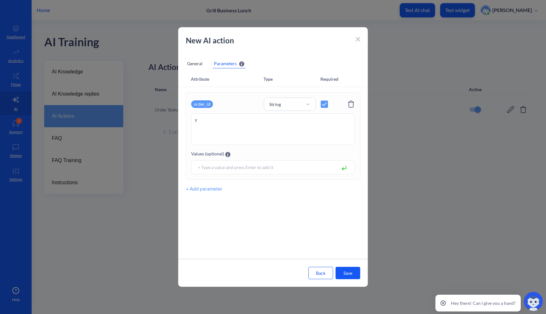
click at [198, 63] on div "General" at bounding box center [195, 63] width 18 height 9
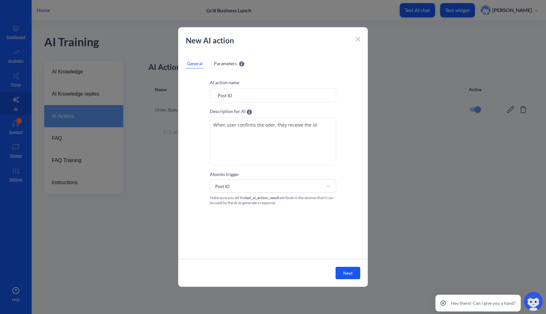
click at [219, 63] on span "Parameters" at bounding box center [225, 63] width 23 height 7
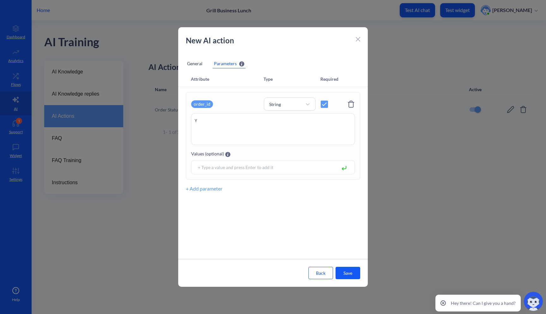
click at [213, 122] on textarea "Y" at bounding box center [273, 129] width 164 height 32
type textarea "u"
type textarea "User receives id"
click at [198, 62] on div "General" at bounding box center [195, 63] width 18 height 9
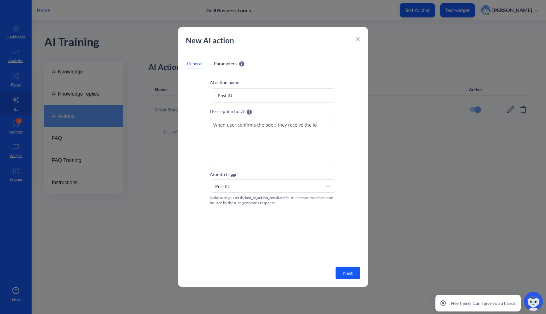
click at [226, 64] on span "Parameters" at bounding box center [225, 63] width 23 height 7
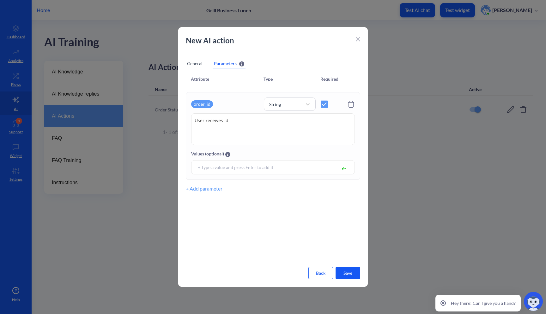
click at [200, 67] on div "General" at bounding box center [195, 63] width 18 height 9
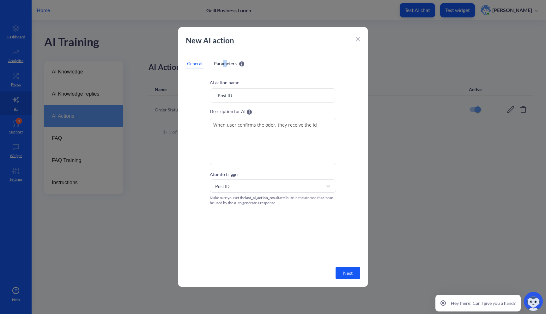
click at [224, 62] on span "Parameters" at bounding box center [225, 63] width 23 height 7
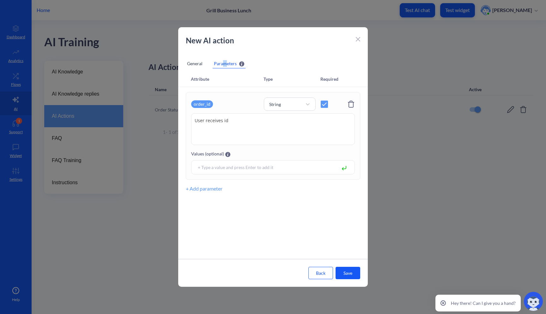
click at [352, 272] on button "Save" at bounding box center [348, 272] width 25 height 12
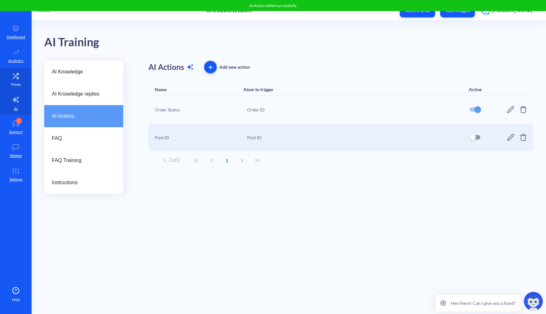
click at [20, 72] on link "Flows" at bounding box center [16, 80] width 32 height 24
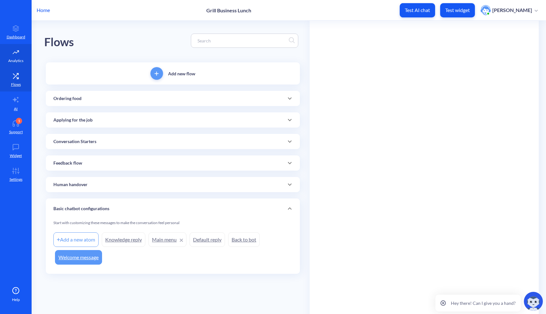
click at [19, 58] on p "Analytics" at bounding box center [15, 61] width 15 height 6
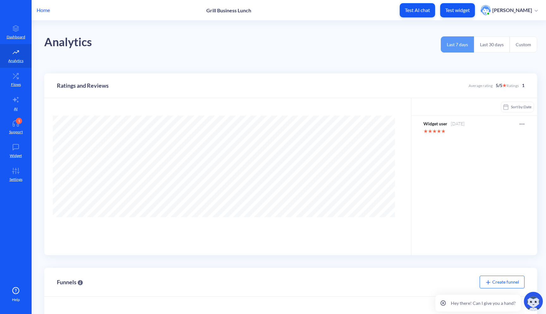
scroll to position [314, 546]
click at [20, 85] on p "Flows" at bounding box center [16, 85] width 10 height 6
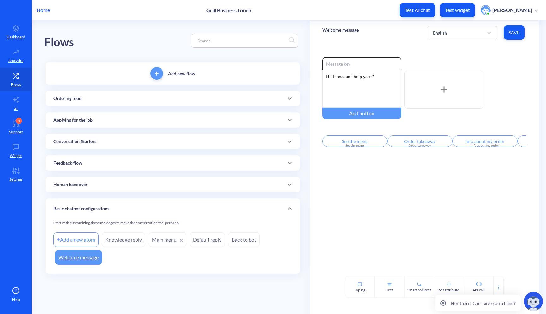
click at [163, 104] on div "Ordering food" at bounding box center [173, 98] width 254 height 15
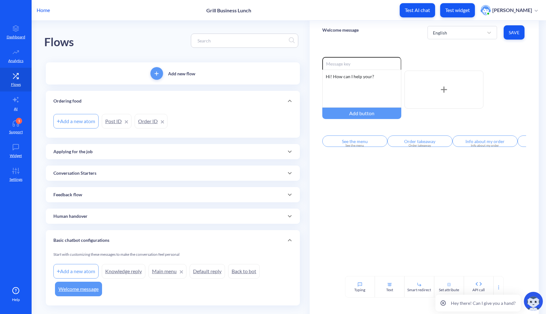
click at [117, 146] on div "Applying for the job" at bounding box center [173, 151] width 254 height 15
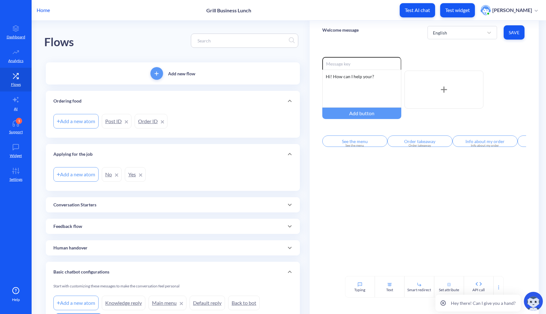
click at [93, 200] on div "Conversation Starters" at bounding box center [173, 204] width 254 height 15
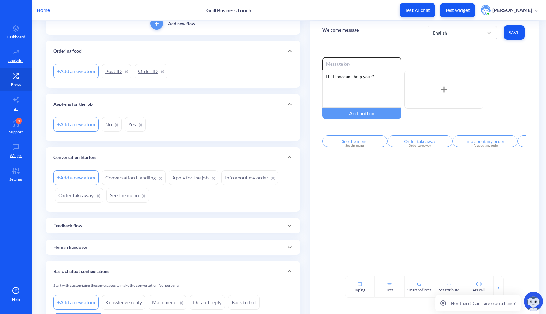
scroll to position [93, 0]
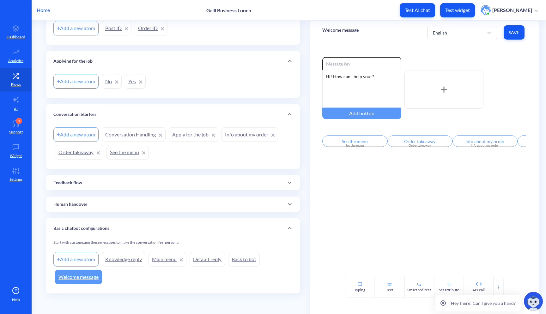
click at [117, 185] on div "Feedback flow" at bounding box center [172, 182] width 239 height 7
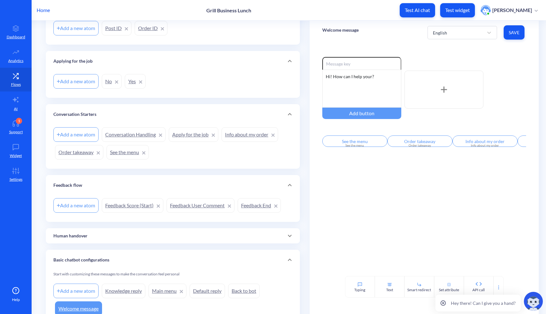
click at [110, 233] on div "Human handover" at bounding box center [172, 235] width 239 height 7
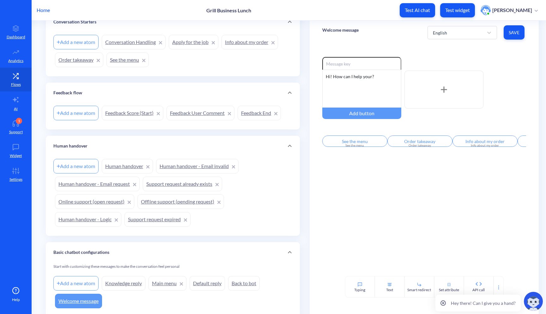
scroll to position [209, 0]
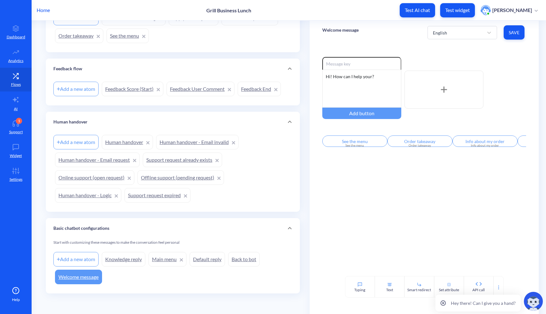
click at [90, 278] on link "Welcome message" at bounding box center [78, 276] width 47 height 15
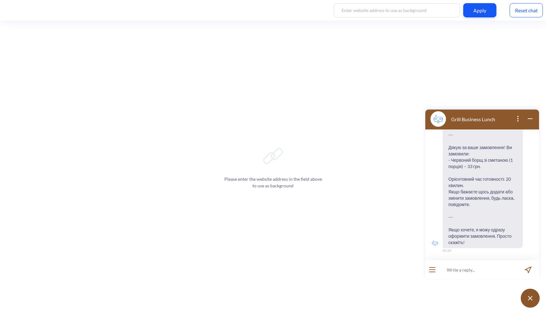
scroll to position [606, 0]
click at [534, 8] on div "Reset chat" at bounding box center [526, 10] width 33 height 14
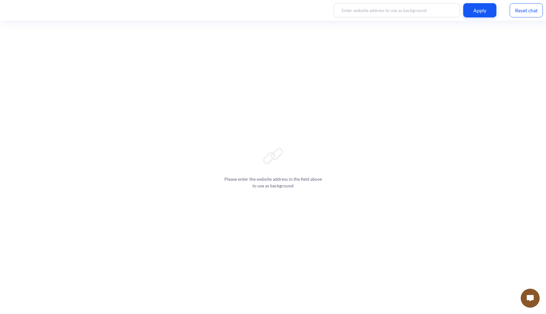
click at [535, 294] on button at bounding box center [530, 297] width 19 height 19
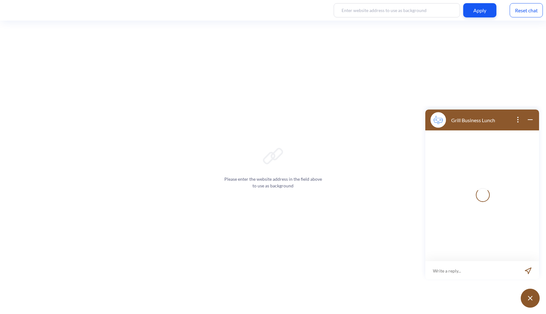
scroll to position [1, 0]
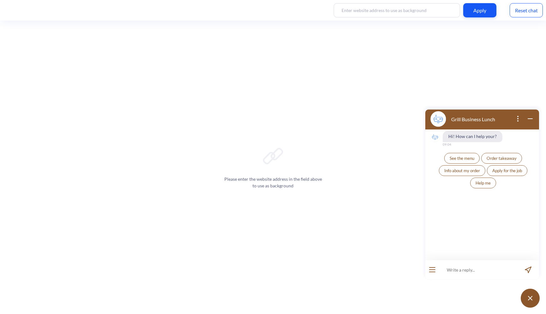
click at [462, 160] on span "See the menu" at bounding box center [462, 158] width 25 height 5
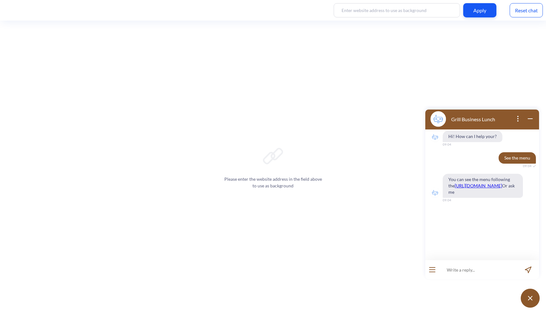
click at [434, 270] on button "open menu" at bounding box center [432, 269] width 6 height 5
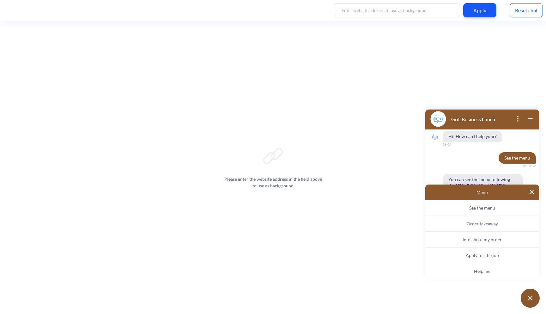
click at [476, 244] on button "Info about my order" at bounding box center [482, 239] width 114 height 16
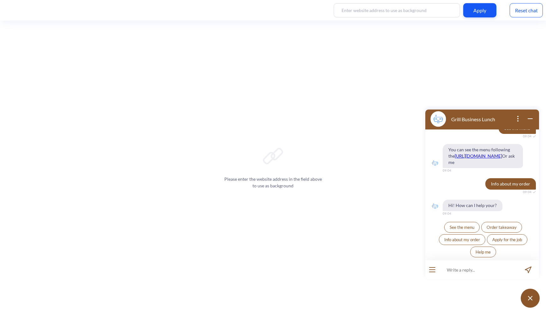
scroll to position [42, 0]
click at [460, 240] on span "Info about my order" at bounding box center [462, 239] width 36 height 5
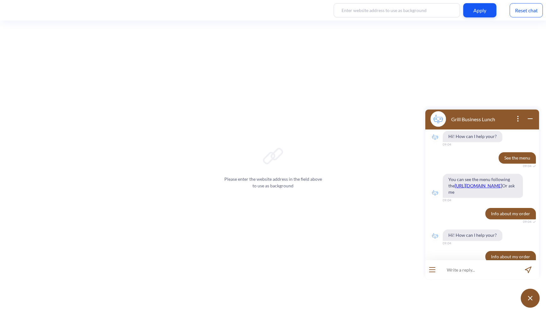
scroll to position [27, 0]
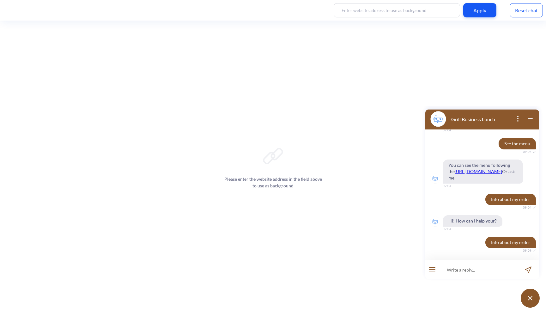
click at [525, 15] on div "Reset chat" at bounding box center [526, 10] width 33 height 14
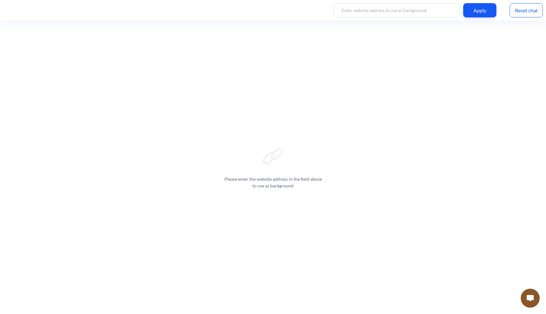
click at [537, 300] on button at bounding box center [530, 297] width 19 height 19
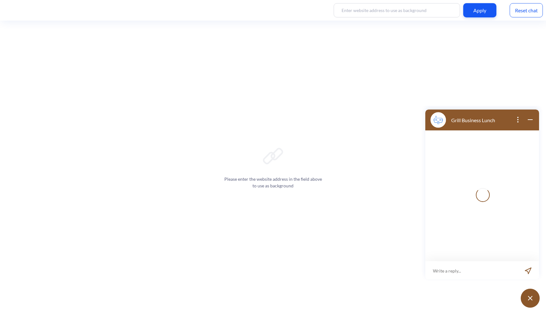
scroll to position [1, 0]
click at [455, 272] on input at bounding box center [478, 269] width 78 height 19
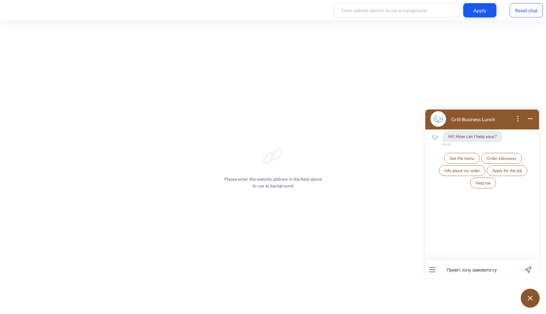
type input "Привіт, хочу замовити суп"
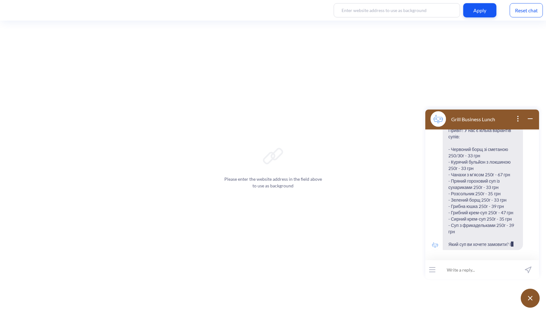
scroll to position [57, 0]
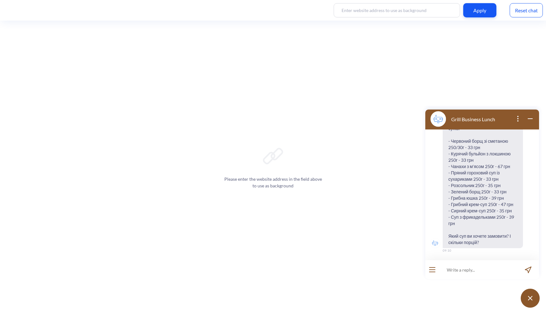
click at [462, 268] on input at bounding box center [478, 269] width 78 height 19
type input "хочу грибну юшку"
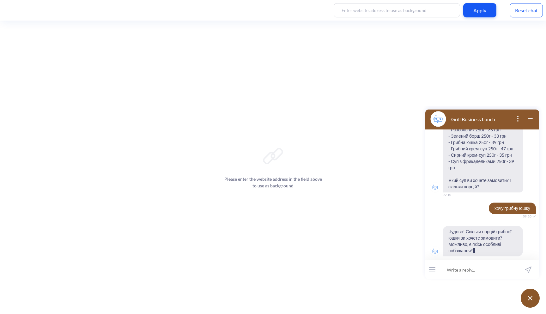
scroll to position [119, 0]
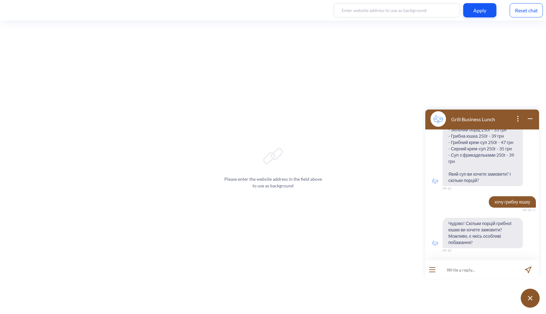
type input "1"
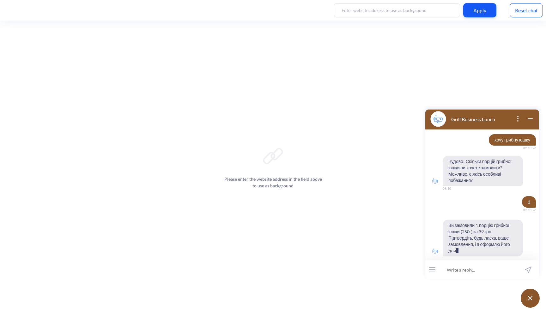
scroll to position [187, 0]
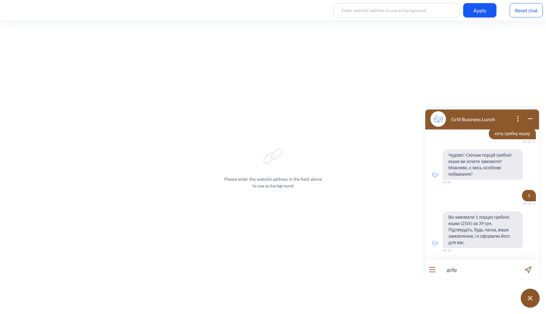
type input "добре"
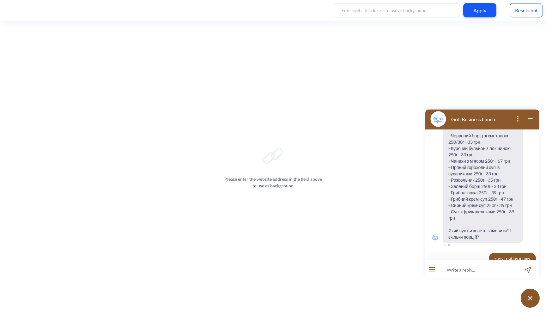
scroll to position [0, 0]
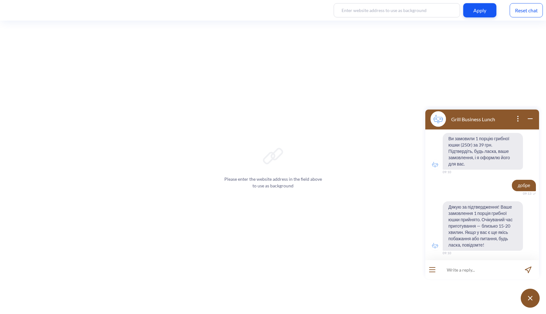
scroll to position [268, 0]
click at [526, 10] on div "Reset chat" at bounding box center [526, 10] width 33 height 14
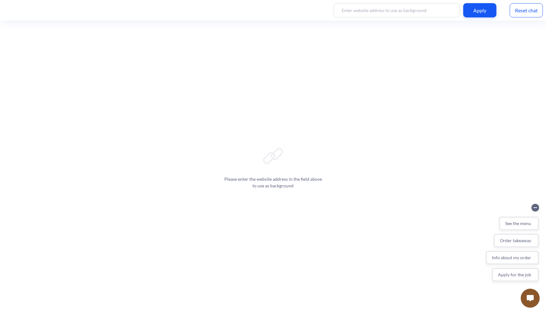
click at [530, 290] on button at bounding box center [530, 297] width 19 height 19
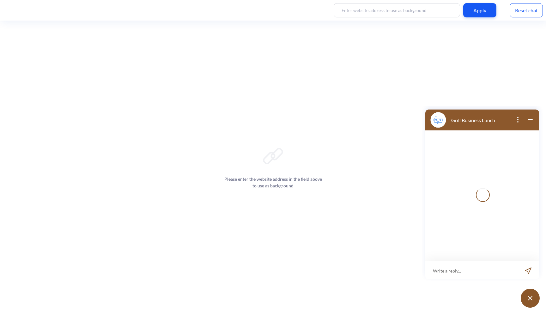
scroll to position [1, 0]
click at [530, 292] on button at bounding box center [530, 297] width 19 height 19
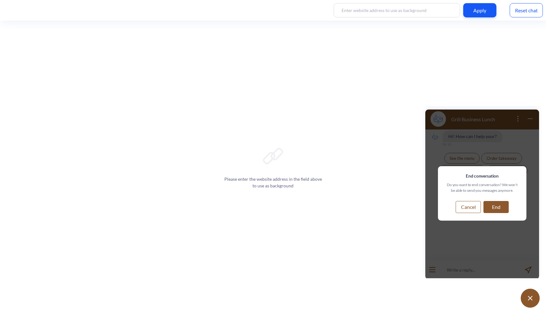
click at [526, 17] on div "Reset chat" at bounding box center [526, 10] width 33 height 14
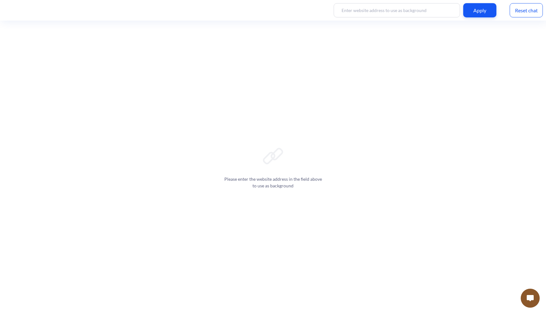
click at [530, 291] on button at bounding box center [530, 297] width 19 height 19
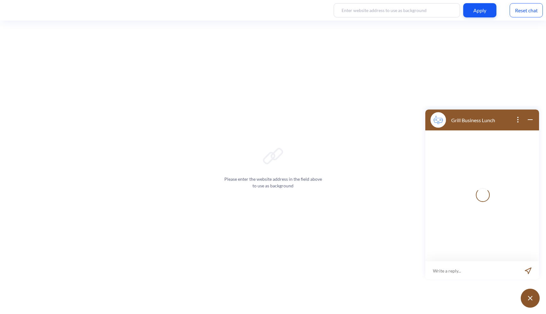
scroll to position [1, 0]
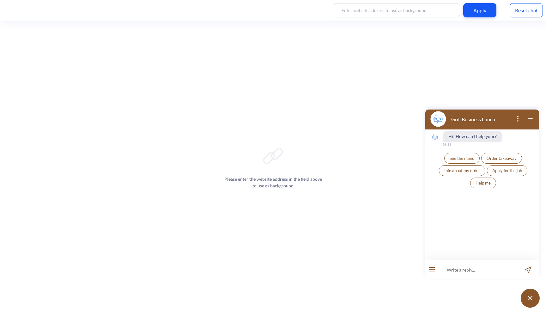
click at [432, 272] on div at bounding box center [432, 269] width 14 height 19
click at [431, 268] on button "open menu" at bounding box center [432, 269] width 6 height 5
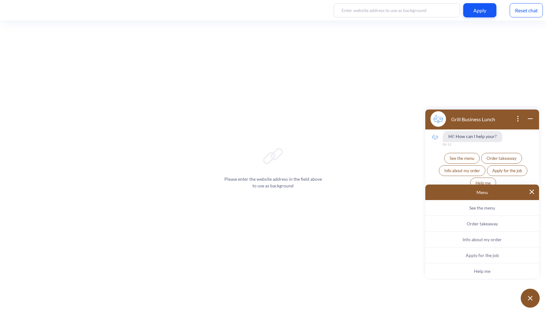
click at [431, 268] on button "Help me" at bounding box center [482, 271] width 114 height 16
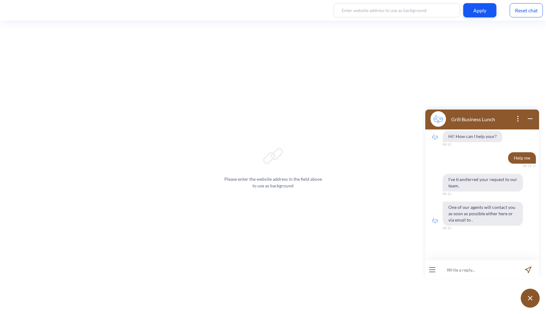
click at [434, 272] on icon "open menu" at bounding box center [433, 272] width 6 height 0
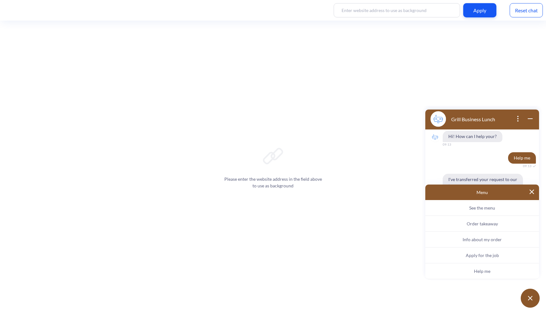
click at [533, 192] on img at bounding box center [532, 191] width 4 height 4
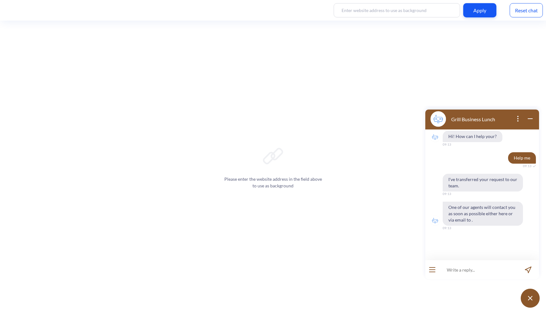
click at [467, 210] on span "One of our agents will contact you as soon as possible either here or via email…" at bounding box center [483, 213] width 80 height 24
click at [432, 266] on div at bounding box center [432, 269] width 14 height 19
click at [431, 272] on div at bounding box center [432, 269] width 14 height 19
click at [435, 269] on button "open menu" at bounding box center [432, 269] width 6 height 5
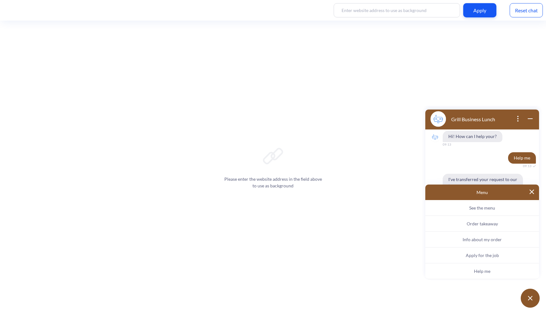
click at [487, 241] on span "Info about my order" at bounding box center [482, 238] width 39 height 5
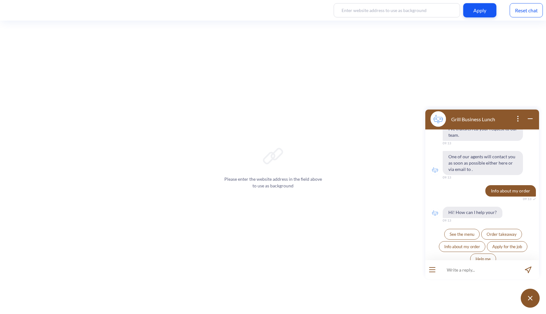
scroll to position [58, 0]
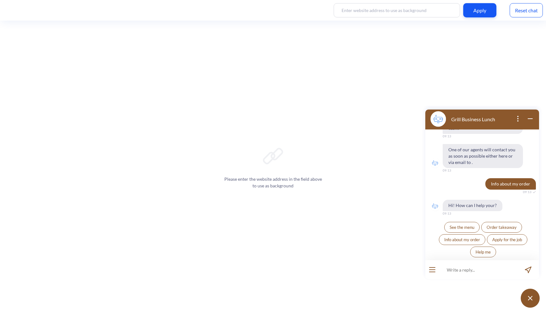
click at [466, 229] on span "See the menu" at bounding box center [462, 226] width 25 height 5
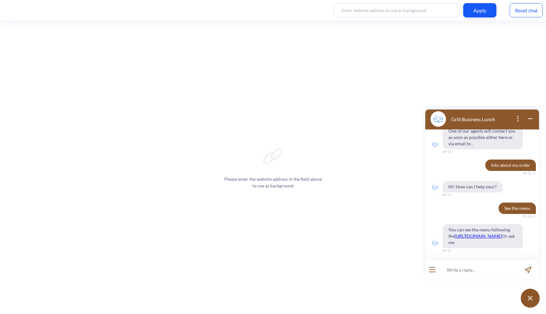
scroll to position [89, 0]
click at [454, 271] on input at bounding box center [478, 269] width 78 height 19
type input "хочу суп"
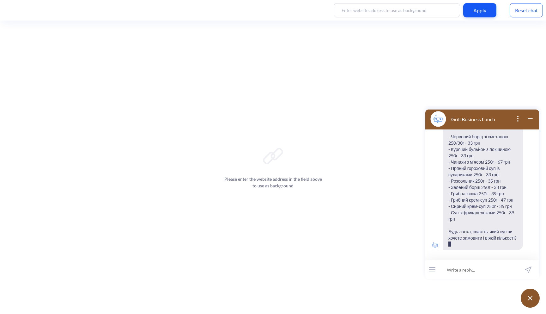
scroll to position [258, 0]
type input "розсольник"
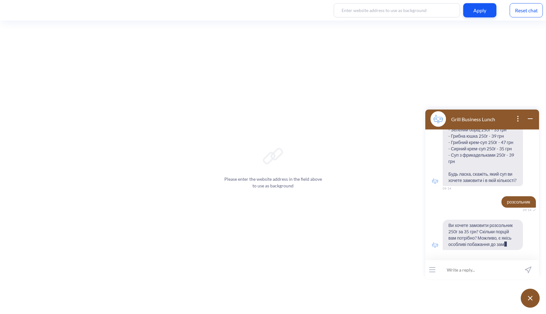
scroll to position [327, 0]
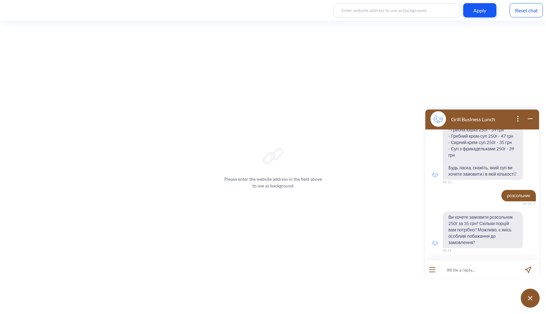
type input "1"
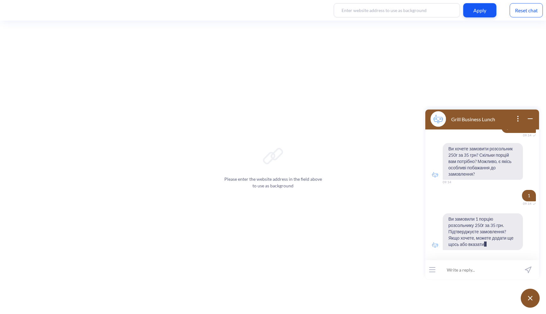
scroll to position [401, 0]
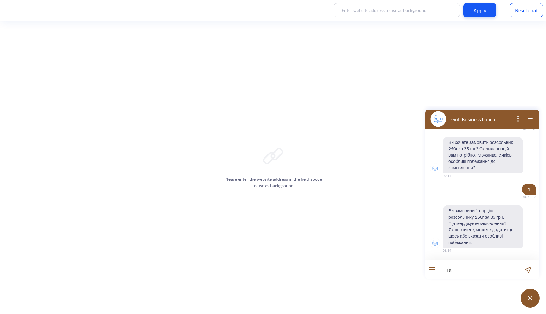
type input "так"
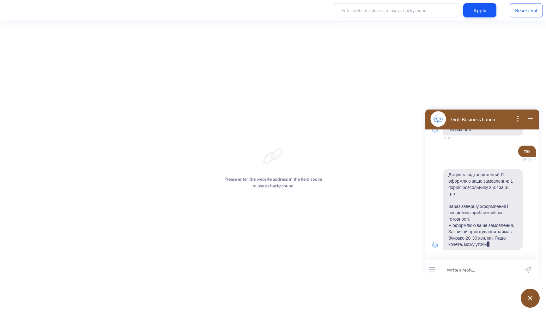
scroll to position [526, 0]
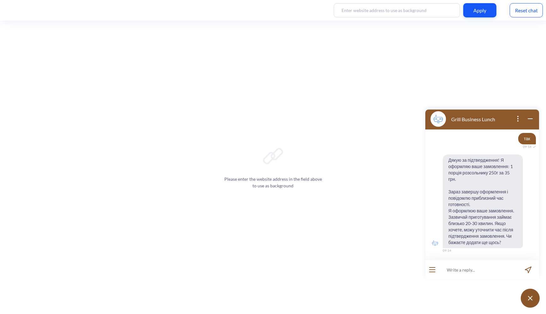
click at [467, 266] on input at bounding box center [478, 269] width 78 height 19
type input "це все"
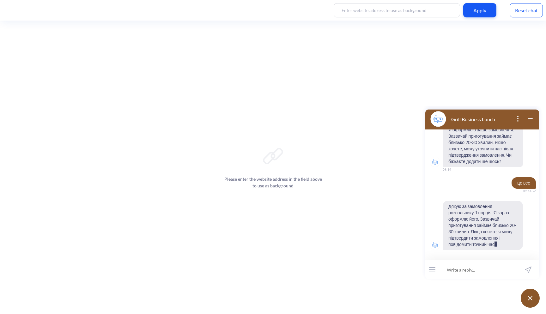
scroll to position [620, 0]
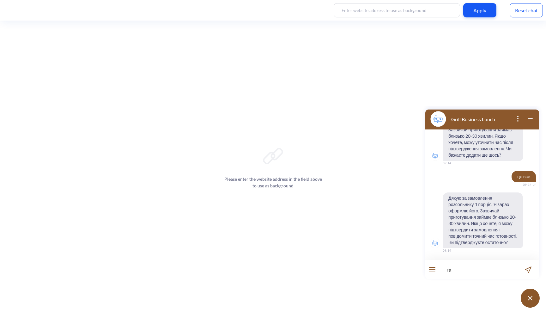
type input "так"
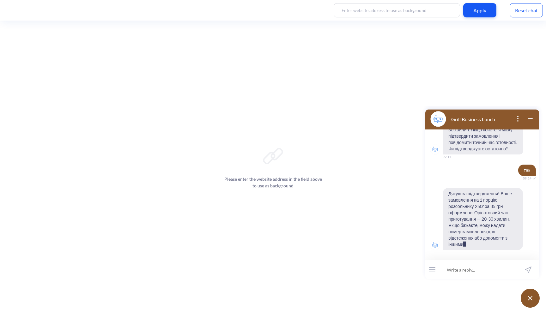
scroll to position [713, 0]
type input "так дайте номер"
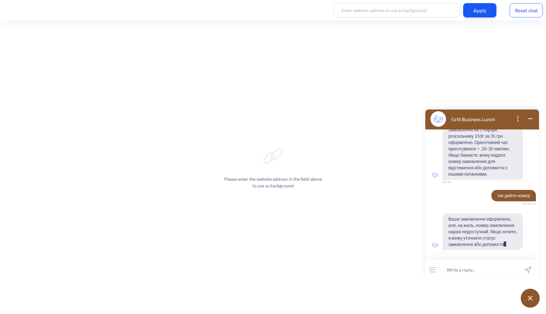
scroll to position [788, 0]
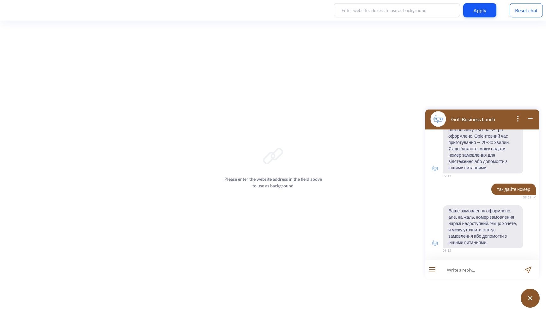
scroll to position [745, 0]
click at [464, 268] on input at bounding box center [478, 269] width 78 height 19
type input "e"
type input "у мене є айді?"
click at [529, 267] on icon "send message" at bounding box center [528, 269] width 6 height 6
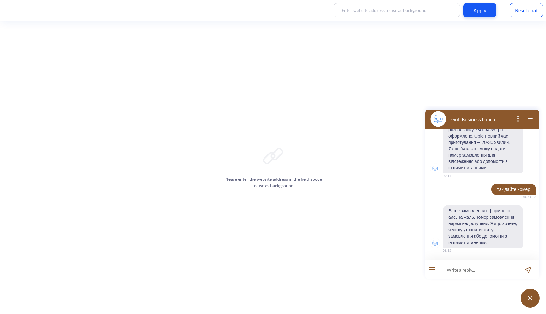
click at [494, 270] on input at bounding box center [478, 269] width 78 height 19
type input "d"
type input "ee"
click at [532, 9] on div "Reset chat" at bounding box center [526, 10] width 33 height 14
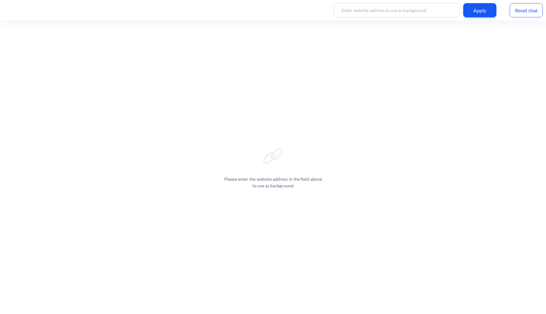
click at [532, 9] on div "Reset chat" at bounding box center [526, 10] width 33 height 14
click at [530, 299] on img at bounding box center [530, 298] width 7 height 6
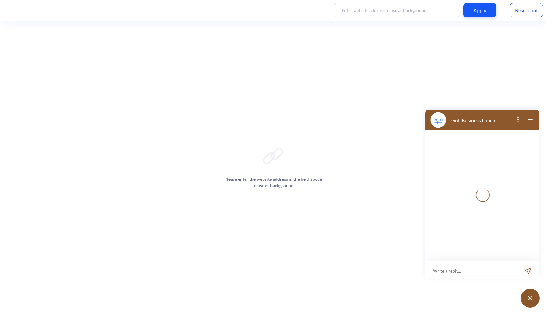
scroll to position [1, 0]
click at [455, 271] on input at bounding box center [478, 269] width 78 height 19
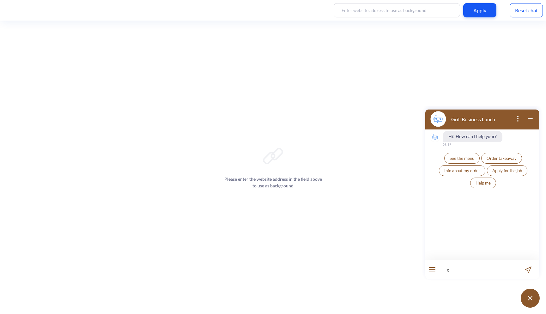
type input "х"
type input "хочу замовити борщ"
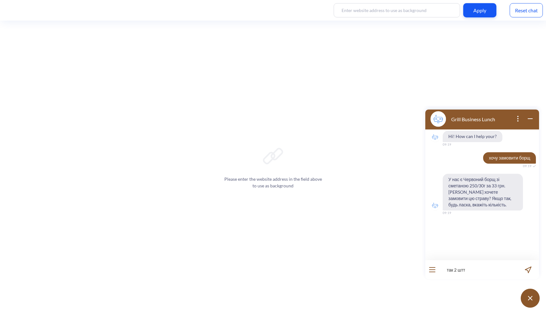
type input "так 2 шт"
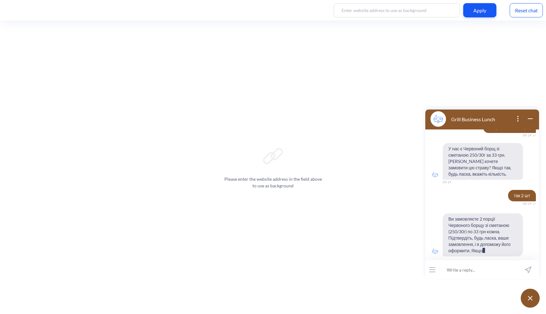
scroll to position [43, 0]
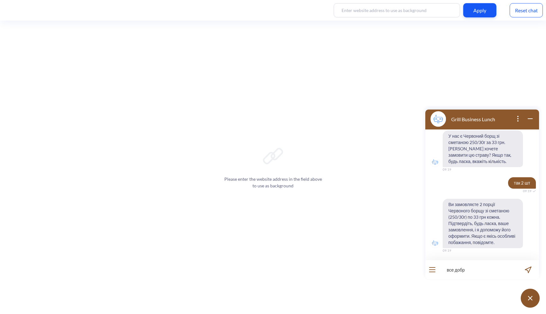
type input "все добре"
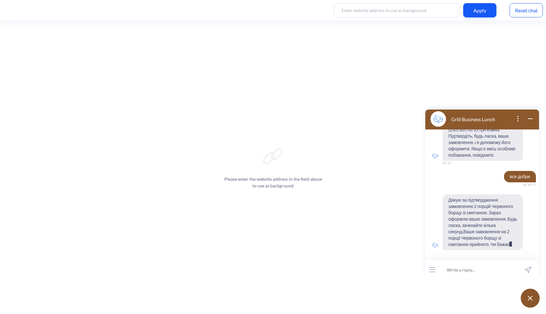
scroll to position [143, 0]
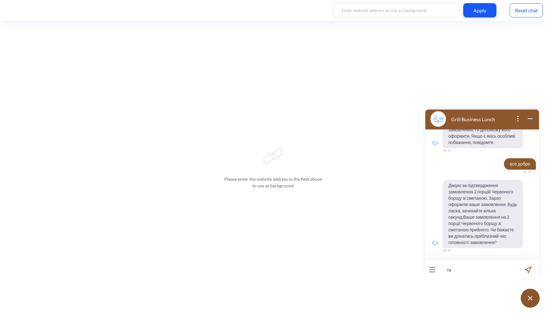
type input "так"
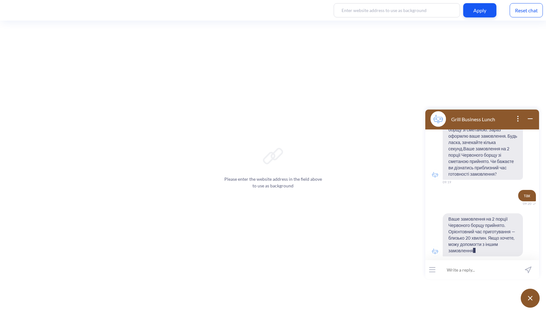
scroll to position [224, 0]
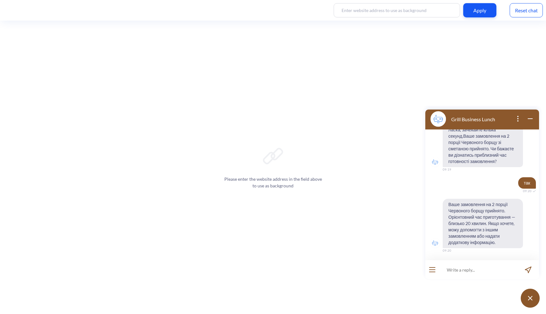
type input "ч"
type input "можна номер замовлення"
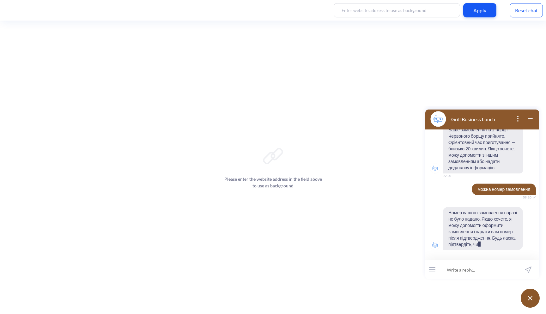
scroll to position [311, 0]
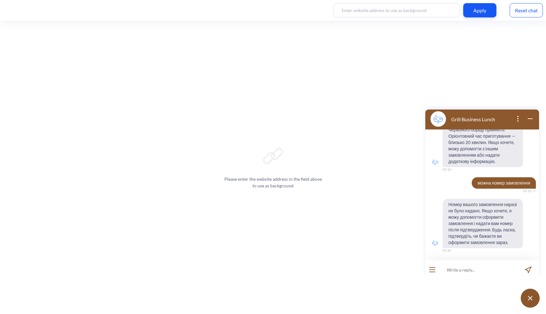
click at [453, 246] on span "Номер вашого замовлення наразі не було надано. Якщо хочете, я можу допомогти оф…" at bounding box center [483, 223] width 80 height 49
type input "так"
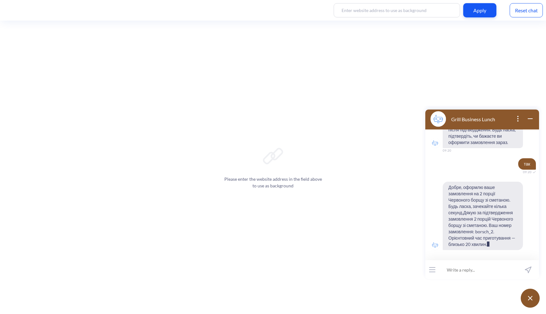
scroll to position [430, 0]
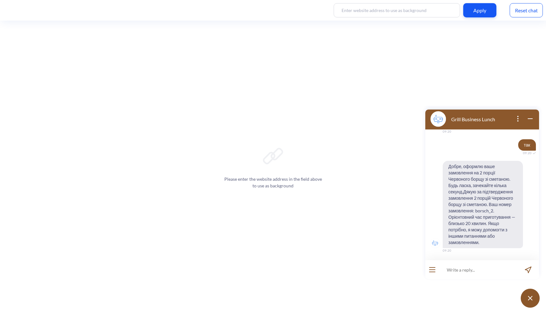
click at [479, 270] on input at bounding box center [478, 269] width 78 height 19
type input "дякую"
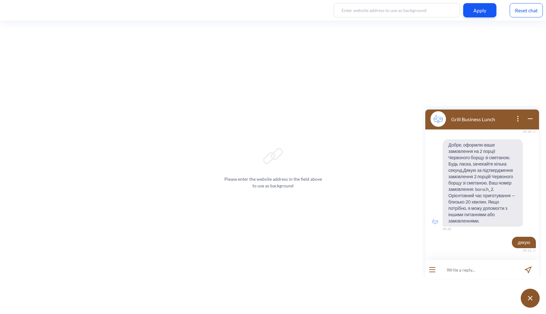
scroll to position [458, 0]
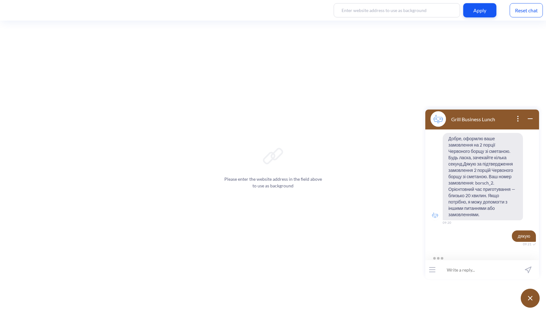
click at [471, 274] on input at bounding box center [478, 269] width 78 height 19
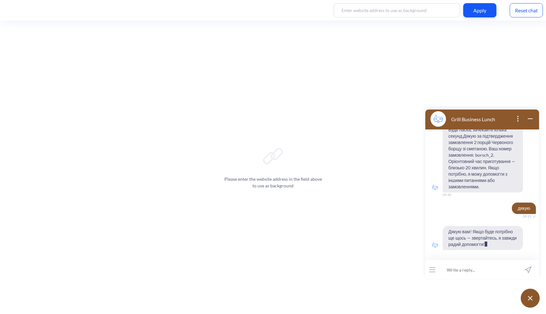
scroll to position [492, 0]
type input "Я замовляв борщ м"
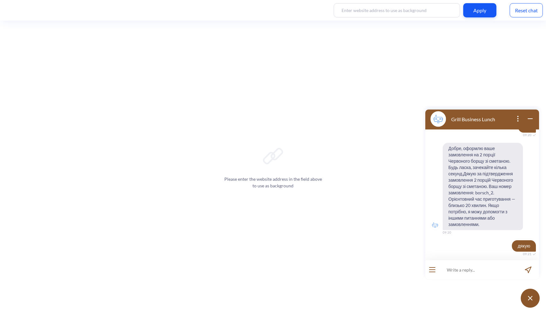
scroll to position [441, 0]
drag, startPoint x: 474, startPoint y: 201, endPoint x: 498, endPoint y: 200, distance: 23.4
click at [498, 200] on span "Добре, оформлю ваше замовлення на 2 порції Червоного борщу зі сметаною. Будь ла…" at bounding box center [483, 187] width 80 height 87
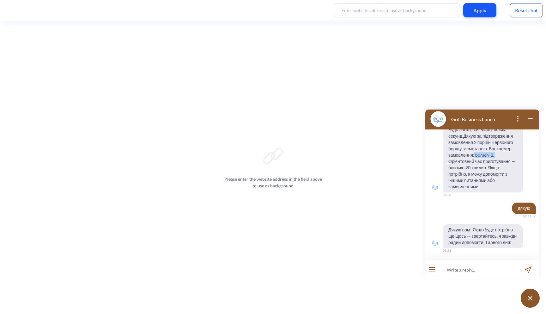
scroll to position [492, 0]
click at [488, 144] on span "Добре, оформлю ваше замовлення на 2 порції Червоного борщу зі сметаною. Будь ла…" at bounding box center [483, 148] width 80 height 87
drag, startPoint x: 473, startPoint y: 150, endPoint x: 496, endPoint y: 149, distance: 22.8
click at [496, 149] on span "Добре, оформлю ваше замовлення на 2 порції Червоного борщу зі сметаною. Будь ла…" at bounding box center [483, 148] width 80 height 87
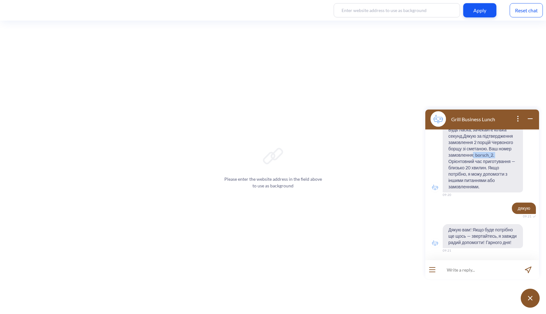
drag, startPoint x: 501, startPoint y: 149, endPoint x: 473, endPoint y: 149, distance: 28.5
click at [473, 149] on span "Добре, оформлю ваше замовлення на 2 порції Червоного борщу зі сметаною. Будь ла…" at bounding box center [483, 148] width 80 height 87
click at [477, 149] on span "Добре, оформлю ваше замовлення на 2 порції Червоного борщу зі сметаною. Будь ла…" at bounding box center [483, 148] width 80 height 87
drag, startPoint x: 474, startPoint y: 149, endPoint x: 496, endPoint y: 149, distance: 21.8
click at [496, 149] on span "Добре, оформлю ваше замовлення на 2 порції Червоного борщу зі сметаною. Будь ла…" at bounding box center [483, 148] width 80 height 87
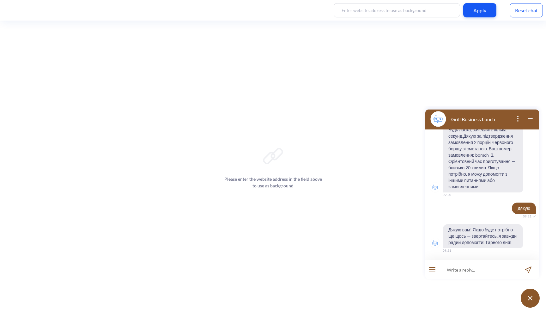
click at [476, 147] on span "Добре, оформлю ваше замовлення на 2 порції Червоного борщу зі сметаною. Будь ла…" at bounding box center [483, 148] width 80 height 87
drag, startPoint x: 475, startPoint y: 147, endPoint x: 498, endPoint y: 147, distance: 23.4
click at [498, 147] on span "Добре, оформлю ваше замовлення на 2 порції Червоного борщу зі сметаною. Будь ла…" at bounding box center [483, 148] width 80 height 87
drag, startPoint x: 494, startPoint y: 148, endPoint x: 474, endPoint y: 148, distance: 19.9
click at [474, 148] on span "Добре, оформлю ваше замовлення на 2 порції Червоного борщу зі сметаною. Будь ла…" at bounding box center [483, 148] width 80 height 87
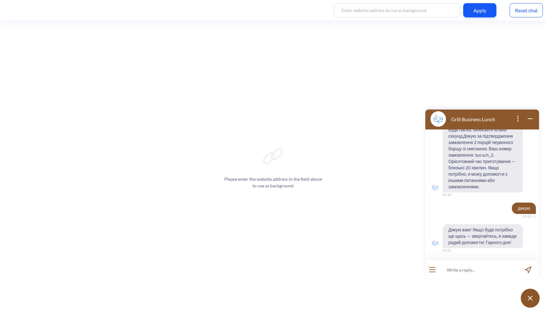
click at [480, 148] on span "Добре, оформлю ваше замовлення на 2 порції Червоного борщу зі сметаною. Будь ла…" at bounding box center [483, 148] width 80 height 87
click at [528, 12] on div "Reset chat" at bounding box center [526, 10] width 33 height 14
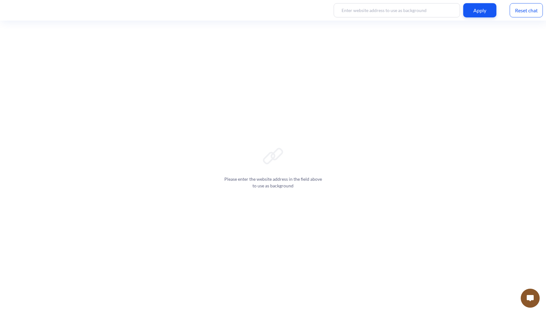
click at [402, 9] on input at bounding box center [397, 10] width 126 height 14
click at [528, 292] on button at bounding box center [530, 297] width 19 height 19
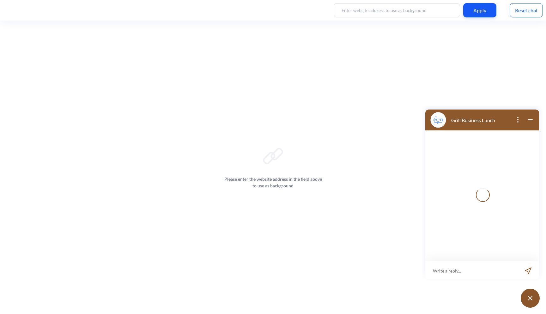
scroll to position [1, 0]
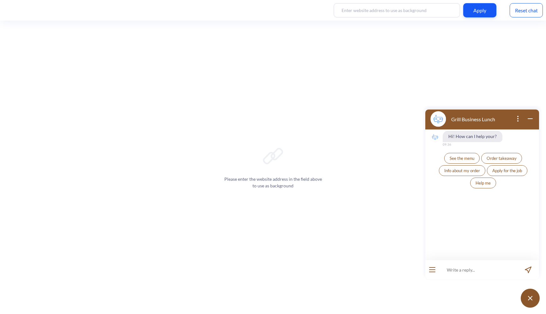
click at [430, 271] on icon "open menu" at bounding box center [432, 271] width 6 height 1
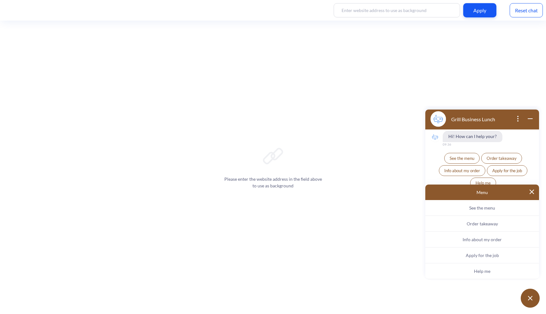
click at [532, 190] on img at bounding box center [532, 191] width 4 height 4
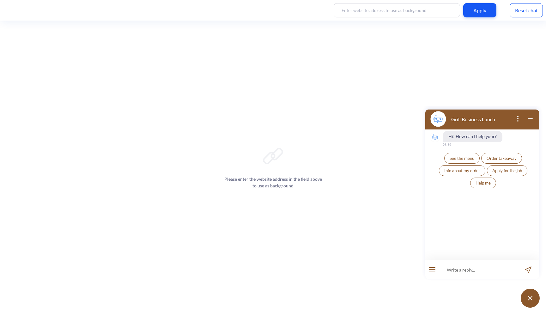
click at [465, 161] on button "See the menu" at bounding box center [461, 158] width 35 height 11
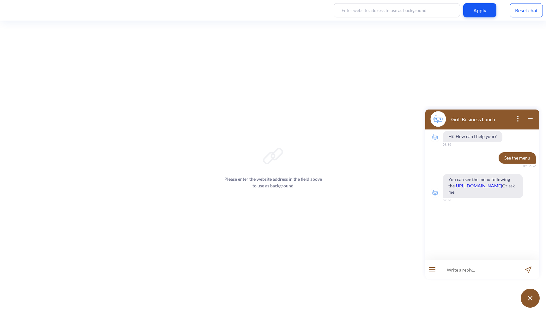
click at [455, 265] on input at bounding box center [478, 269] width 78 height 19
type input "Скажи які є супи"
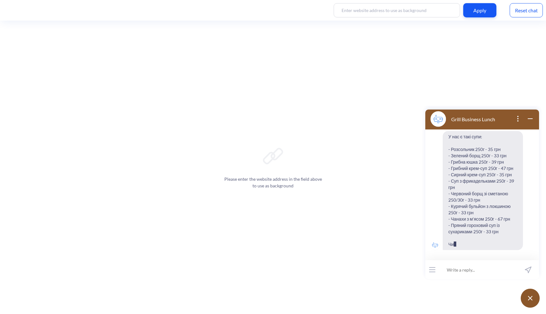
scroll to position [113, 0]
type input "хочу борщ"
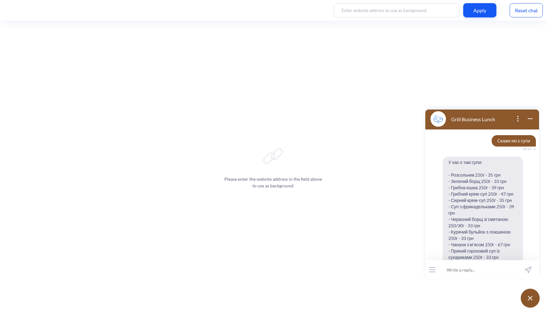
scroll to position [175, 0]
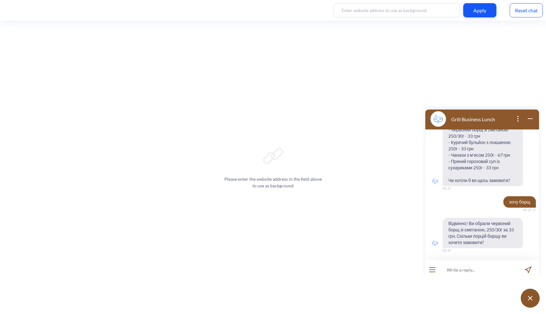
type input "1"
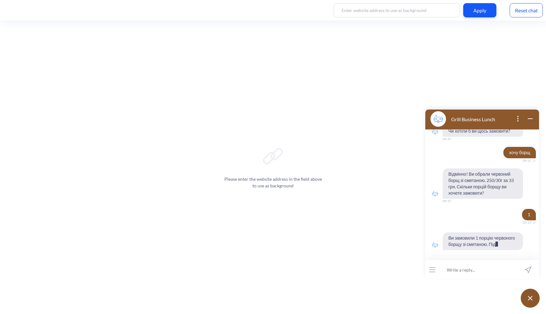
scroll to position [237, 0]
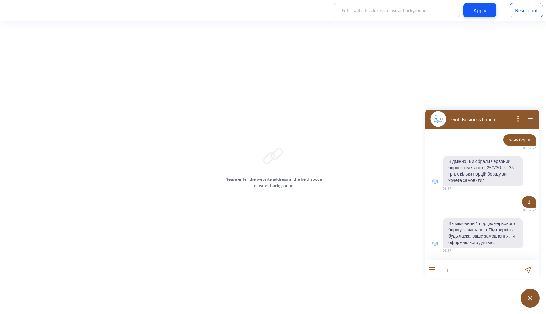
type input "та"
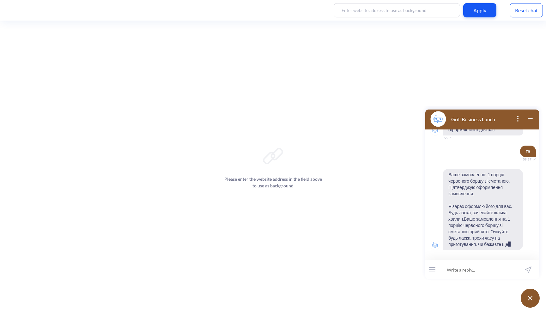
scroll to position [362, 0]
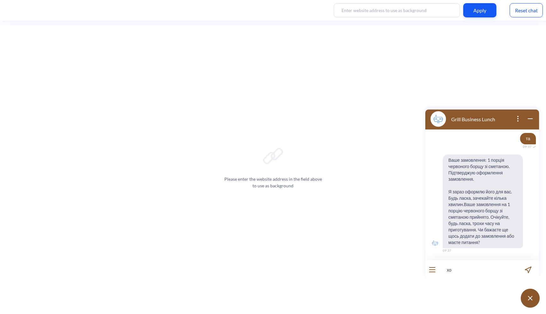
type input "х"
type input "дай айді замовлення"
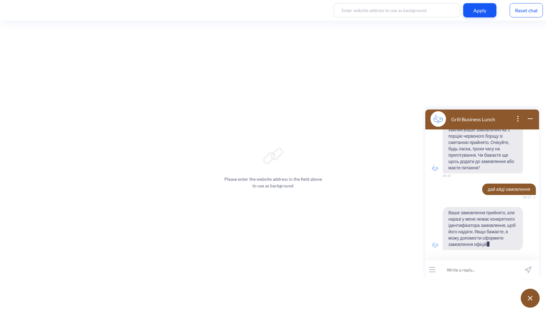
scroll to position [449, 0]
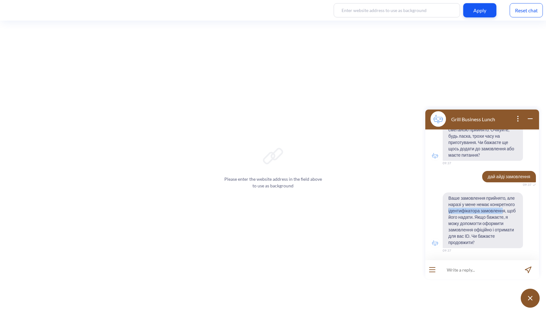
drag, startPoint x: 505, startPoint y: 210, endPoint x: 446, endPoint y: 210, distance: 59.1
click at [446, 210] on span "Ваше замовлення прийнято, але наразі у мене немає конкретного ідентифікатора за…" at bounding box center [483, 220] width 80 height 56
click at [474, 222] on span "Ваше замовлення прийнято, але наразі у мене немає конкретного ідентифікатора за…" at bounding box center [483, 220] width 80 height 56
click at [461, 265] on input at bounding box center [478, 269] width 78 height 19
type input "давай"
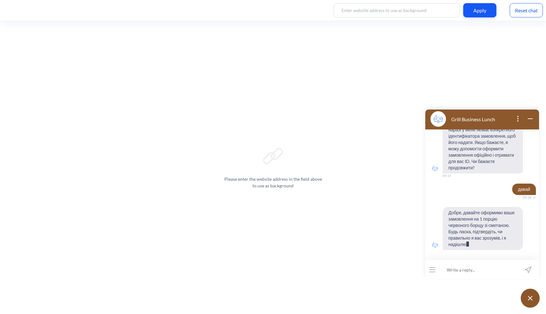
scroll to position [524, 0]
click at [517, 121] on icon "open popup" at bounding box center [518, 119] width 8 height 8
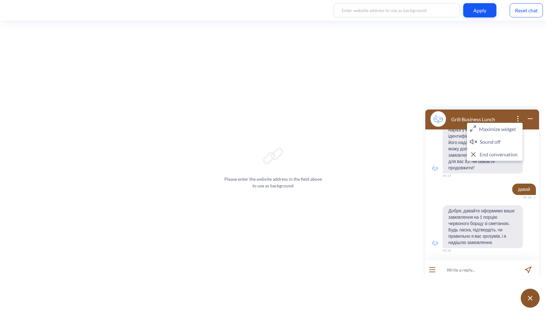
click at [468, 113] on div "Grill Business Lunch" at bounding box center [463, 119] width 65 height 16
click at [523, 22] on div "Please enter the website address in the field above to use as background" at bounding box center [273, 167] width 546 height 293
click at [523, 18] on div "Apply Reset chat" at bounding box center [273, 10] width 546 height 21
click at [525, 14] on div "Reset chat" at bounding box center [526, 10] width 33 height 14
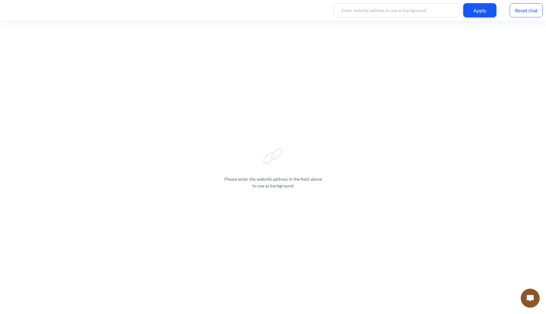
click at [525, 295] on button at bounding box center [530, 297] width 19 height 19
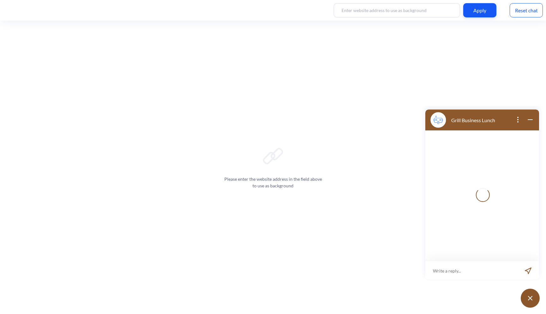
scroll to position [1, 0]
click at [474, 271] on input at bounding box center [478, 269] width 78 height 19
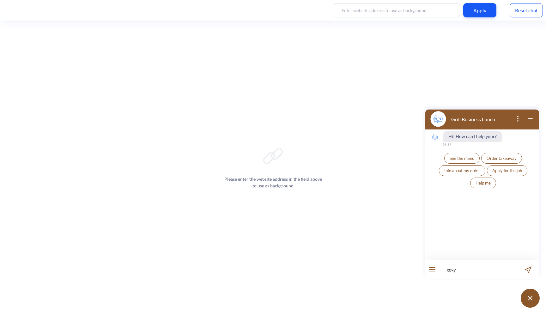
type input "хочу"
type input "хочу борщ"
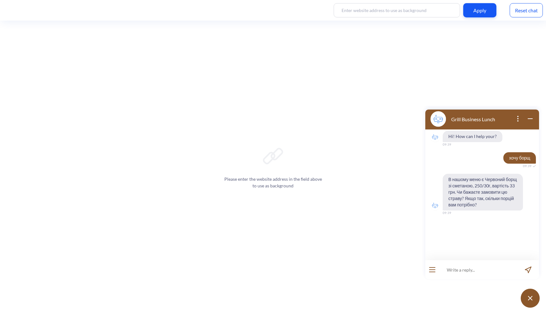
type input "1"
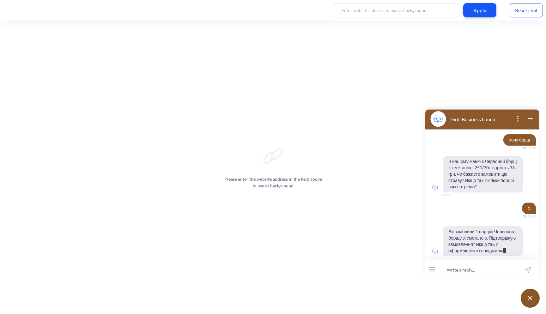
scroll to position [31, 0]
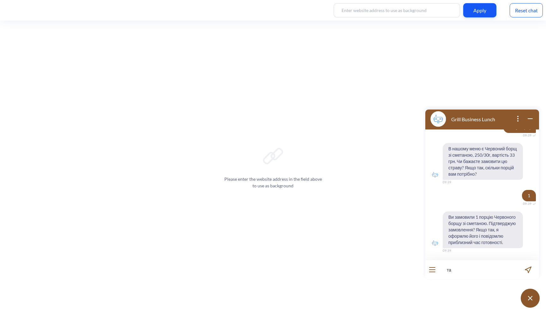
type input "так"
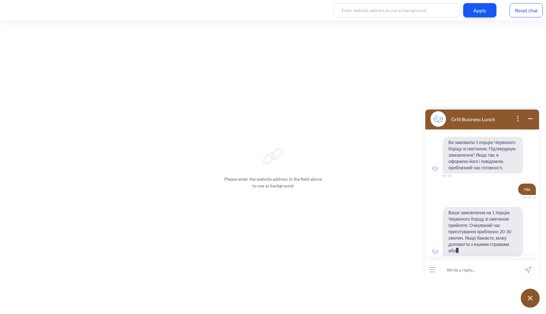
scroll to position [112, 0]
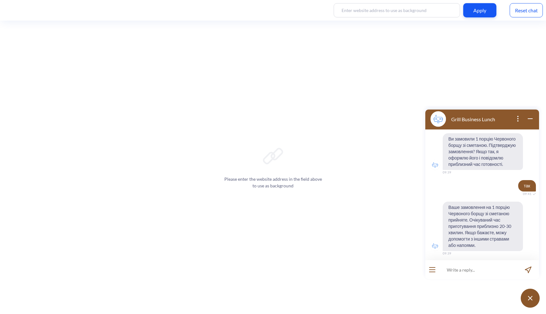
scroll to position [112, 0]
click at [529, 7] on div "Reset chat" at bounding box center [526, 10] width 33 height 14
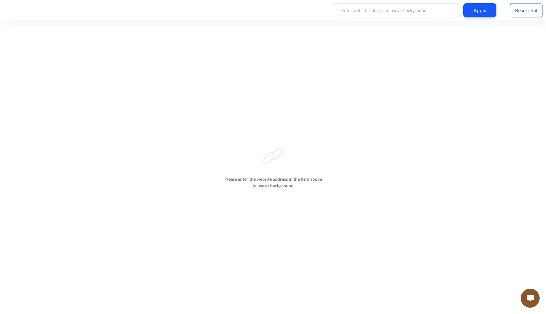
click at [531, 299] on img at bounding box center [530, 298] width 7 height 6
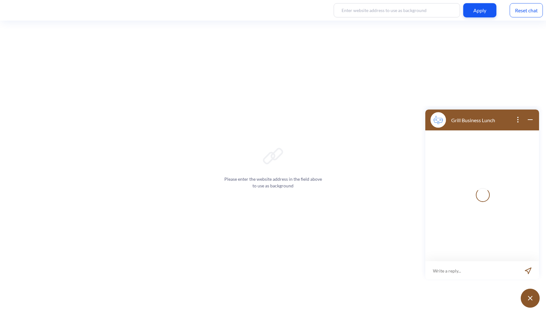
scroll to position [1, 0]
click at [464, 277] on input at bounding box center [471, 269] width 92 height 19
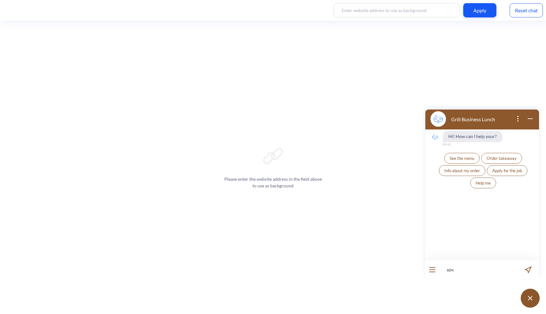
type input "хоч"
type input "хоч у борщ"
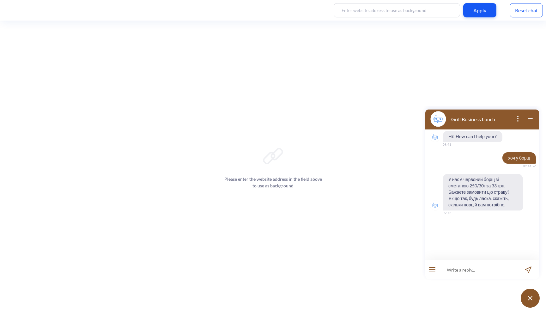
type input "1"
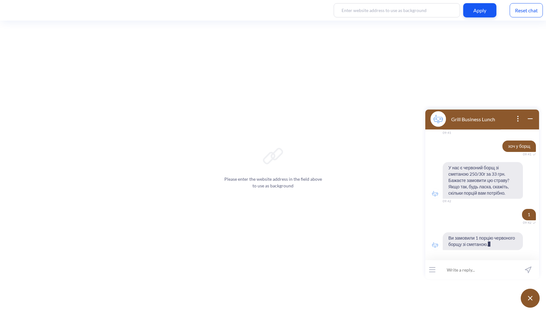
scroll to position [18, 0]
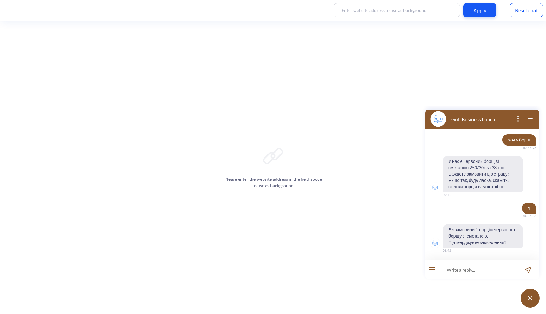
click at [459, 268] on input at bounding box center [478, 269] width 78 height 19
type input "так"
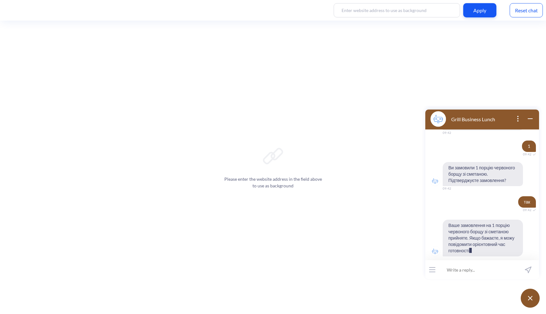
scroll to position [93, 0]
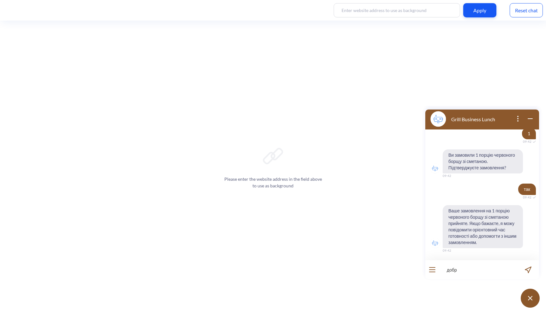
type input "добре"
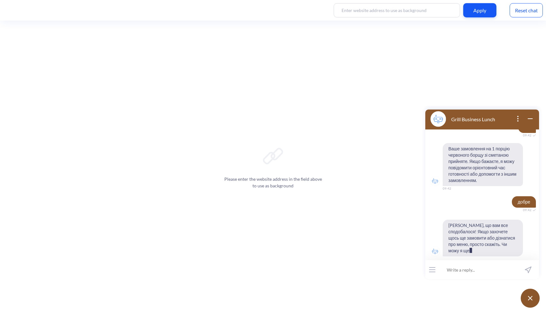
scroll to position [161, 0]
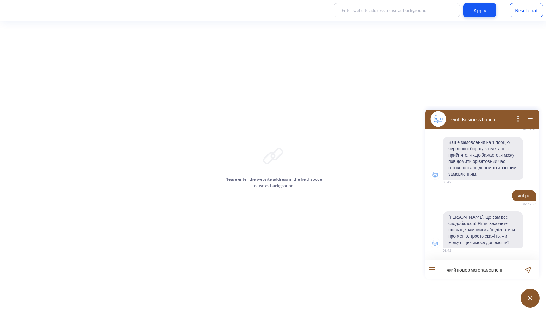
type input "який номер мого замовлення"
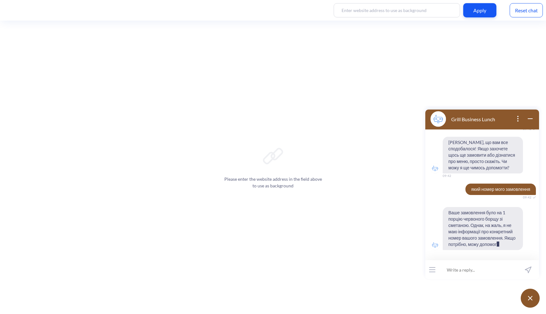
scroll to position [248, 0]
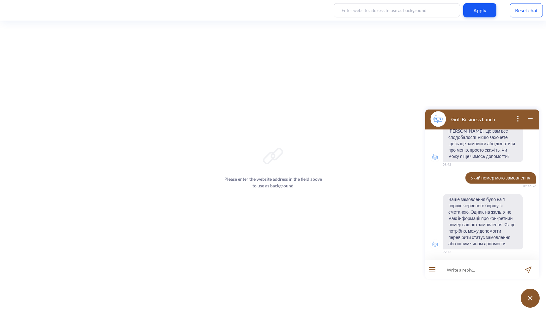
scroll to position [248, 0]
click at [522, 14] on div "Reset chat" at bounding box center [526, 10] width 33 height 14
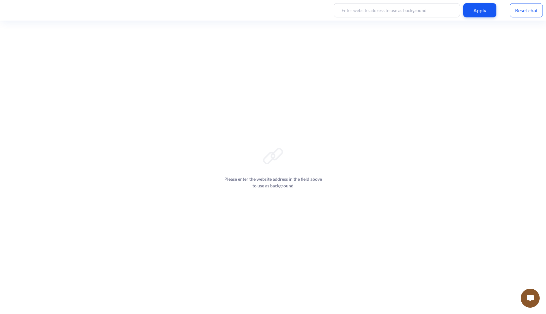
click at [531, 303] on button at bounding box center [530, 297] width 19 height 19
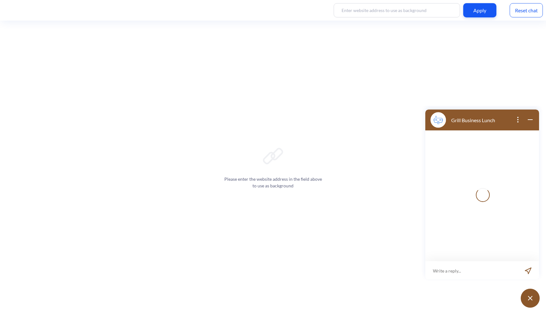
scroll to position [1, 0]
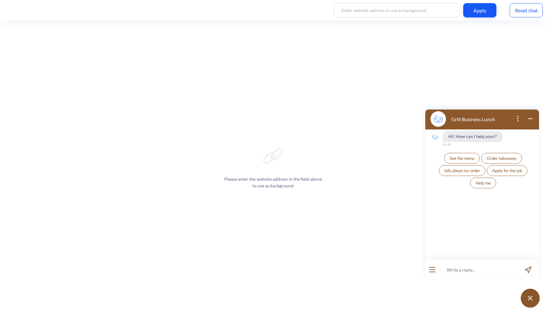
click at [460, 268] on input at bounding box center [478, 269] width 78 height 19
type input "хочу борщ"
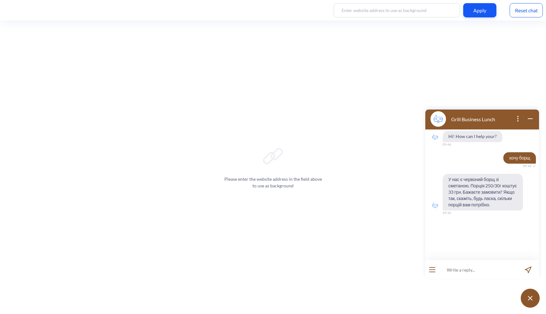
type input "1"
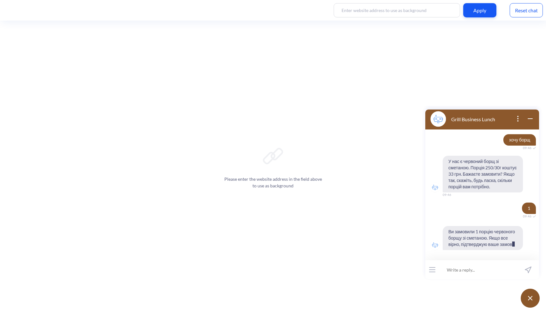
scroll to position [37, 0]
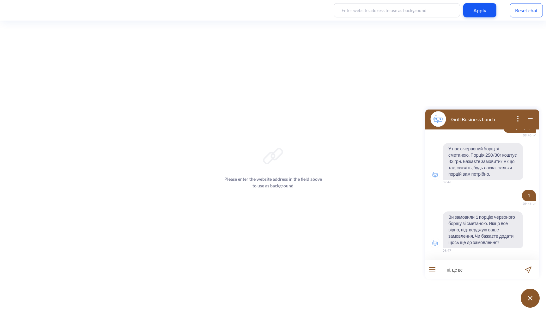
type input "ні, це все"
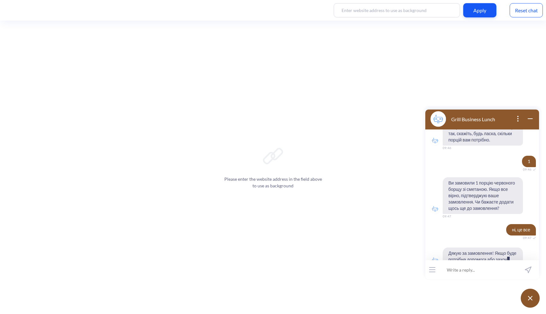
scroll to position [99, 0]
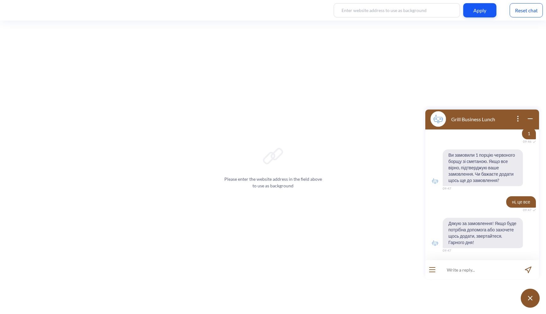
click at [477, 272] on input at bounding box center [478, 269] width 78 height 19
type input "я"
type input "який статус мого замовлення"
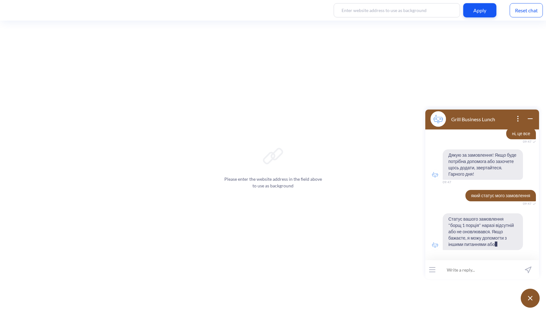
scroll to position [174, 0]
